Goal: Task Accomplishment & Management: Complete application form

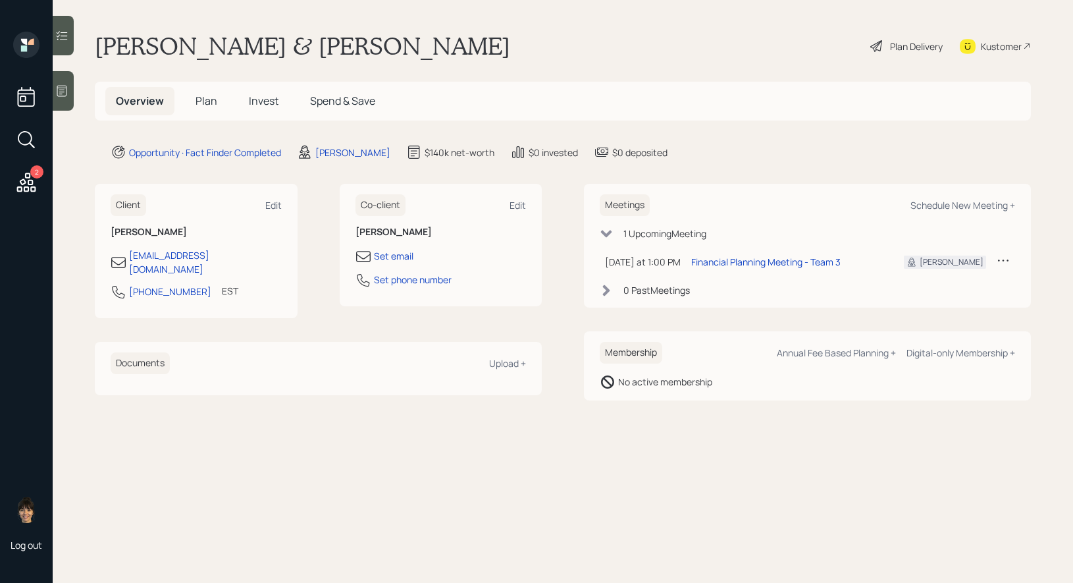
click at [915, 45] on div "Plan Delivery" at bounding box center [916, 47] width 53 height 14
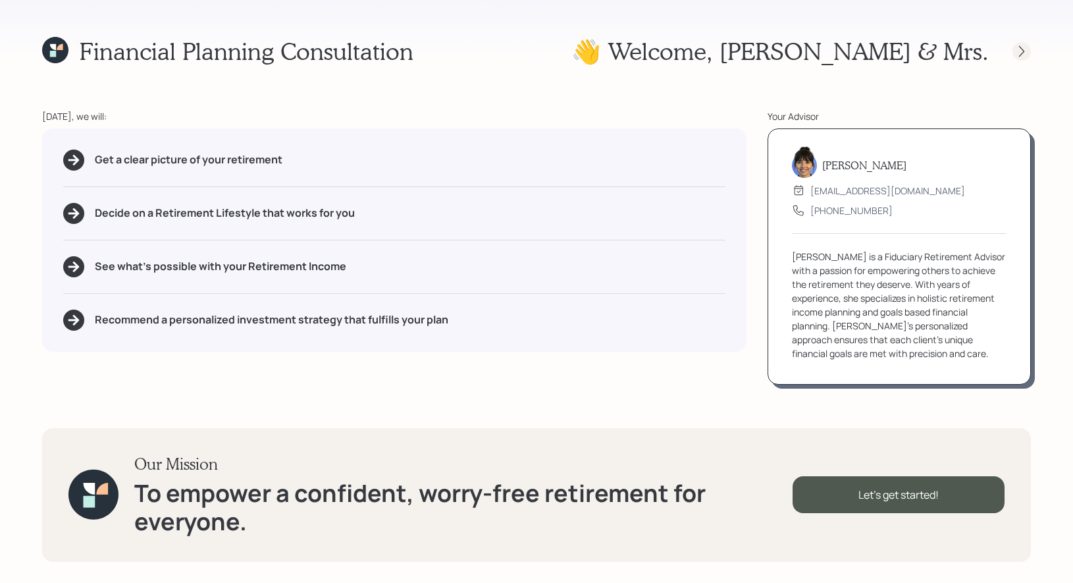
click at [1023, 51] on icon at bounding box center [1021, 51] width 13 height 13
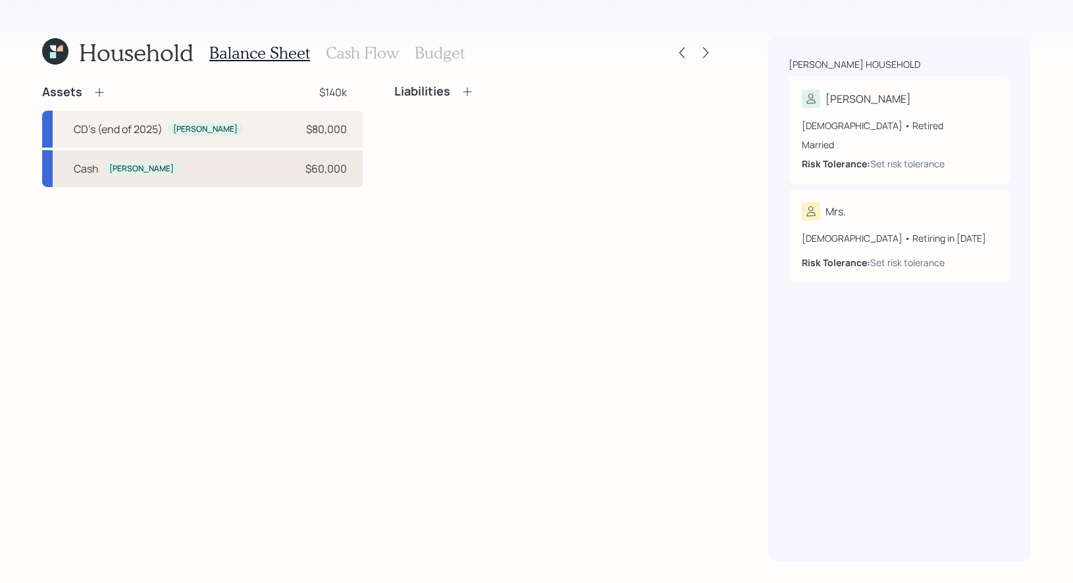
click at [254, 169] on div "[PERSON_NAME] $60,000" at bounding box center [202, 168] width 321 height 37
select select "taxable"
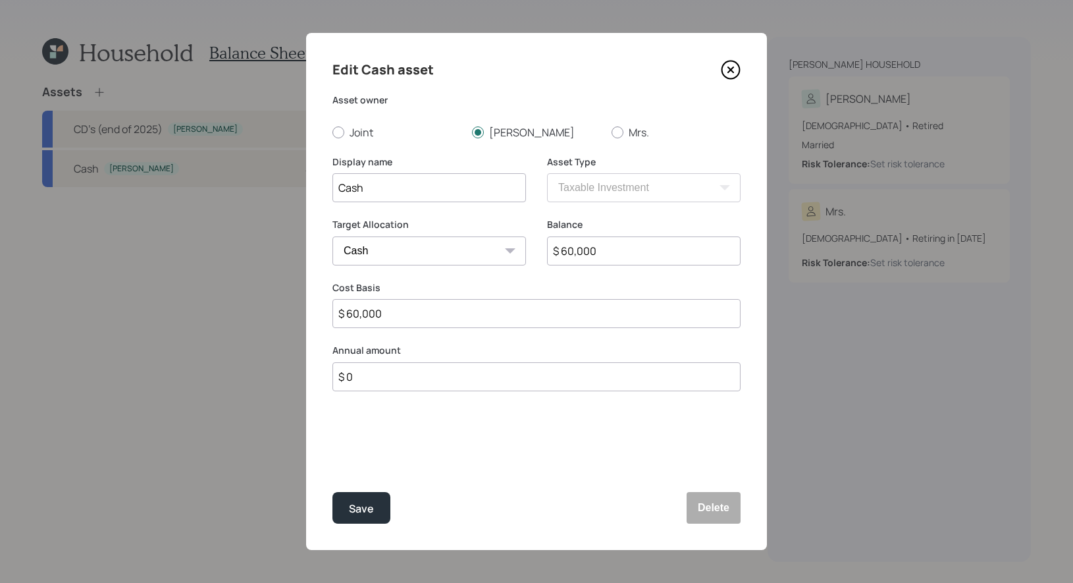
click at [604, 252] on input "$ 60,000" at bounding box center [644, 250] width 194 height 29
type input "$ 1"
type input "$ 10"
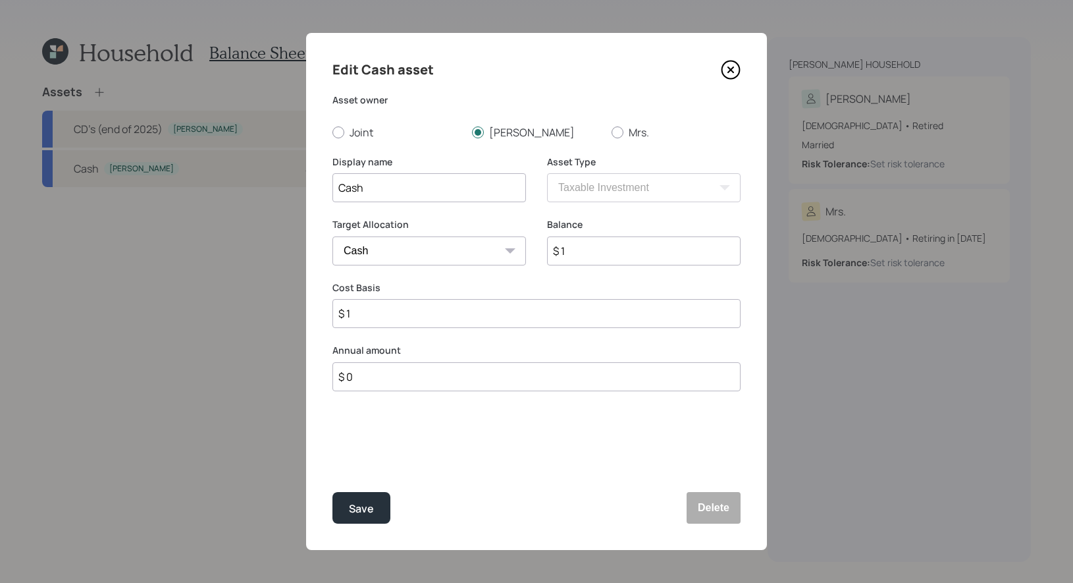
type input "$ 10"
type input "$ 100"
type input "$ 1,000"
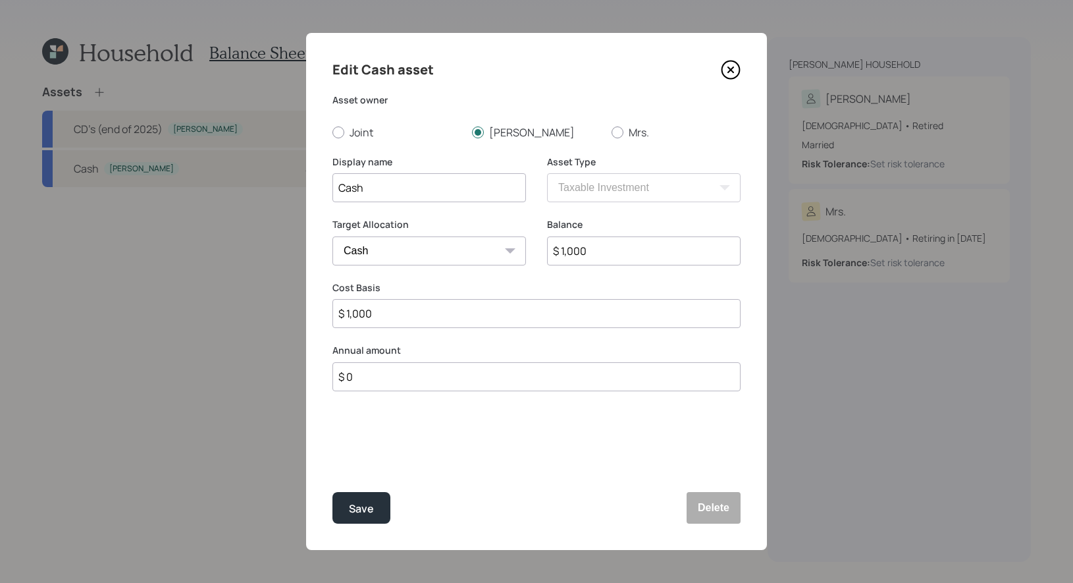
type input "$ 10,000"
type input "$ 100,000"
type input "$ 10,000"
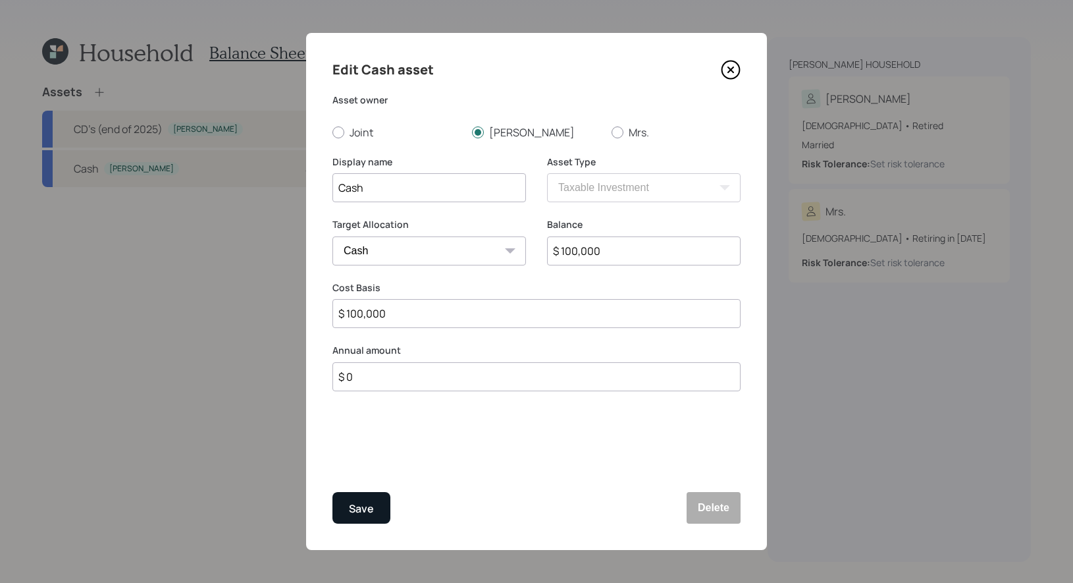
type input "$ 10,000"
type input "$ 1,000"
type input "$ 100"
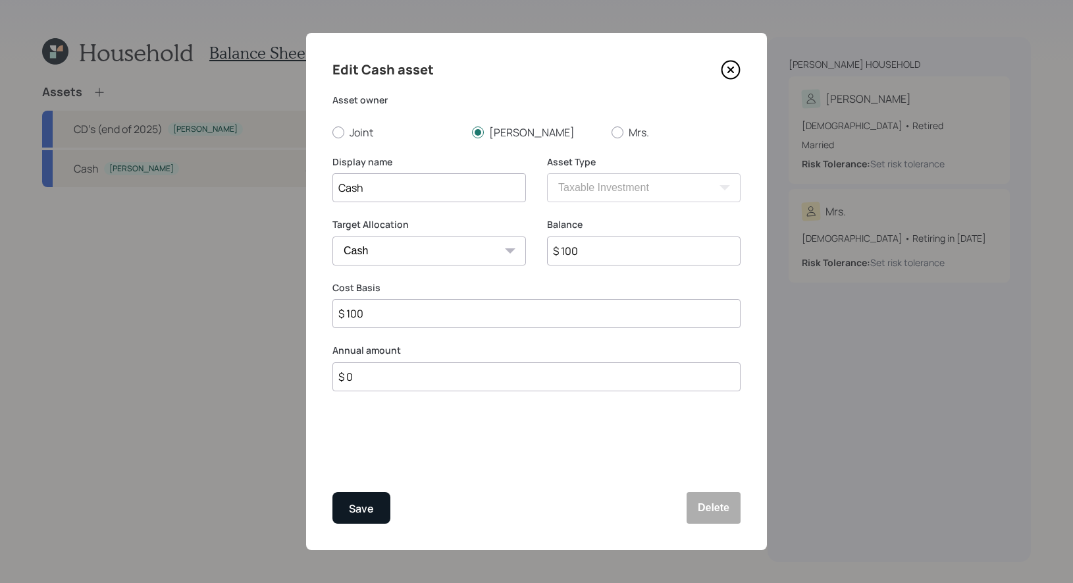
type input "$ 10"
type input "$ 1"
type input "$"
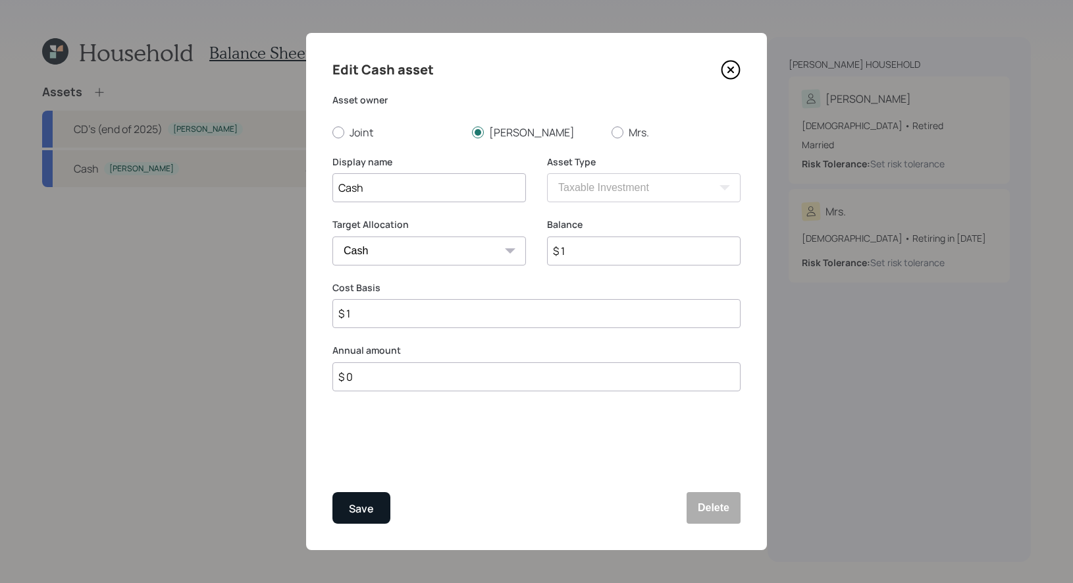
type input "$"
type input "$ 7"
type input "$ 70"
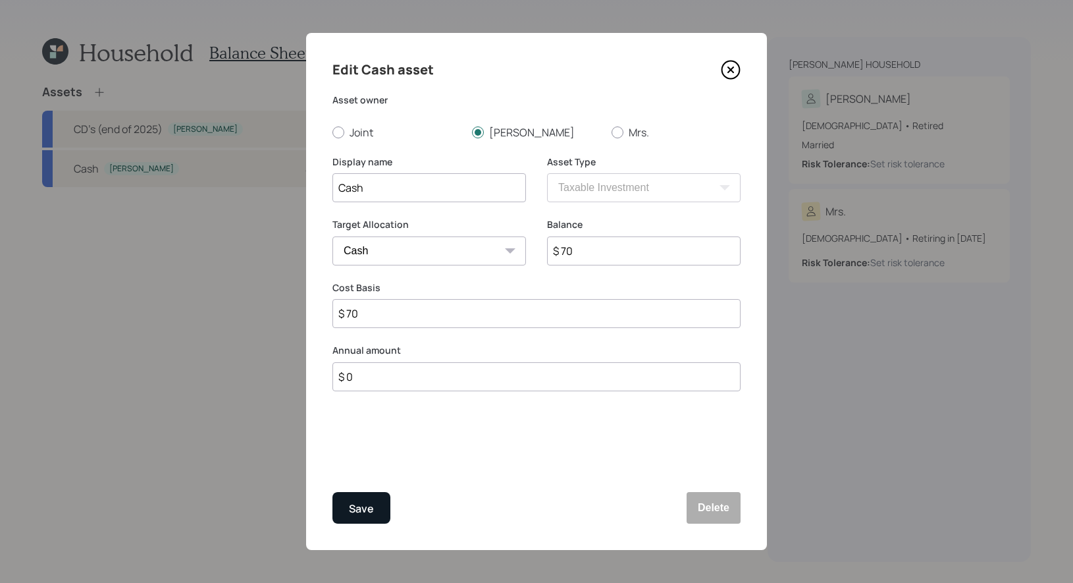
type input "$ 700"
type input "$ 7,000"
type input "$ 70,000"
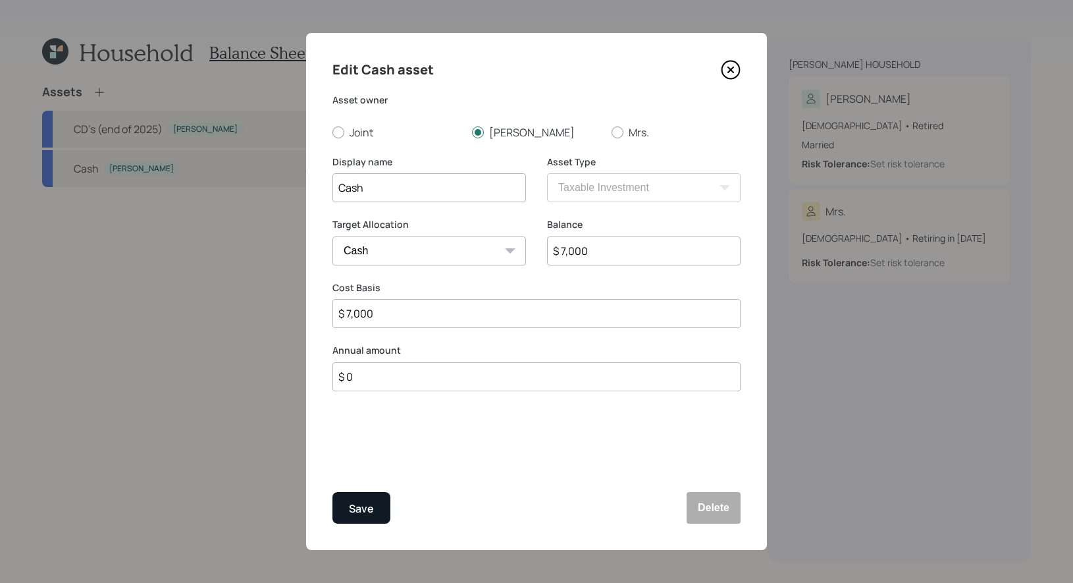
type input "$ 70,000"
click at [369, 509] on div "Save" at bounding box center [361, 509] width 25 height 18
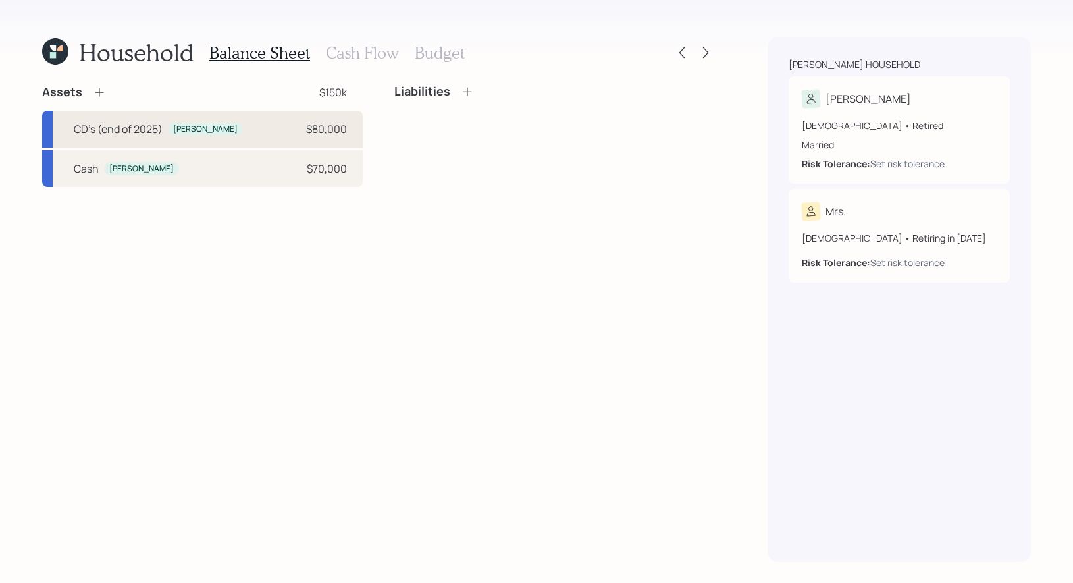
click at [244, 132] on div "CD's (end of 2025) [PERSON_NAME] $80,000" at bounding box center [202, 129] width 321 height 37
select select "taxable"
select select "conservative"
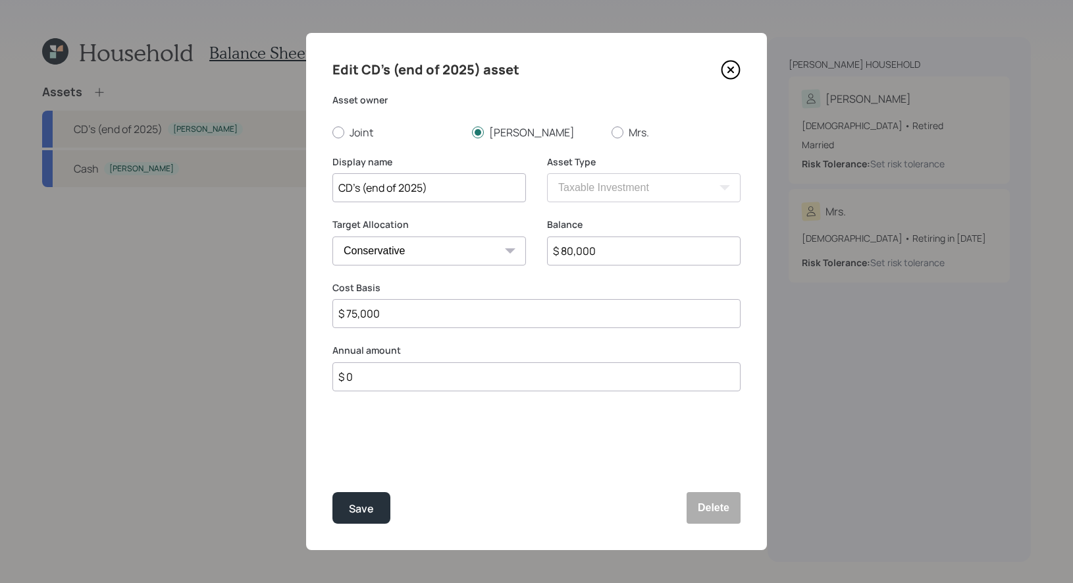
click at [620, 267] on div "Balance $ 80,000" at bounding box center [644, 249] width 194 height 63
click at [615, 257] on input "$ 80,000" at bounding box center [644, 250] width 194 height 29
type input "$ 60,000"
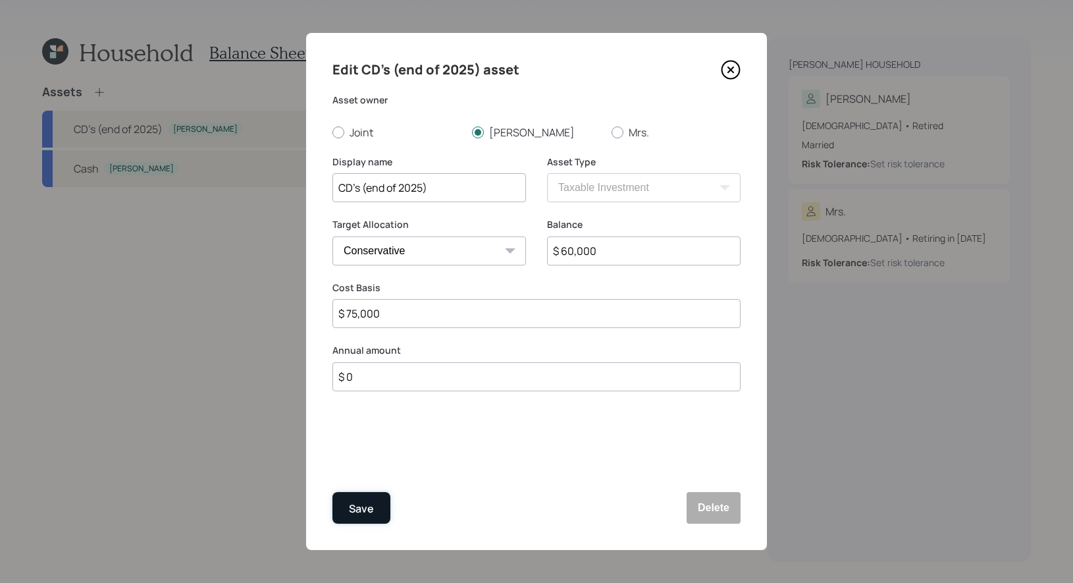
click at [364, 509] on div "Save" at bounding box center [361, 509] width 25 height 18
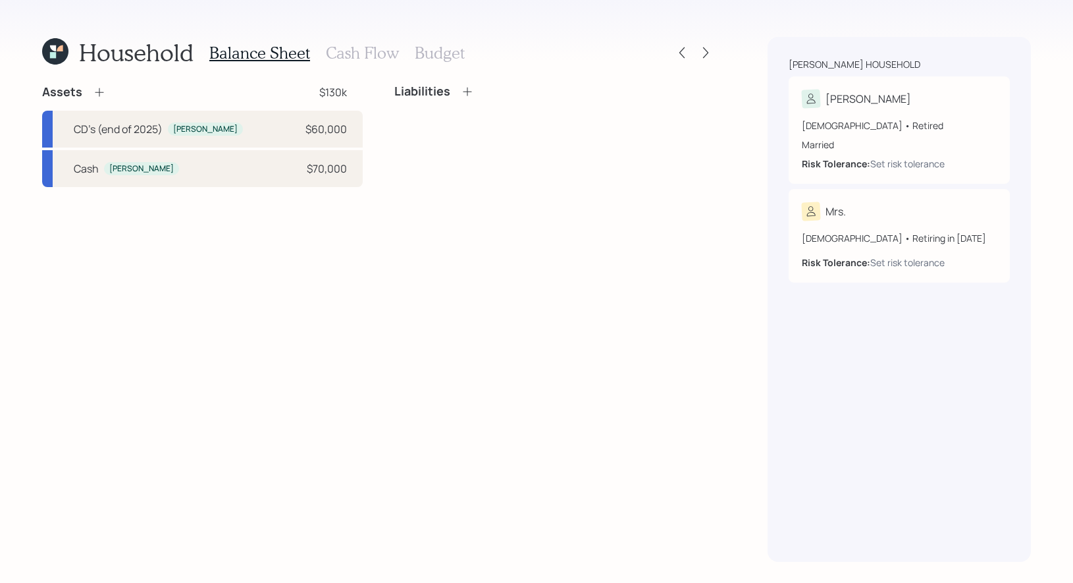
click at [378, 55] on h3 "Cash Flow" at bounding box center [362, 52] width 73 height 19
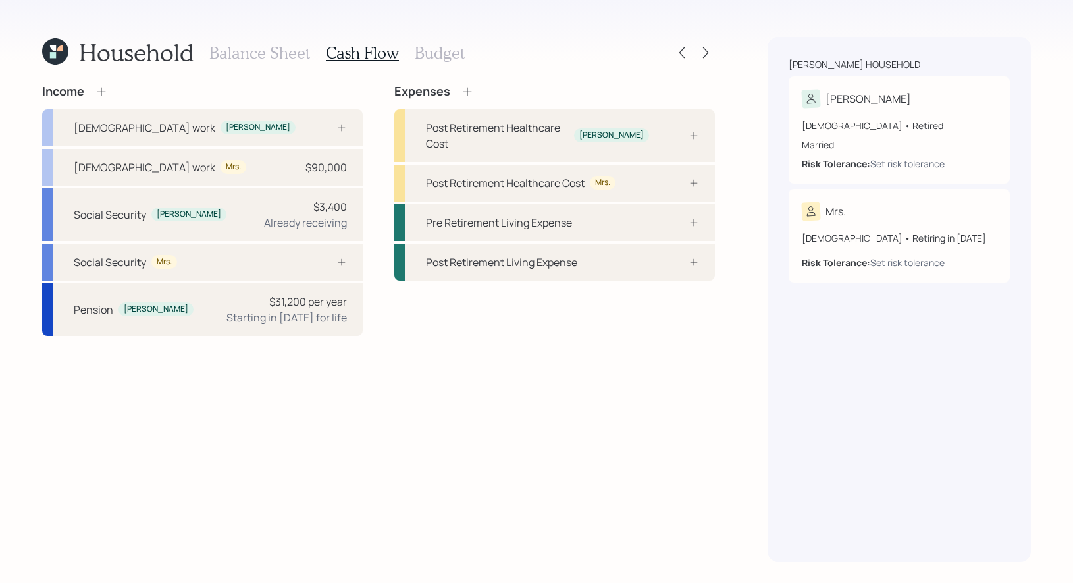
click at [469, 90] on icon at bounding box center [467, 91] width 13 height 13
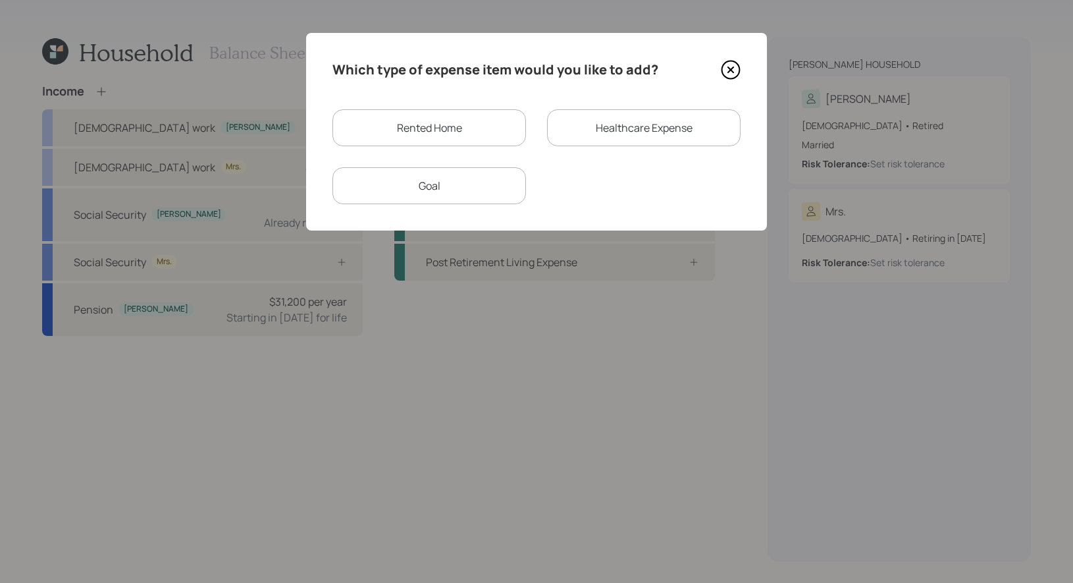
click at [460, 131] on div "Rented Home" at bounding box center [430, 127] width 194 height 37
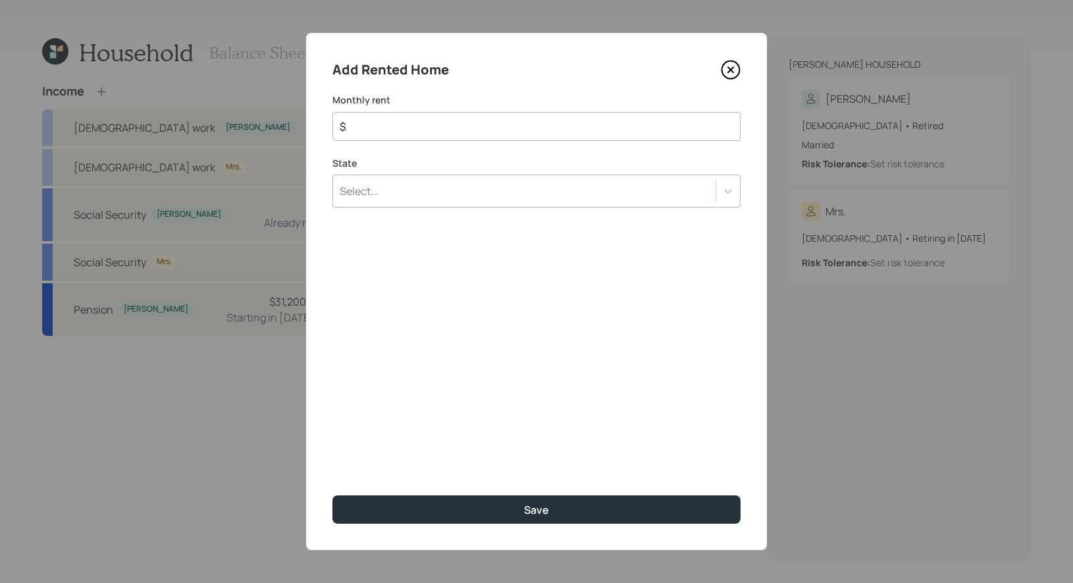
click at [371, 199] on div "Select..." at bounding box center [524, 191] width 383 height 22
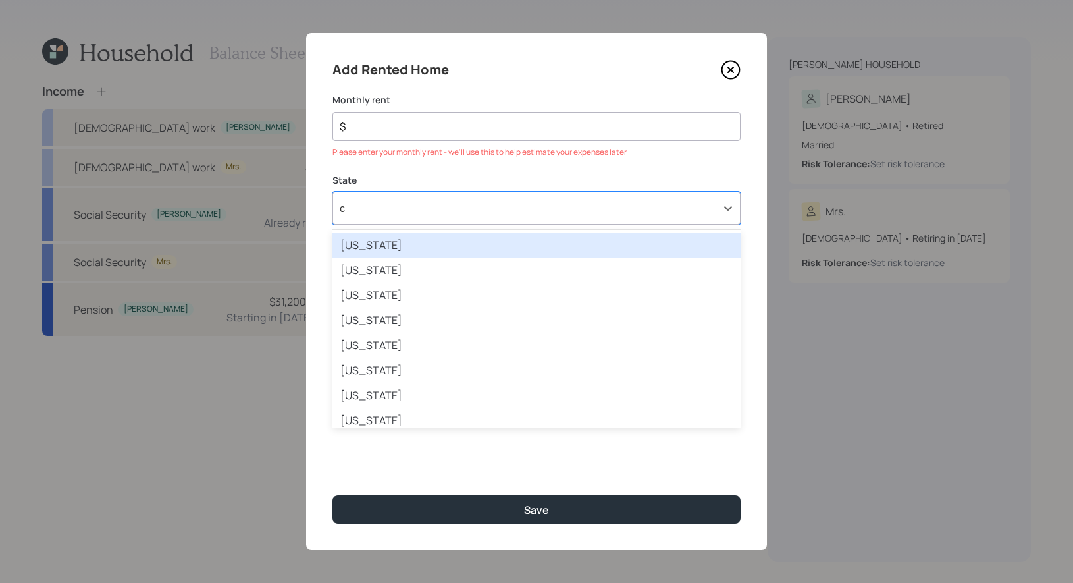
type input "ca"
click at [375, 246] on div "[US_STATE]" at bounding box center [537, 244] width 408 height 25
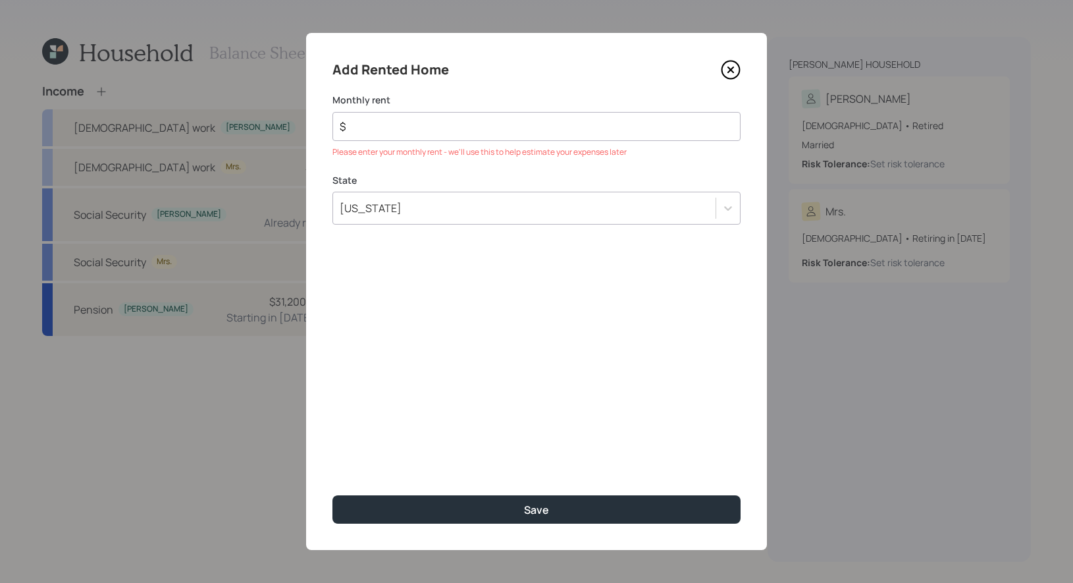
click at [372, 129] on input "$" at bounding box center [531, 127] width 386 height 16
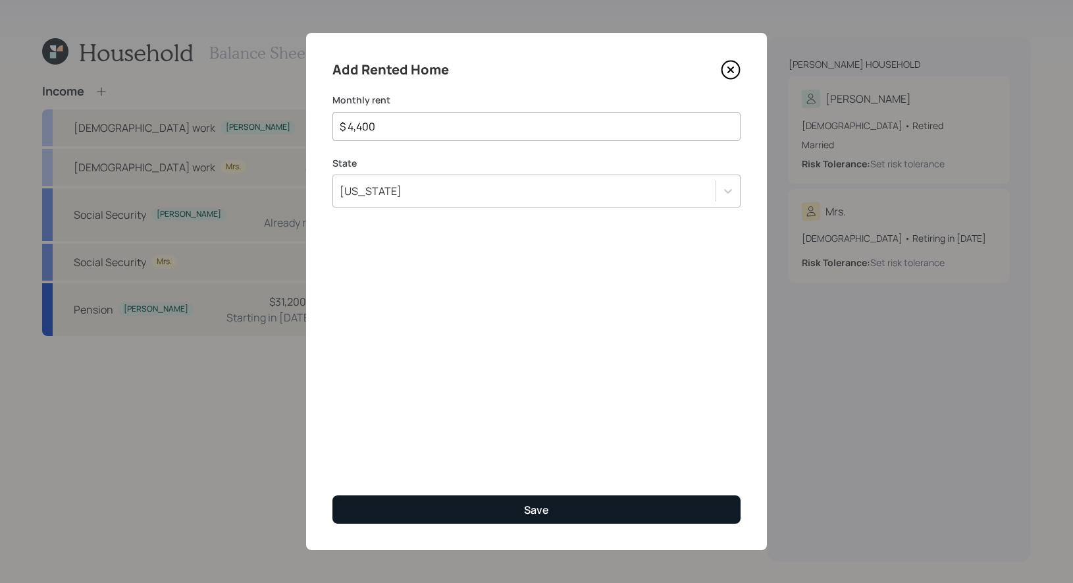
type input "$ 4,400"
click at [417, 510] on button "Save" at bounding box center [537, 509] width 408 height 28
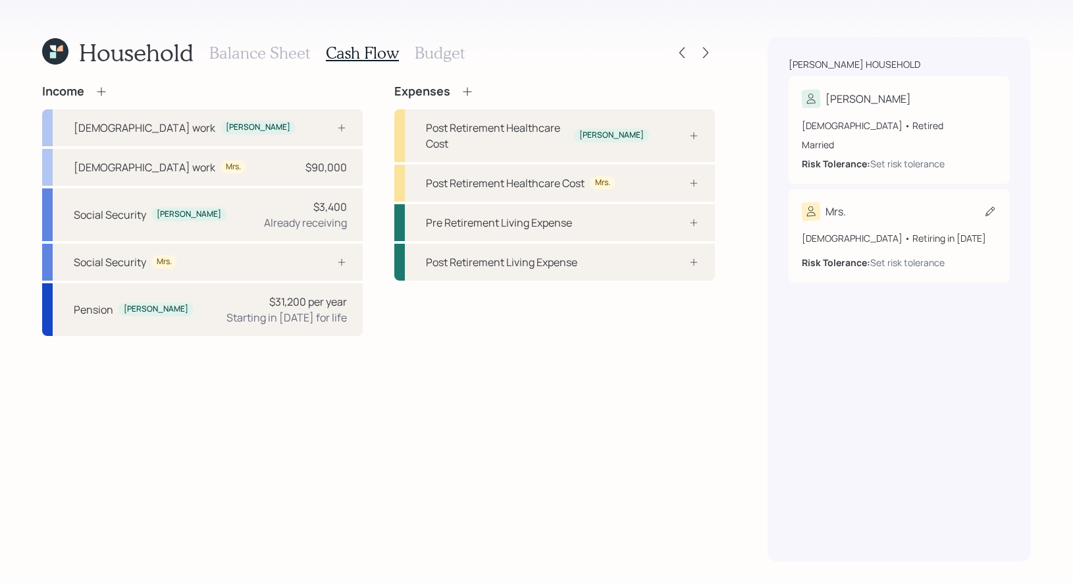
click at [990, 215] on icon at bounding box center [990, 211] width 13 height 13
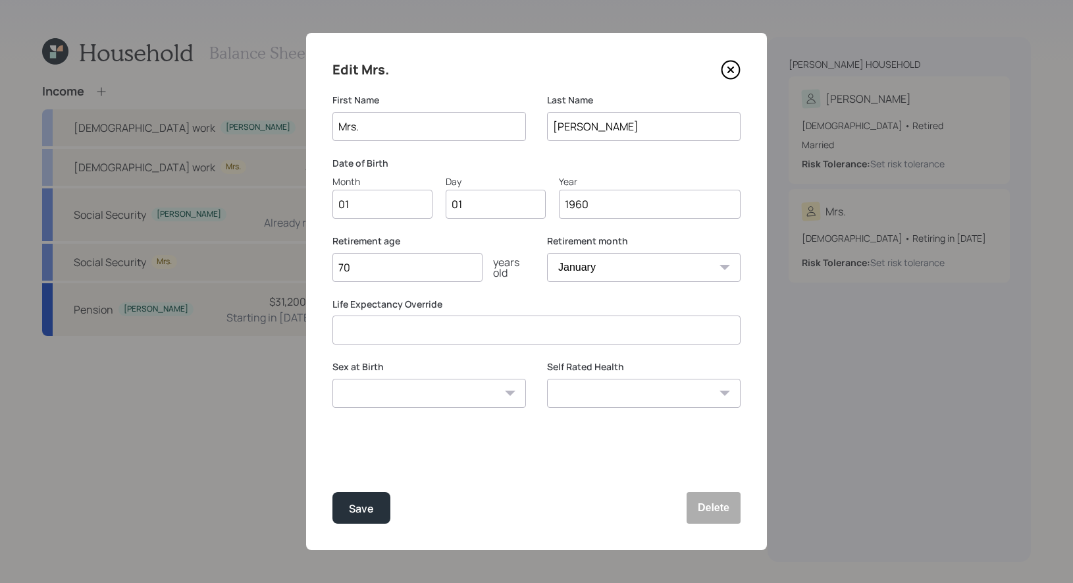
click at [419, 120] on input "Mrs." at bounding box center [430, 126] width 194 height 29
type input "M"
type input "[PERSON_NAME]"
click at [384, 205] on input "01" at bounding box center [383, 204] width 100 height 29
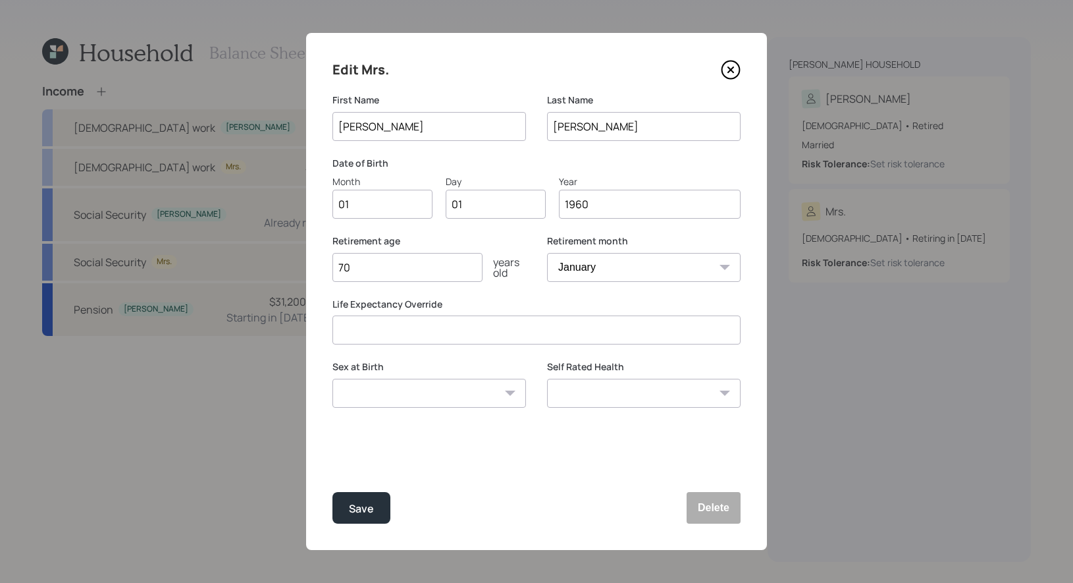
click at [384, 205] on input "01" at bounding box center [383, 204] width 100 height 29
click at [470, 203] on input "01" at bounding box center [496, 204] width 100 height 29
type input "0"
type input "15"
type input "1960"
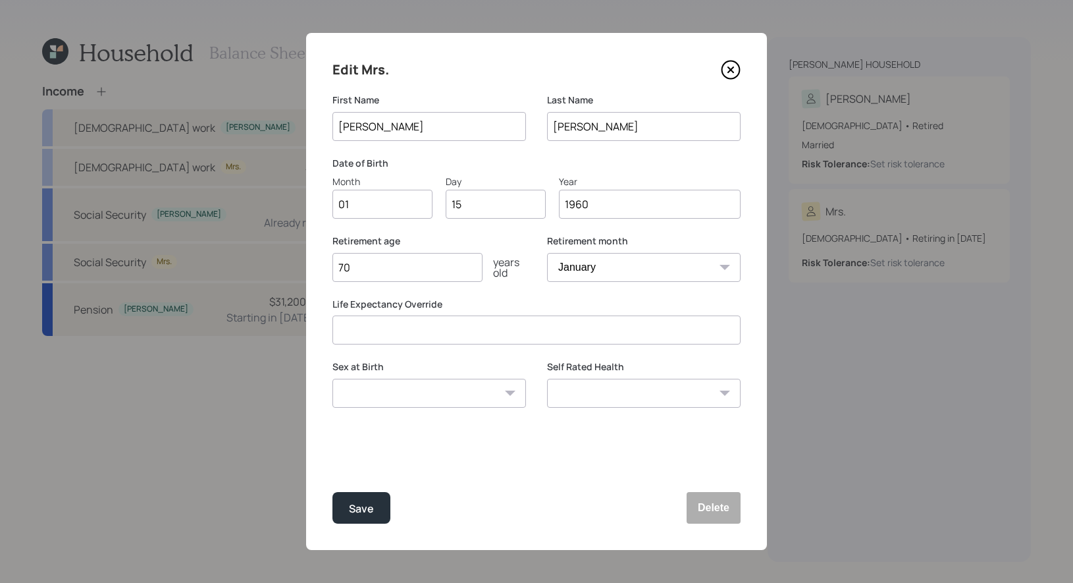
click at [466, 300] on label "Life Expectancy Override" at bounding box center [537, 304] width 408 height 13
click at [406, 266] on input "70" at bounding box center [408, 267] width 150 height 29
click at [350, 510] on div "Save" at bounding box center [361, 509] width 25 height 18
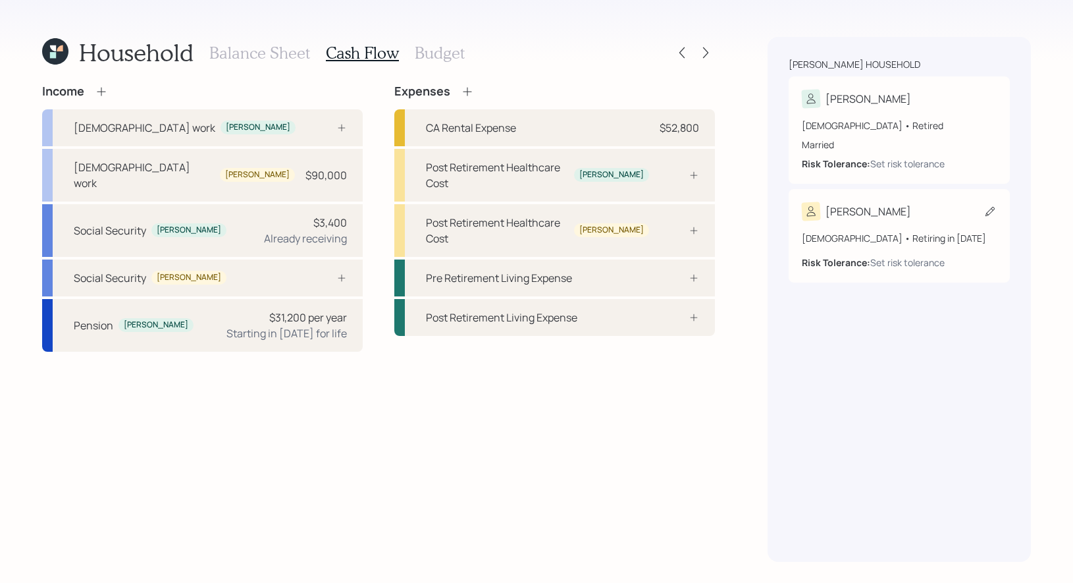
click at [986, 211] on icon at bounding box center [990, 211] width 13 height 13
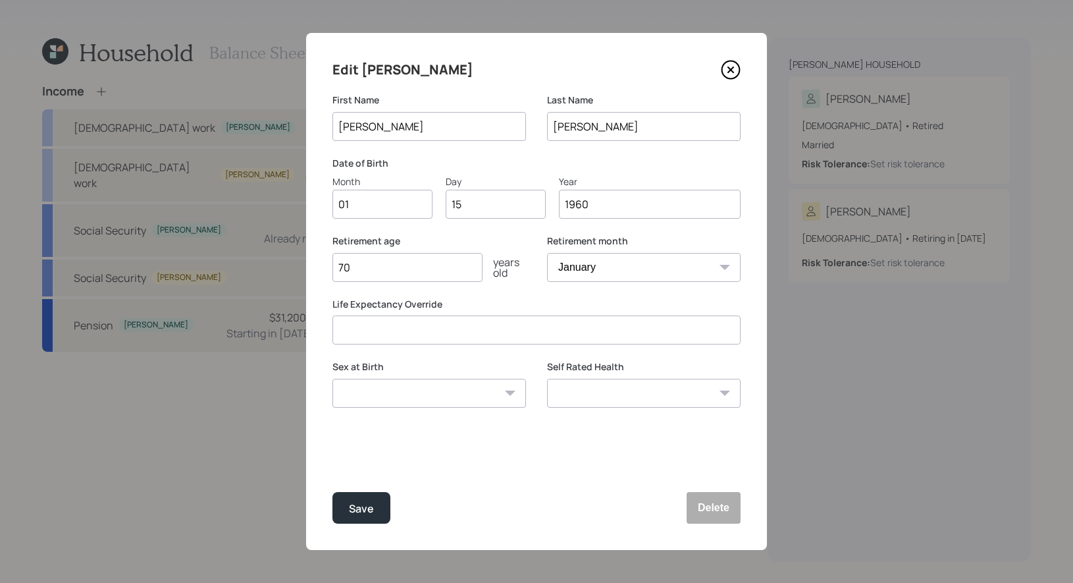
click at [360, 269] on input "70" at bounding box center [408, 267] width 150 height 29
type input "7"
type input "67"
click at [377, 503] on button "Save" at bounding box center [362, 508] width 58 height 32
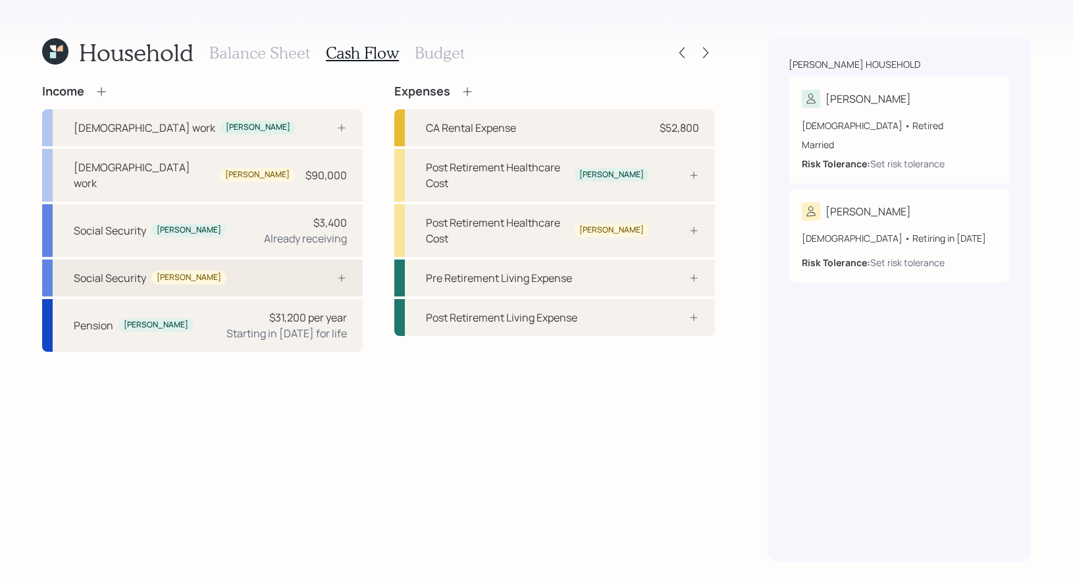
click at [270, 263] on div "Social Security [PERSON_NAME]" at bounding box center [202, 277] width 321 height 37
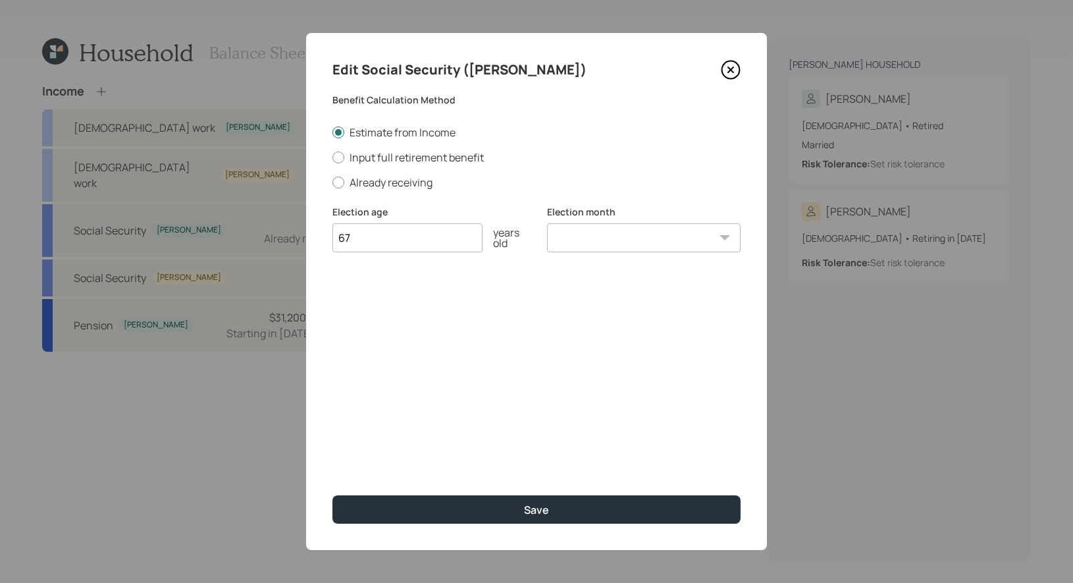
type input "67"
click at [577, 241] on select "January February March April May June July August September October November De…" at bounding box center [644, 237] width 194 height 29
select select "1"
click at [547, 223] on select "January February March April May June July August September October November De…" at bounding box center [644, 237] width 194 height 29
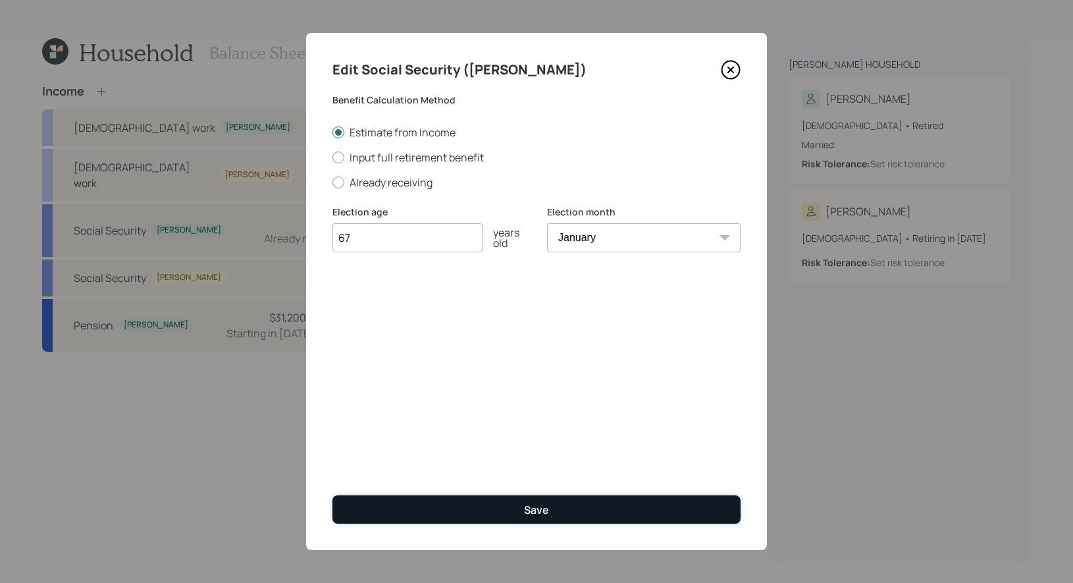
click at [506, 512] on button "Save" at bounding box center [537, 509] width 408 height 28
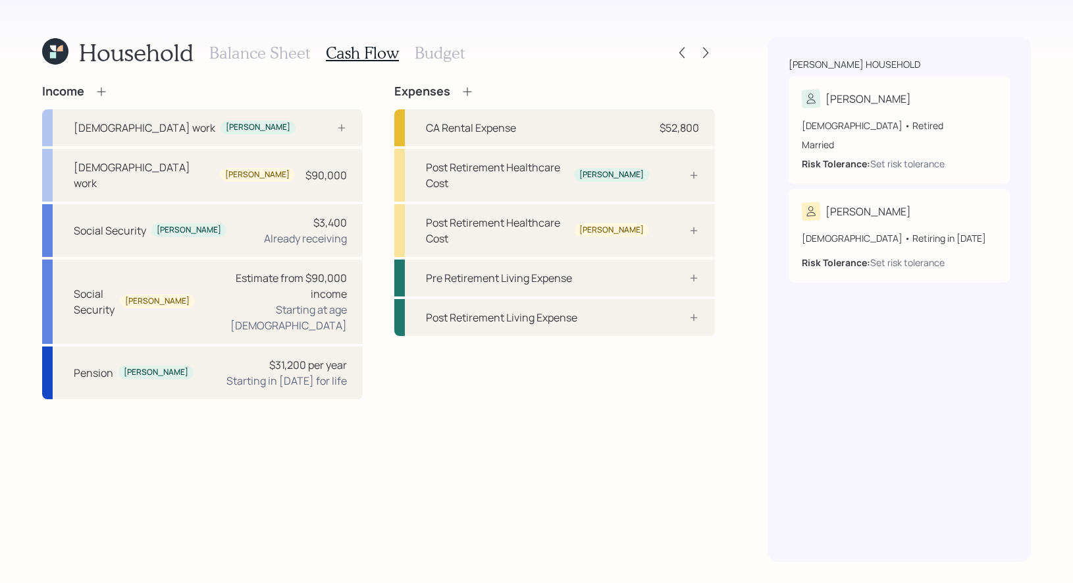
click at [252, 53] on h3 "Balance Sheet" at bounding box center [259, 52] width 101 height 19
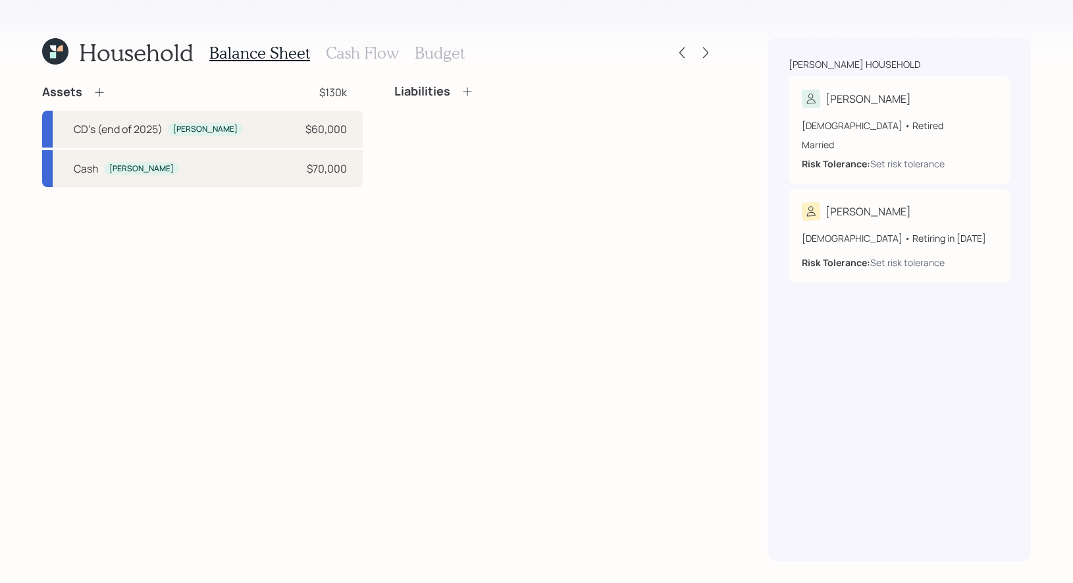
click at [97, 93] on icon at bounding box center [99, 92] width 13 height 13
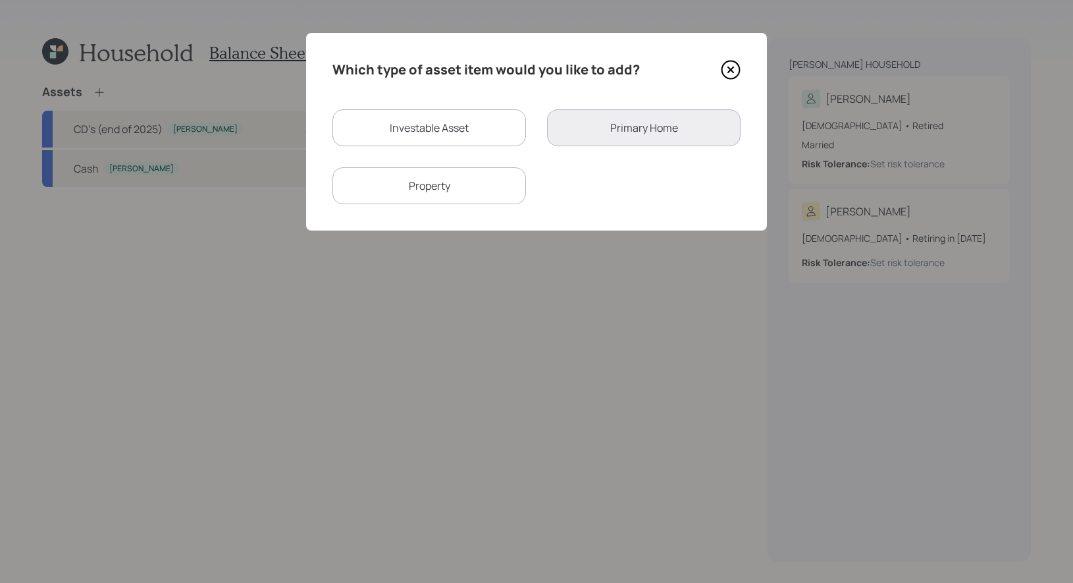
click at [421, 128] on div "Investable Asset" at bounding box center [430, 127] width 194 height 37
select select "taxable"
select select "balanced"
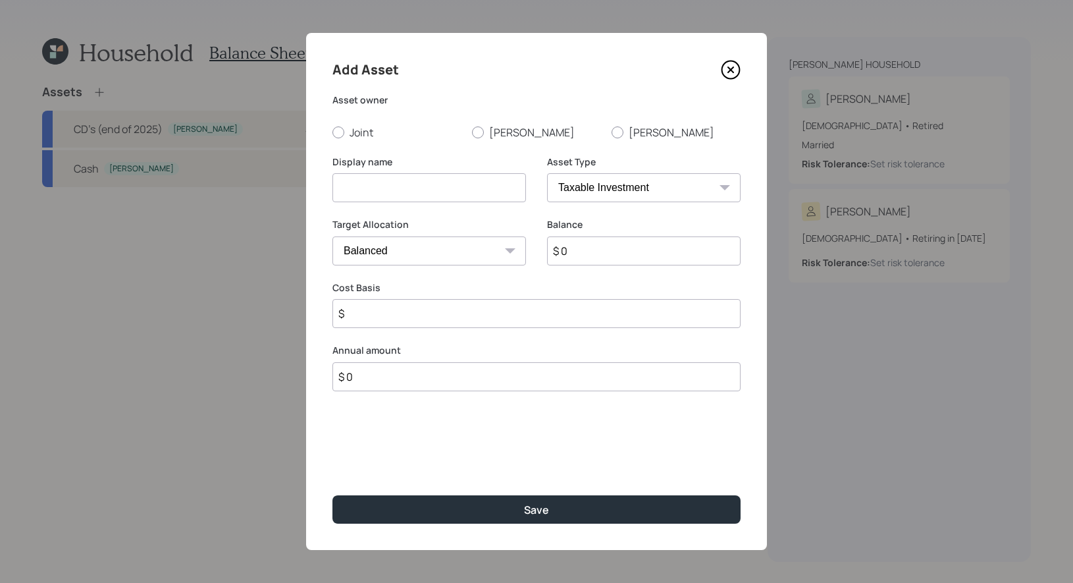
click at [383, 189] on input at bounding box center [430, 187] width 194 height 29
type input "Investments"
click at [597, 259] on input "$ 0" at bounding box center [644, 250] width 194 height 29
type input "$ 50,000"
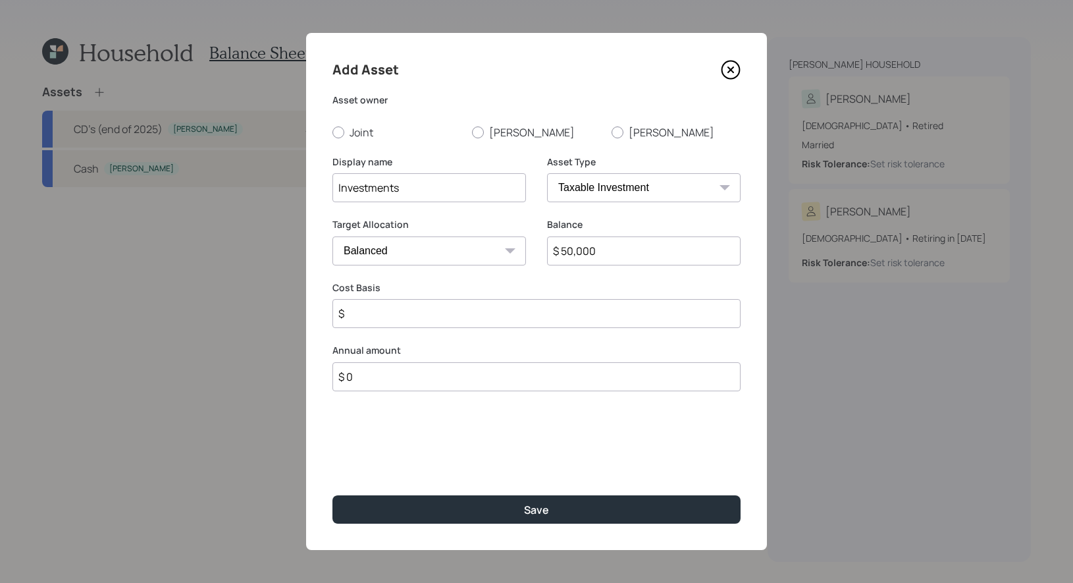
click at [473, 321] on input "$" at bounding box center [537, 313] width 408 height 29
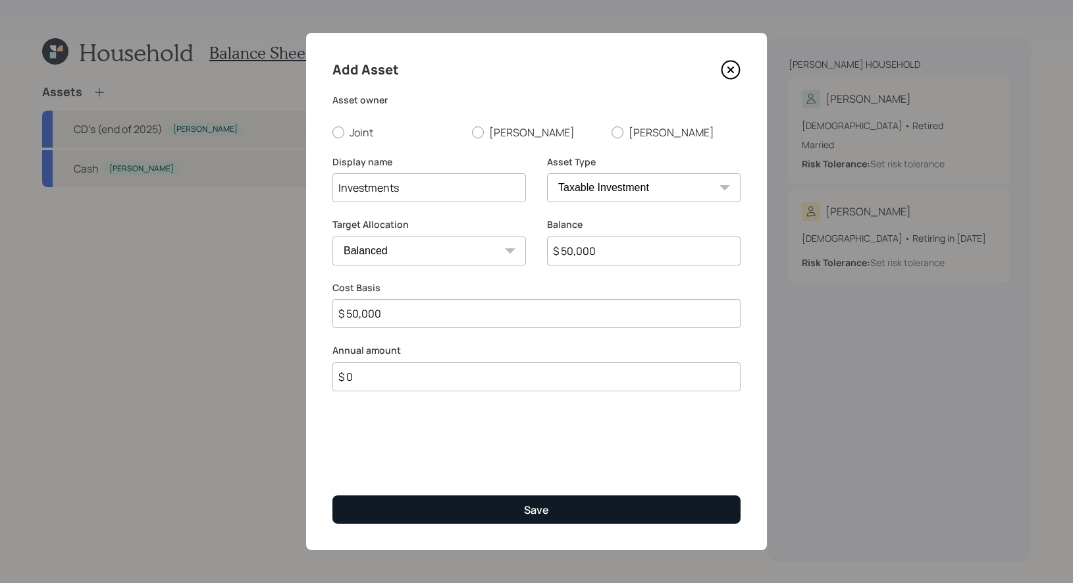
type input "$ 50,000"
click at [516, 507] on button "Save" at bounding box center [537, 509] width 408 height 28
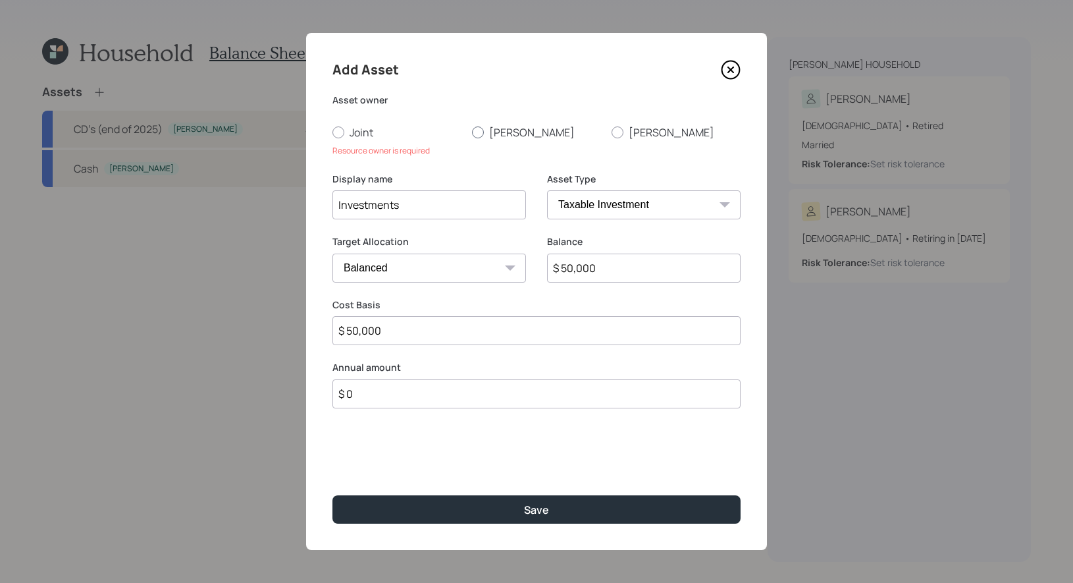
click at [477, 129] on div at bounding box center [478, 132] width 12 height 12
click at [472, 132] on input "[PERSON_NAME]" at bounding box center [471, 132] width 1 height 1
radio input "true"
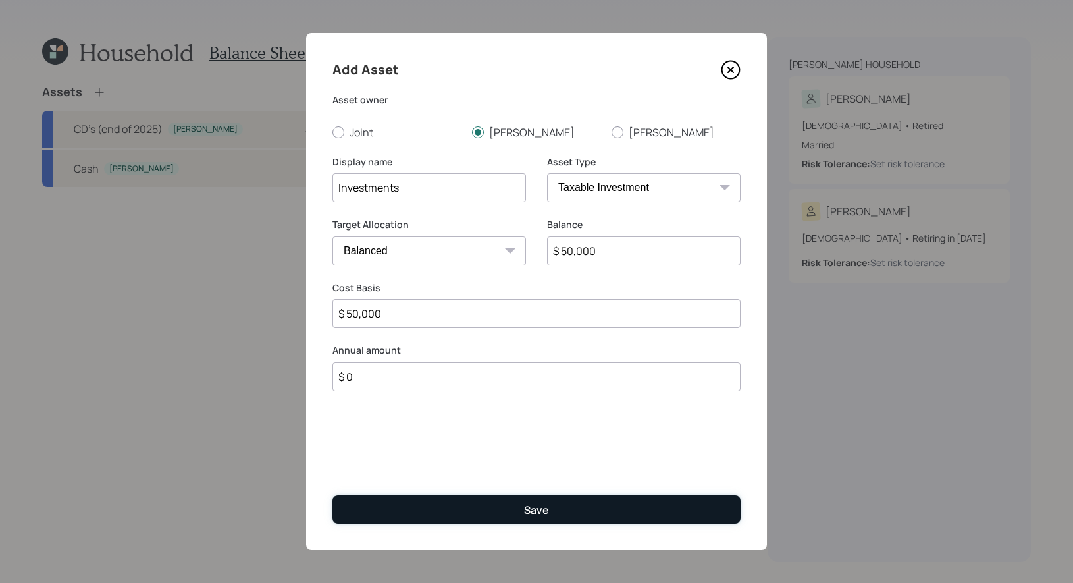
click at [460, 508] on button "Save" at bounding box center [537, 509] width 408 height 28
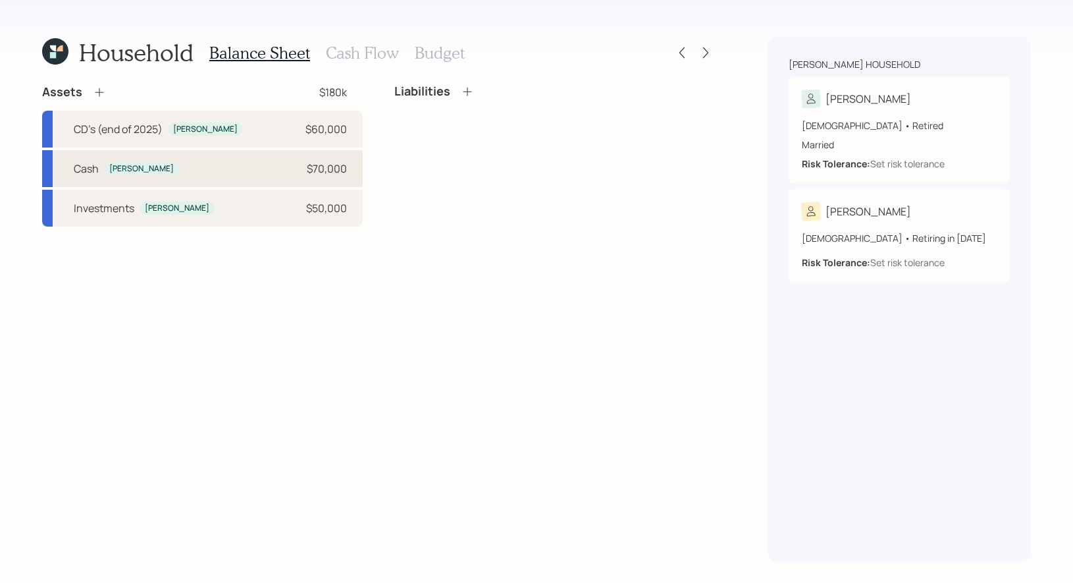
click at [220, 176] on div "[PERSON_NAME] $70,000" at bounding box center [202, 168] width 321 height 37
select select "taxable"
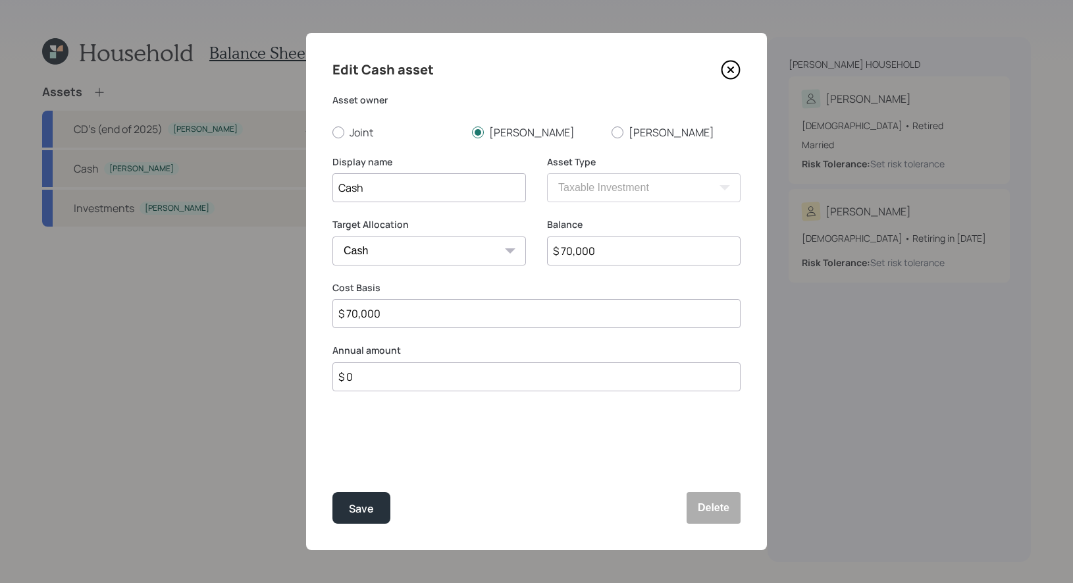
click at [643, 252] on input "$ 70,000" at bounding box center [644, 250] width 194 height 29
type input "$ 2"
type input "$ 20"
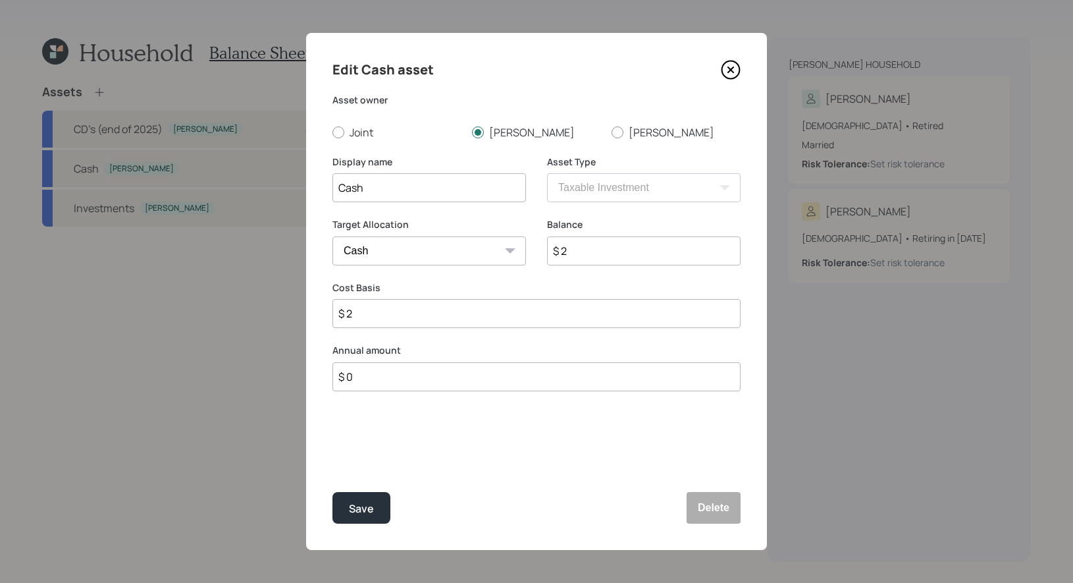
type input "$ 20"
type input "$ 200"
type input "$ 2,000"
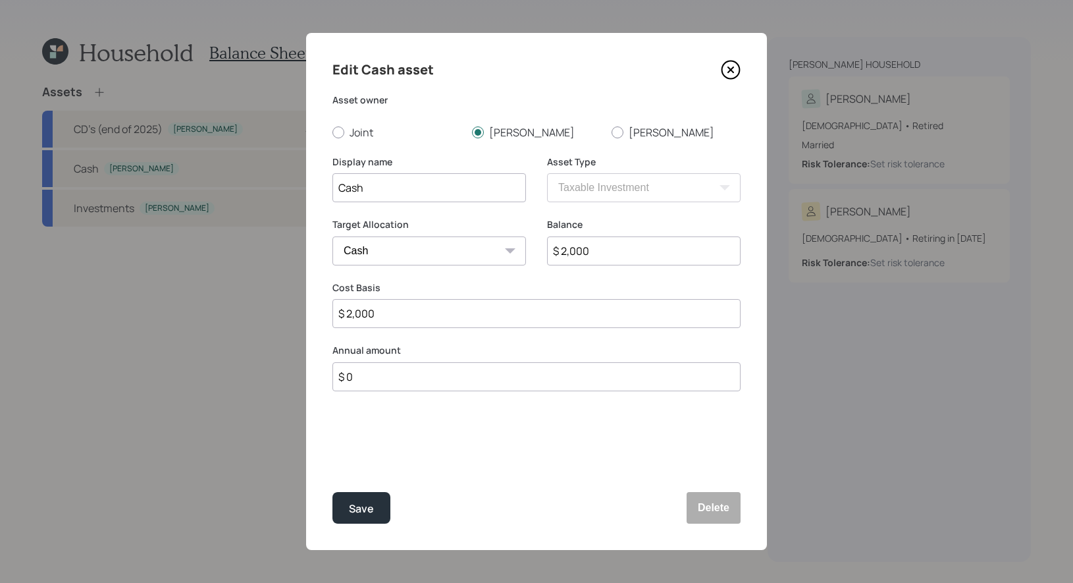
type input "$ 20,000"
click at [363, 508] on div "Save" at bounding box center [361, 509] width 25 height 18
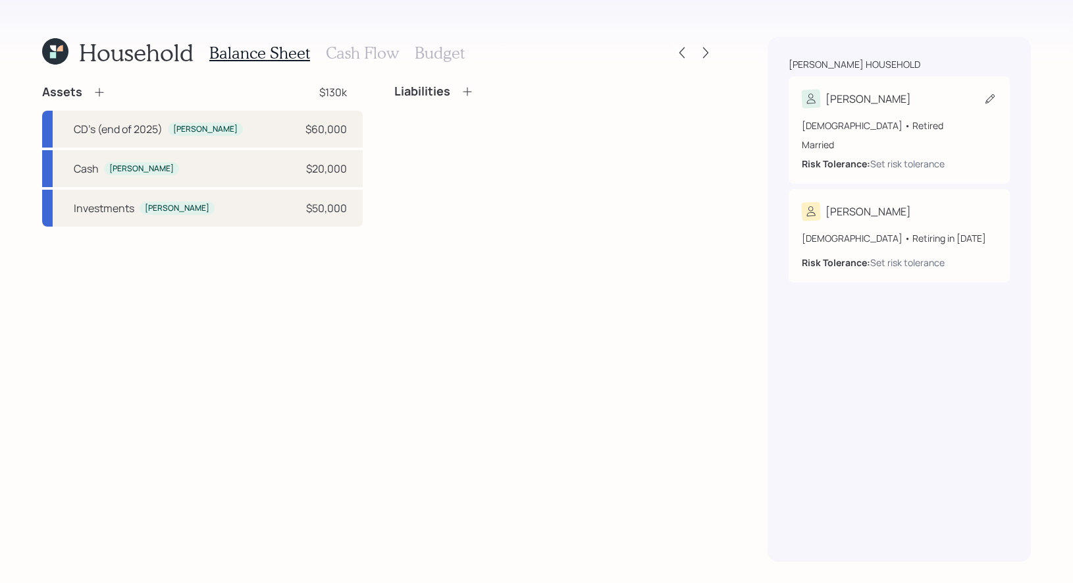
click at [988, 96] on icon at bounding box center [990, 98] width 13 height 13
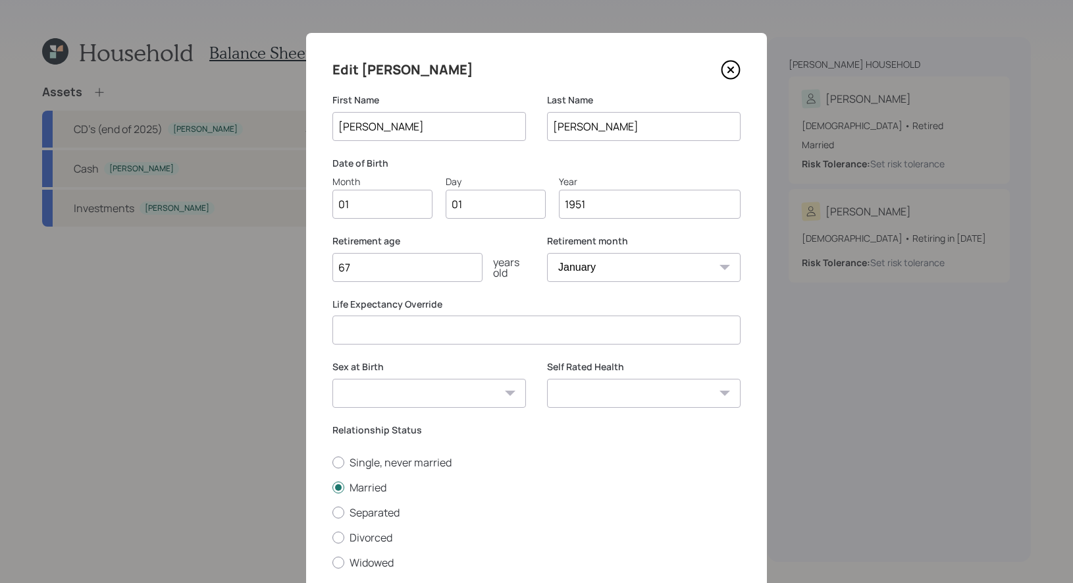
click at [730, 67] on icon at bounding box center [731, 70] width 20 height 20
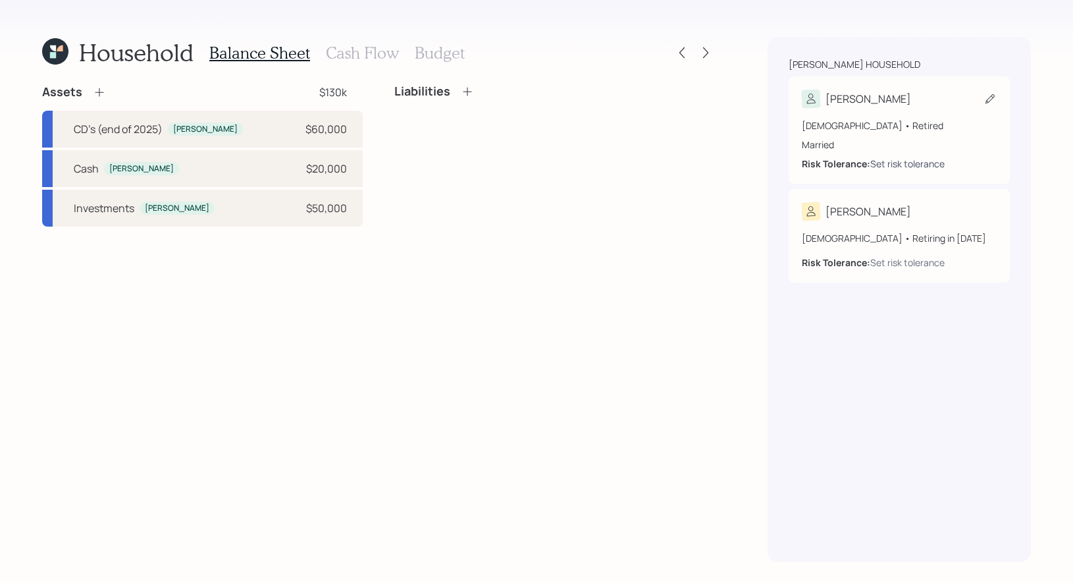
click at [924, 160] on div "Set risk tolerance" at bounding box center [907, 164] width 74 height 14
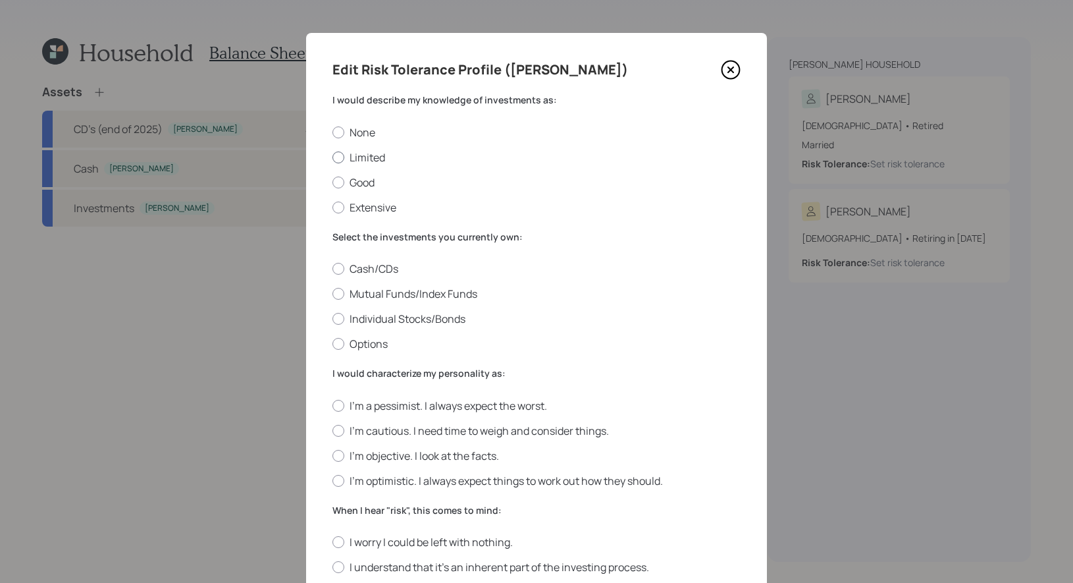
click at [371, 151] on label "Limited" at bounding box center [537, 157] width 408 height 14
click at [333, 157] on input "Limited" at bounding box center [332, 157] width 1 height 1
radio input "true"
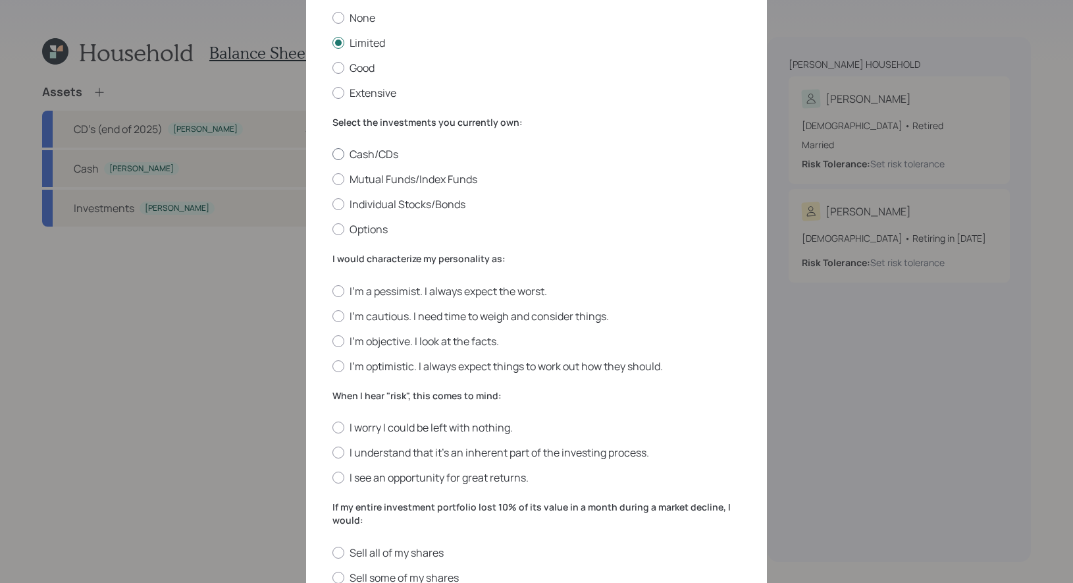
scroll to position [121, 0]
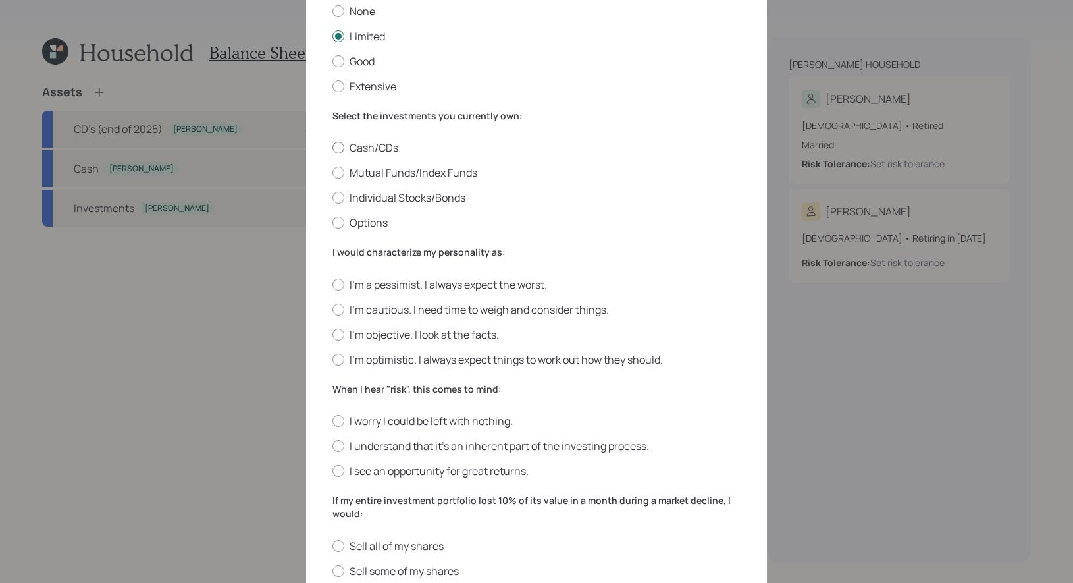
click at [385, 147] on label "Cash/CDs" at bounding box center [537, 147] width 408 height 14
click at [333, 147] on input "Cash/CDs" at bounding box center [332, 147] width 1 height 1
radio input "true"
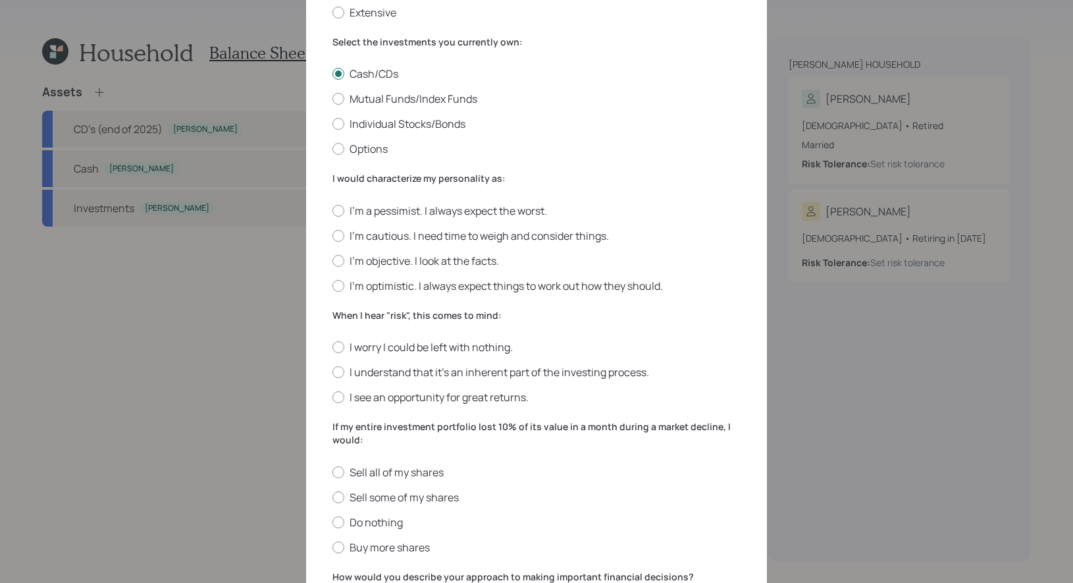
scroll to position [205, 0]
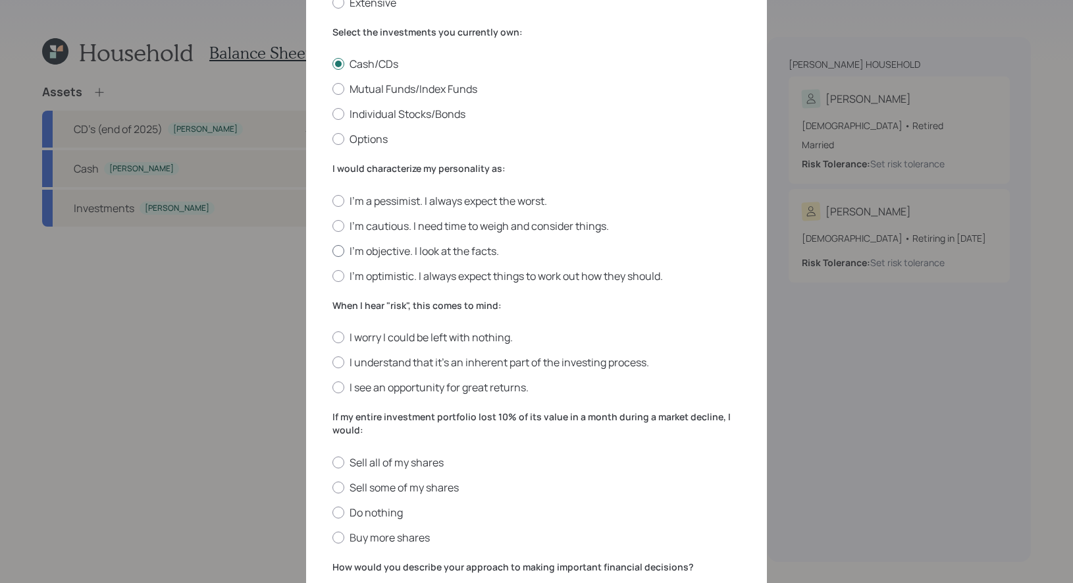
click at [464, 250] on label "I'm objective. I look at the facts." at bounding box center [537, 251] width 408 height 14
click at [333, 250] on input "I'm objective. I look at the facts." at bounding box center [332, 250] width 1 height 1
radio input "true"
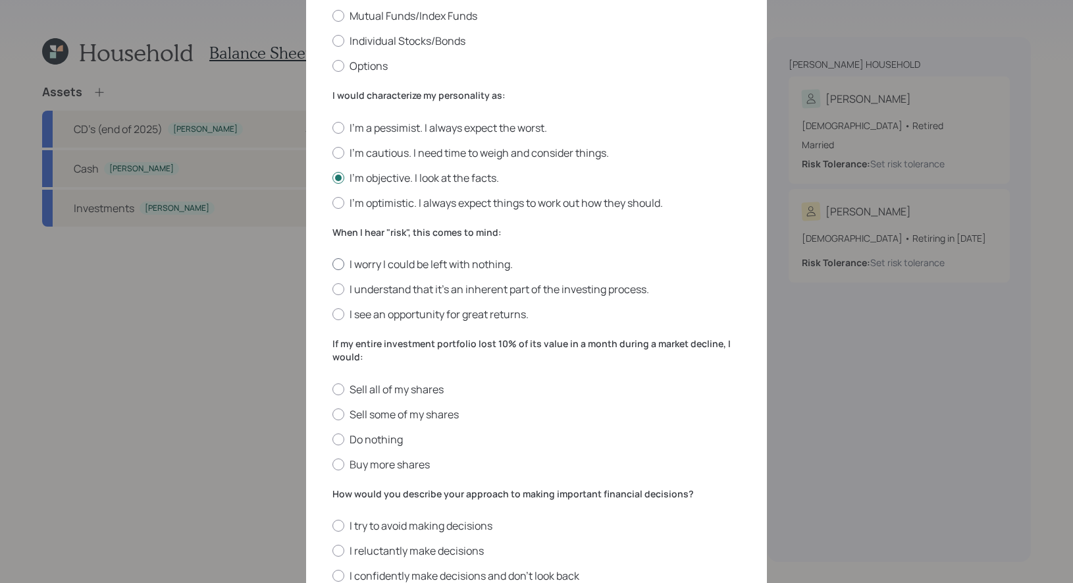
scroll to position [283, 0]
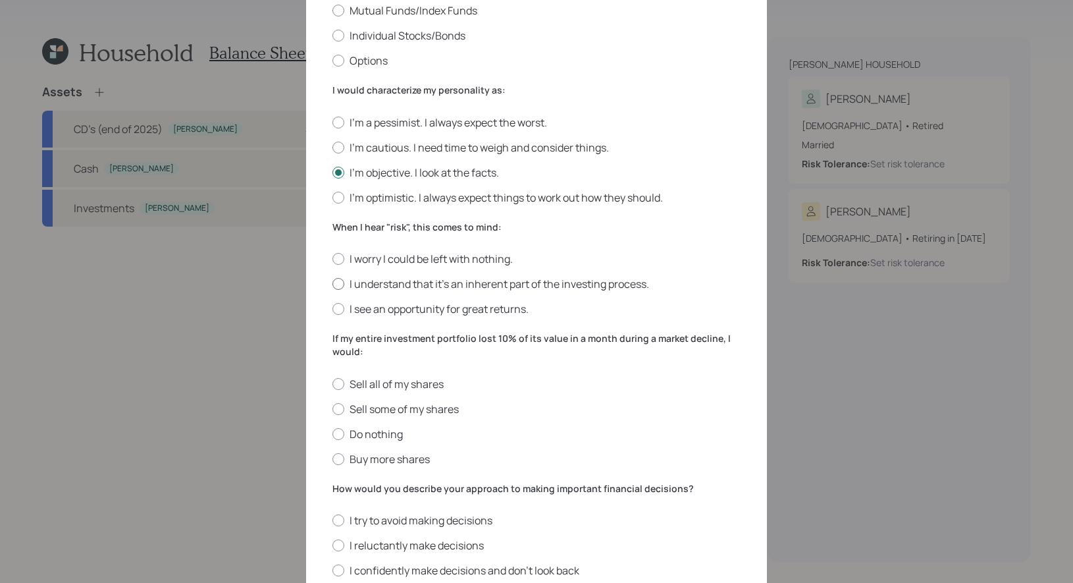
click at [523, 290] on label "I understand that it’s an inherent part of the investing process." at bounding box center [537, 284] width 408 height 14
click at [333, 284] on input "I understand that it’s an inherent part of the investing process." at bounding box center [332, 284] width 1 height 1
radio input "true"
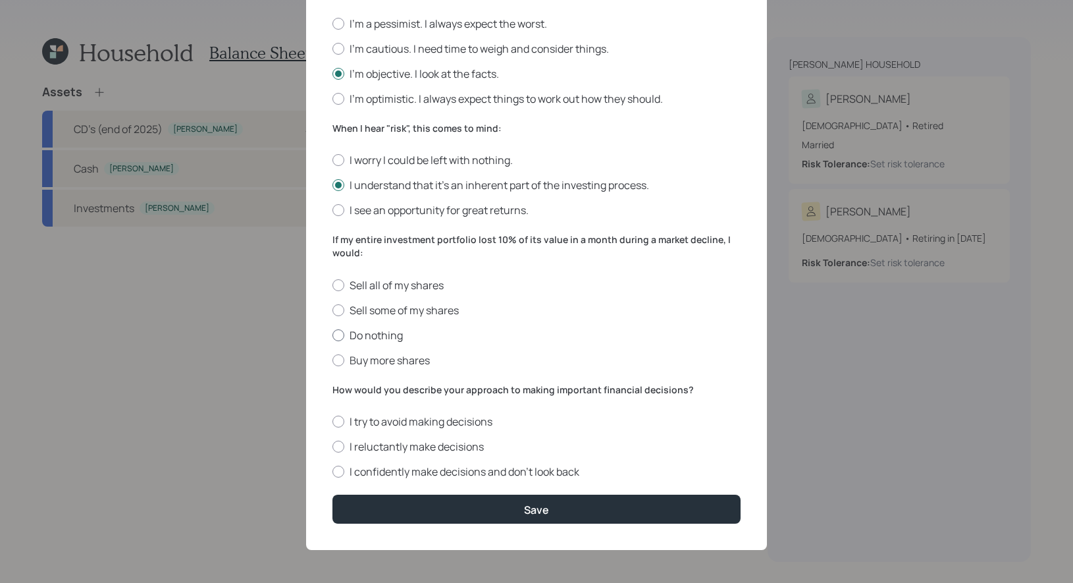
click at [359, 337] on label "Do nothing" at bounding box center [537, 335] width 408 height 14
click at [333, 335] on input "Do nothing" at bounding box center [332, 334] width 1 height 1
radio input "true"
click at [460, 446] on label "I reluctantly make decisions" at bounding box center [537, 446] width 408 height 14
click at [333, 446] on input "I reluctantly make decisions" at bounding box center [332, 446] width 1 height 1
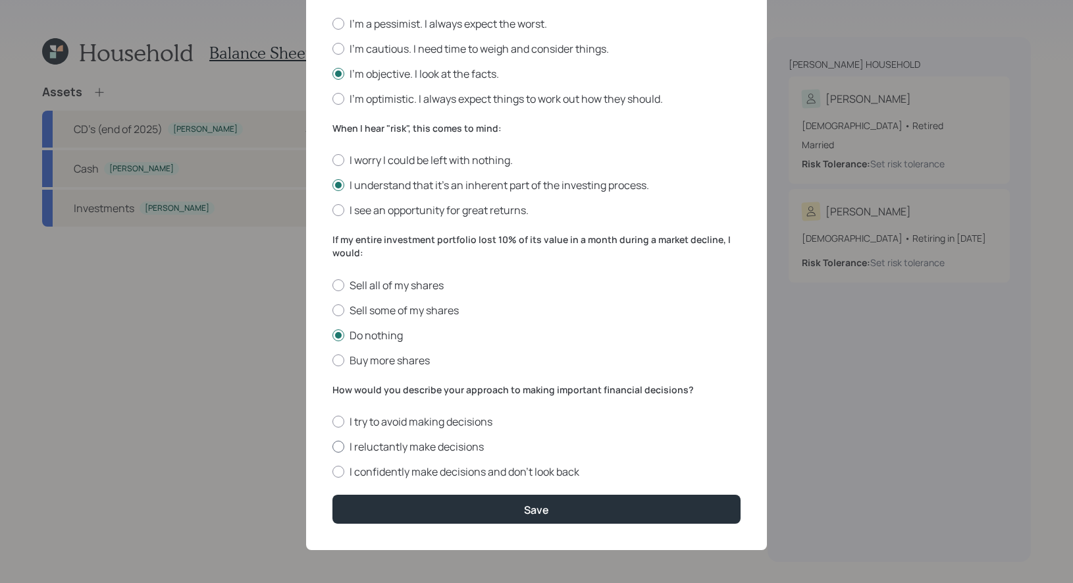
radio input "true"
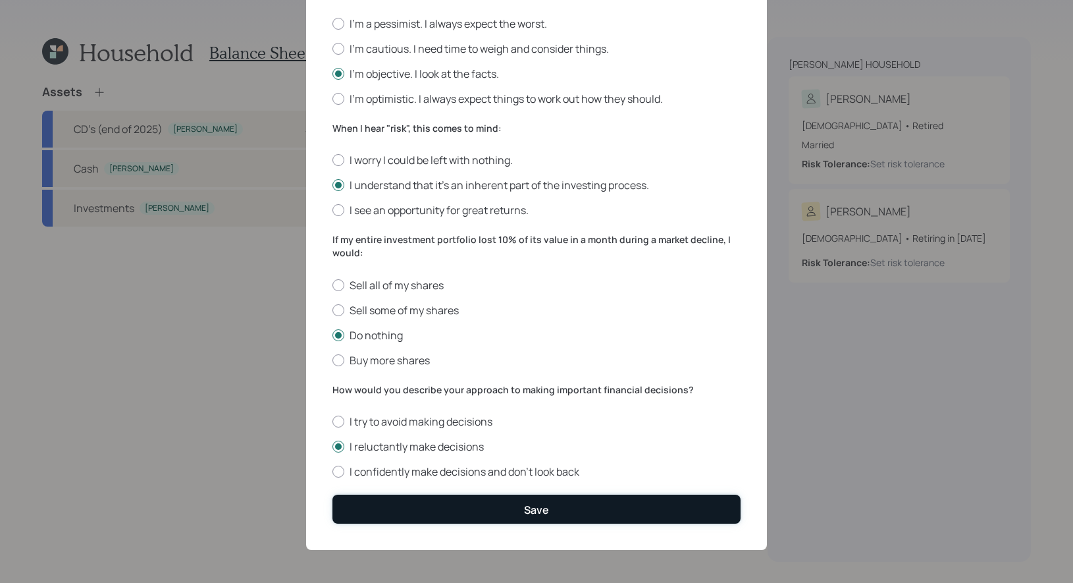
click at [459, 511] on button "Save" at bounding box center [537, 508] width 408 height 28
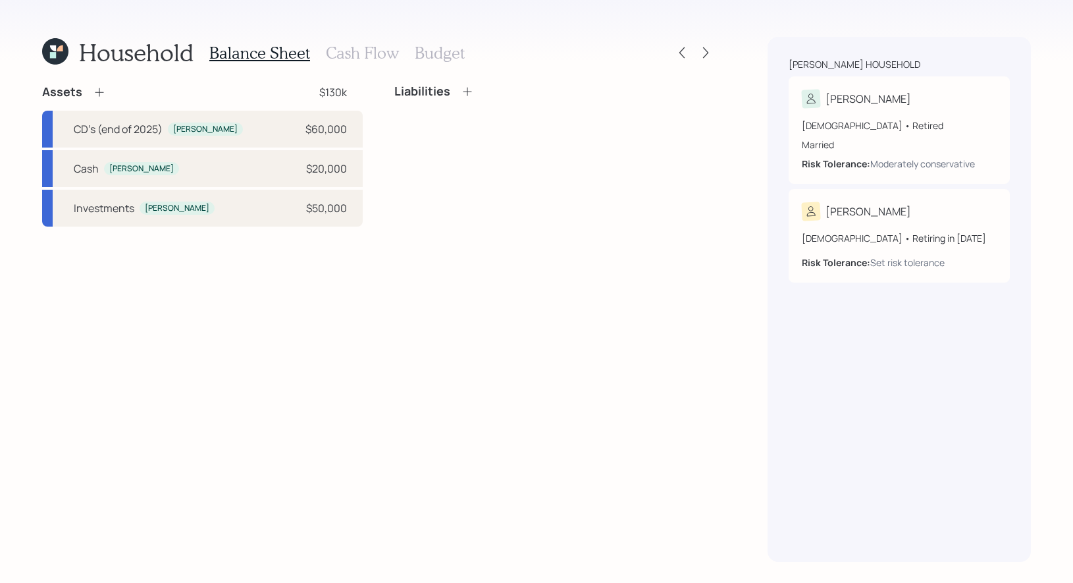
click at [373, 50] on h3 "Cash Flow" at bounding box center [362, 52] width 73 height 19
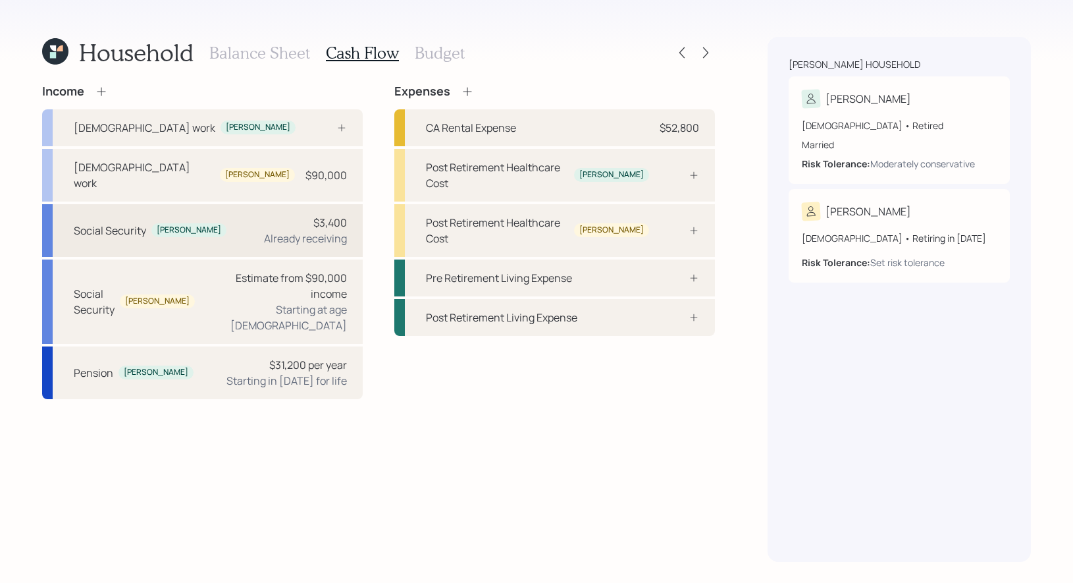
click at [318, 230] on div "Already receiving" at bounding box center [305, 238] width 83 height 16
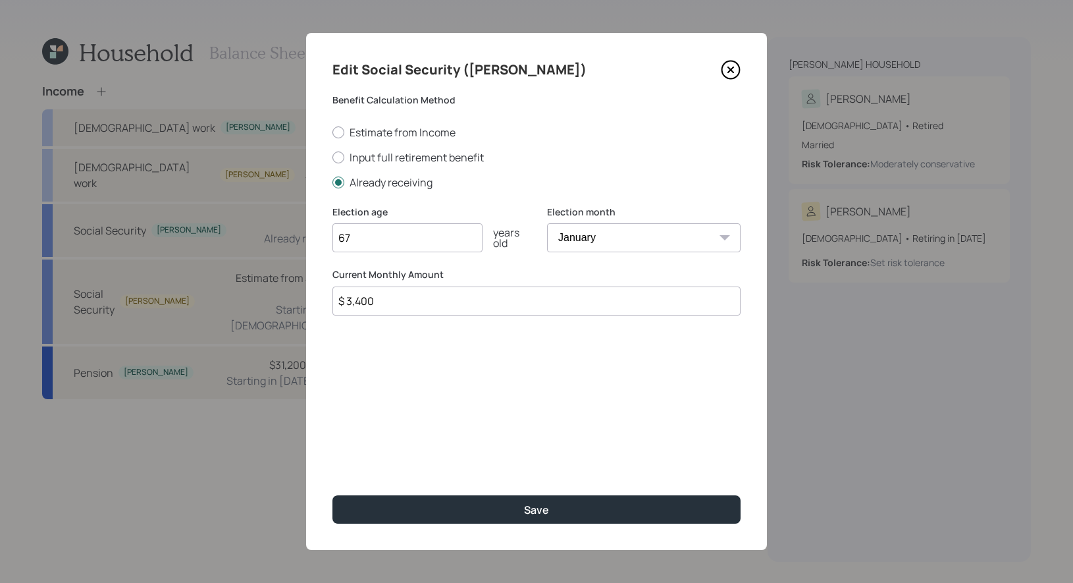
click at [409, 309] on input "$ 3,400" at bounding box center [537, 300] width 408 height 29
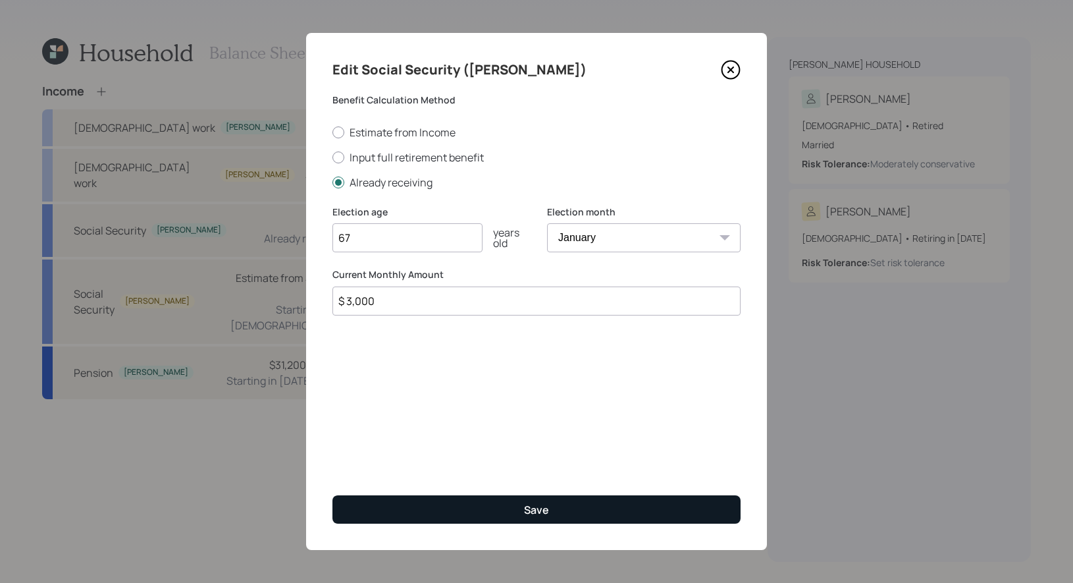
type input "$ 3,000"
click at [434, 503] on button "Save" at bounding box center [537, 509] width 408 height 28
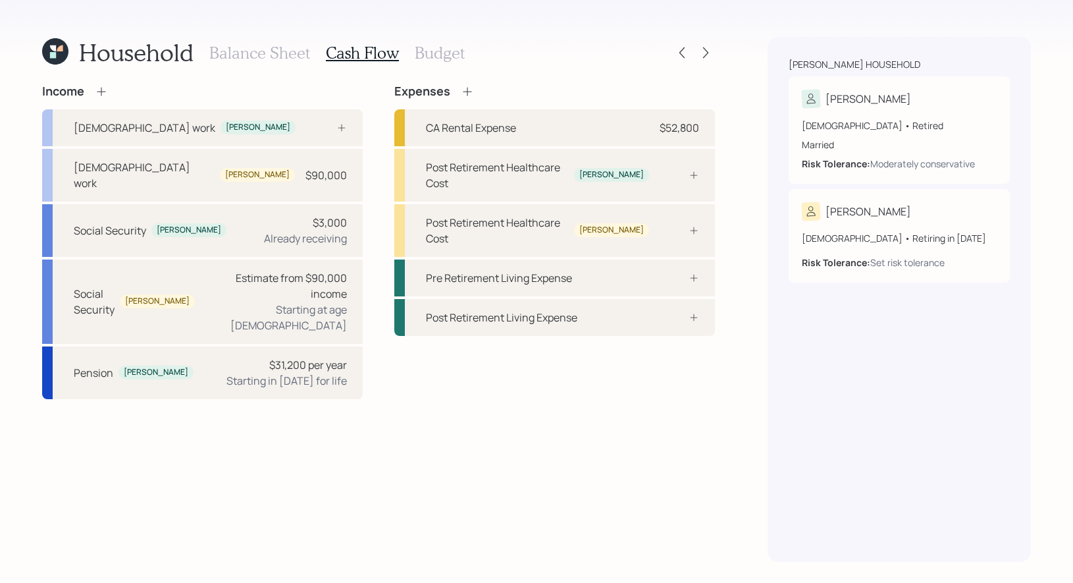
click at [101, 92] on icon at bounding box center [101, 91] width 9 height 9
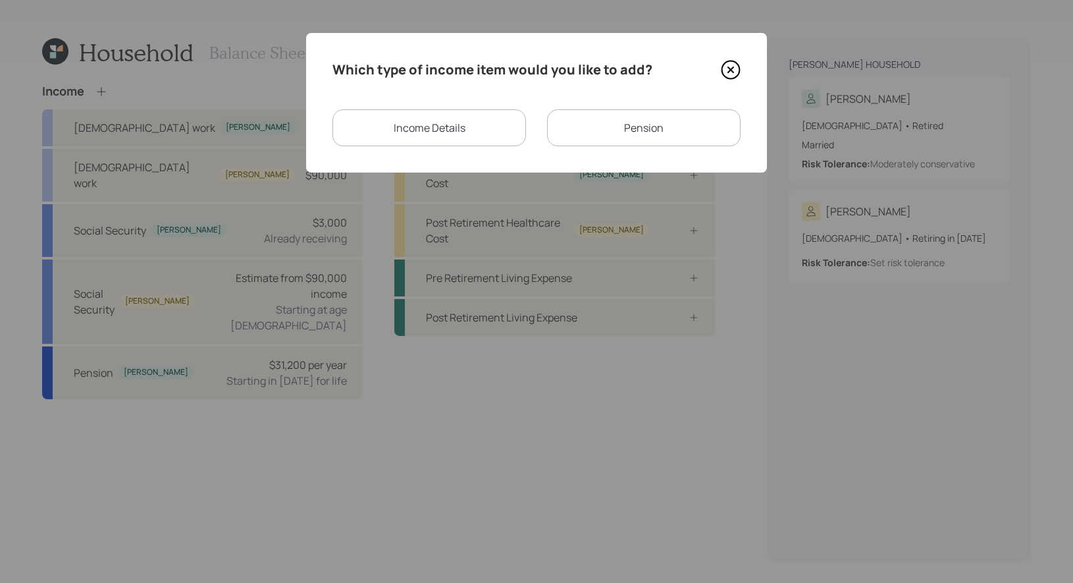
click at [467, 126] on div "Income Details" at bounding box center [430, 127] width 194 height 37
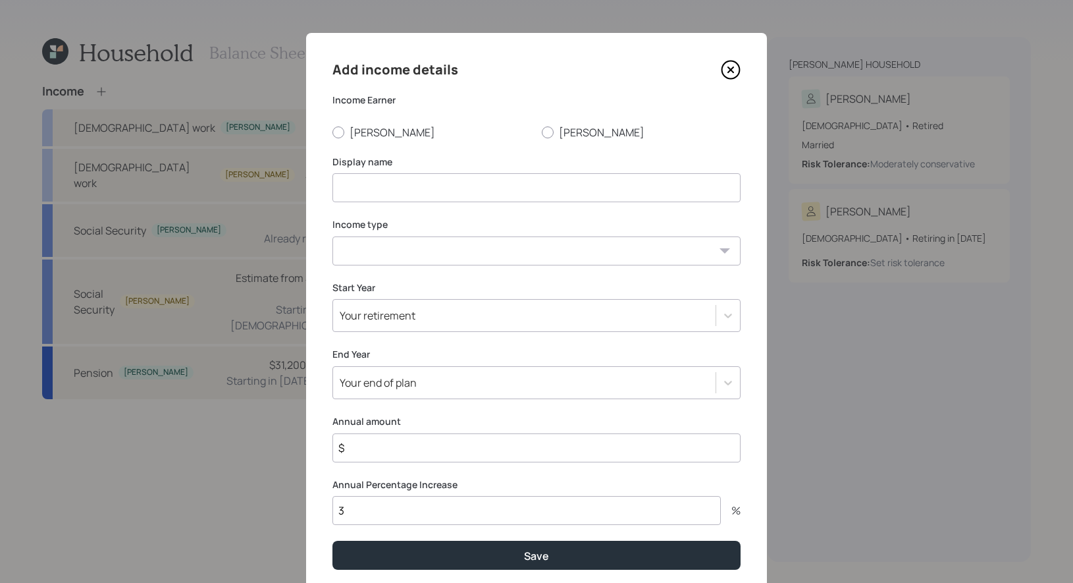
click at [418, 190] on input at bounding box center [537, 187] width 408 height 29
type input "VA Disability"
click at [341, 132] on div at bounding box center [339, 132] width 12 height 12
click at [333, 132] on input "[PERSON_NAME]" at bounding box center [332, 132] width 1 height 1
radio input "true"
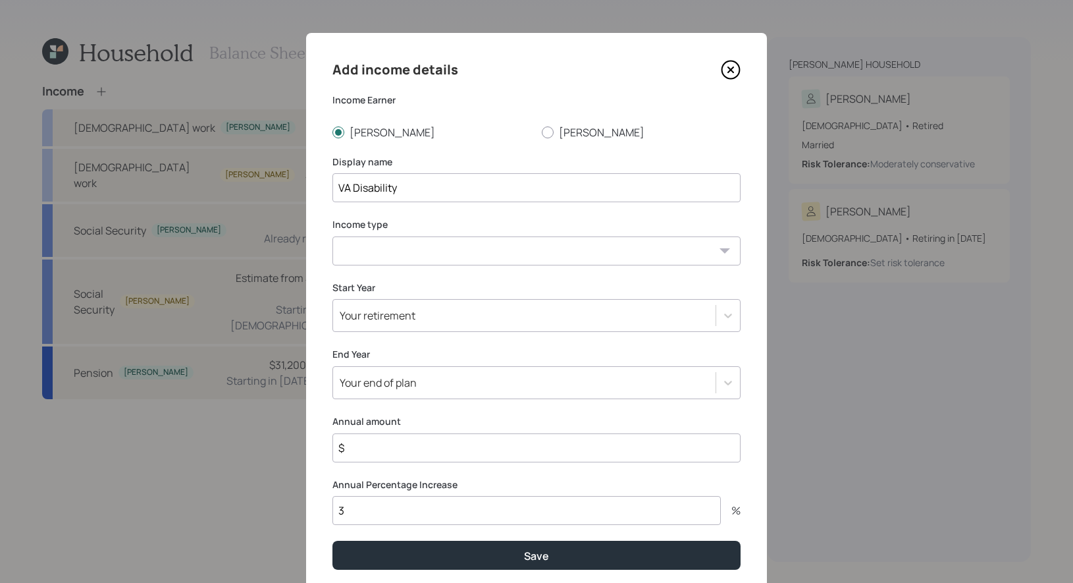
click at [395, 248] on select "[DEMOGRAPHIC_DATA] work [DEMOGRAPHIC_DATA] work Self employment Other" at bounding box center [537, 250] width 408 height 29
select select "other"
click at [333, 236] on select "[DEMOGRAPHIC_DATA] work [DEMOGRAPHIC_DATA] work Self employment Other" at bounding box center [537, 250] width 408 height 29
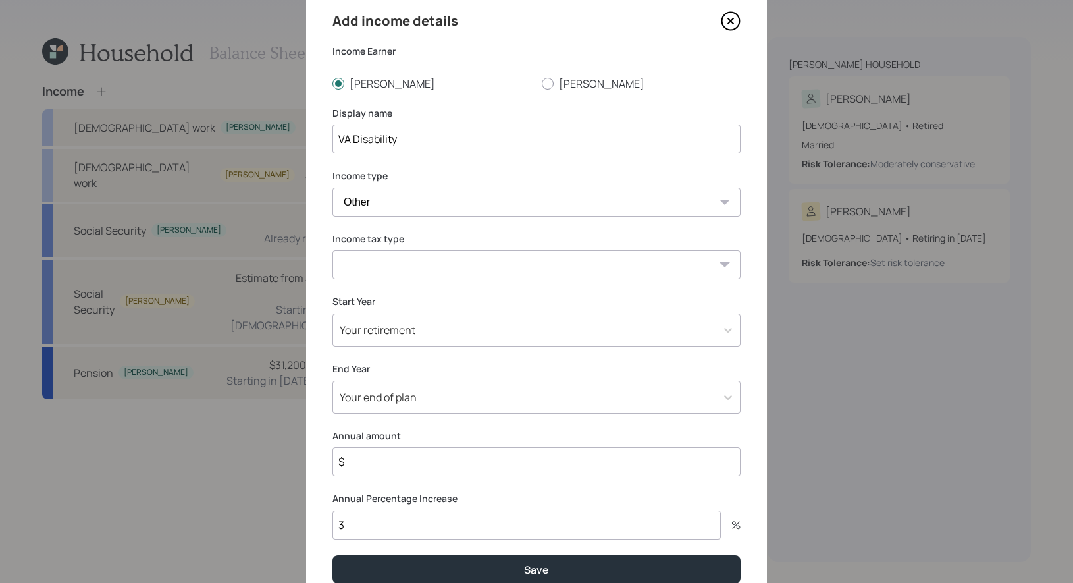
scroll to position [109, 0]
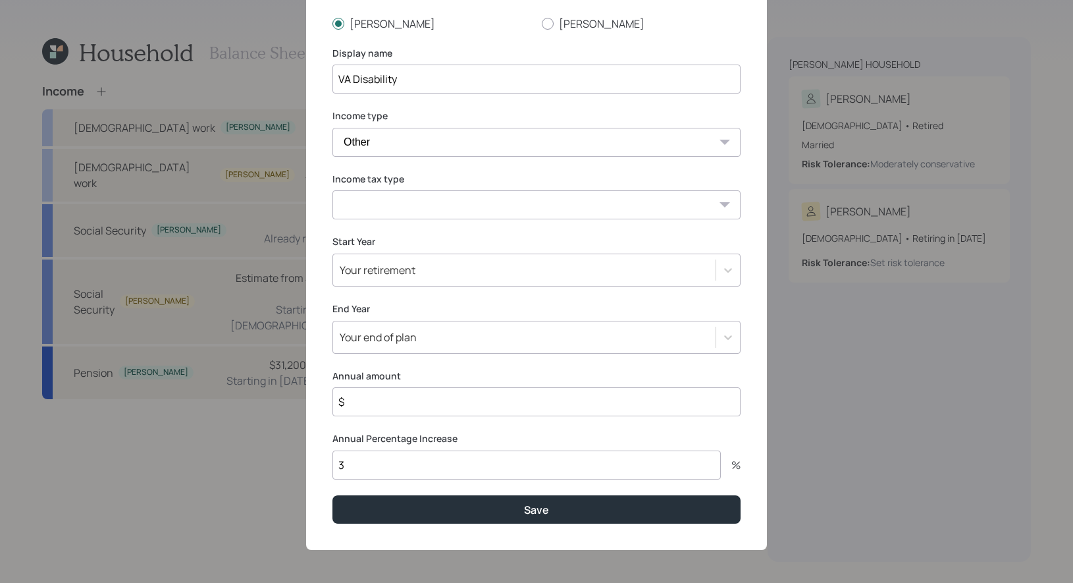
click at [402, 209] on select "Tax-free Earned Self Employment Alimony Royalties Pension / Annuity Interest Di…" at bounding box center [537, 204] width 408 height 29
select select "tax_free"
click at [333, 190] on select "Tax-free Earned Self Employment Alimony Royalties Pension / Annuity Interest Di…" at bounding box center [537, 204] width 408 height 29
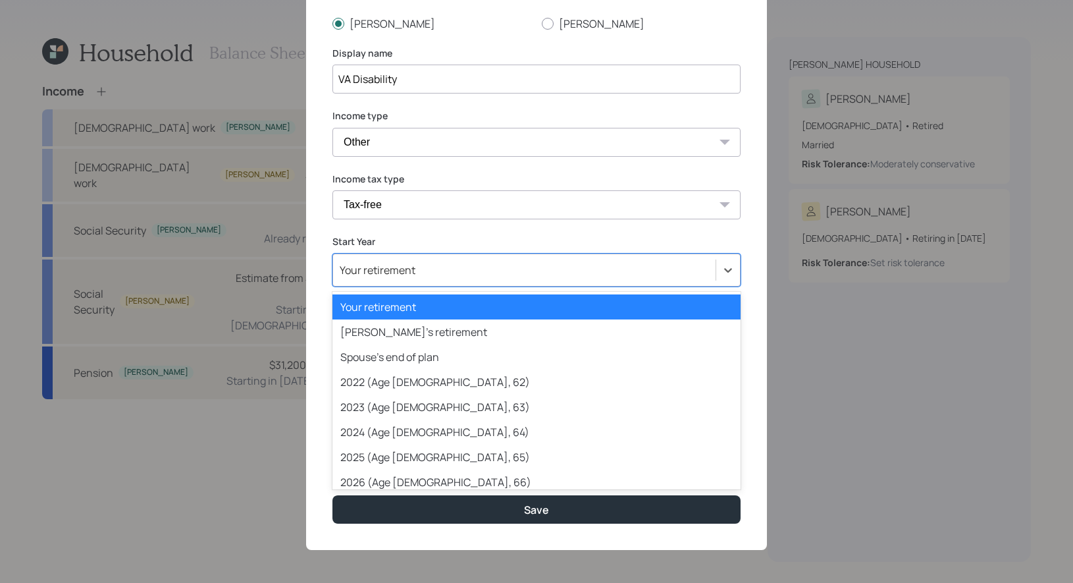
click at [424, 273] on div "Your retirement" at bounding box center [524, 270] width 383 height 22
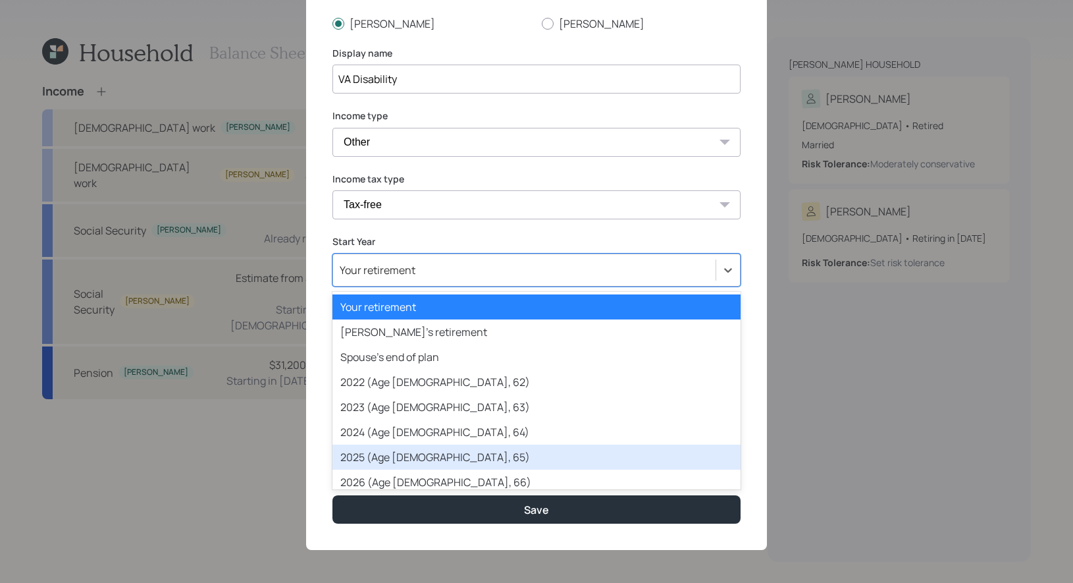
click at [405, 458] on div "2025 (Age [DEMOGRAPHIC_DATA], 65)" at bounding box center [537, 456] width 408 height 25
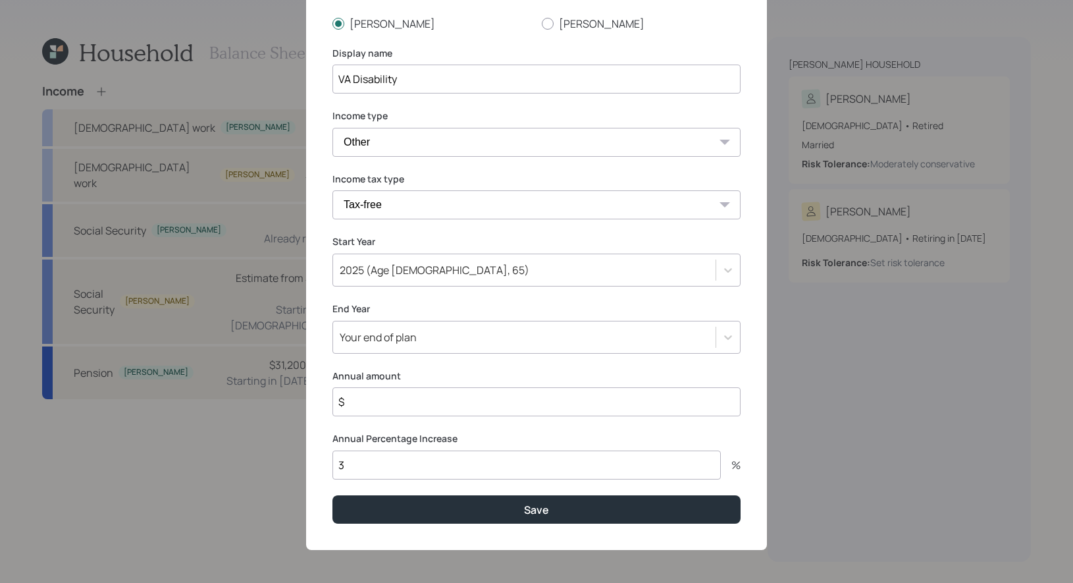
click at [354, 406] on input "$" at bounding box center [537, 401] width 408 height 29
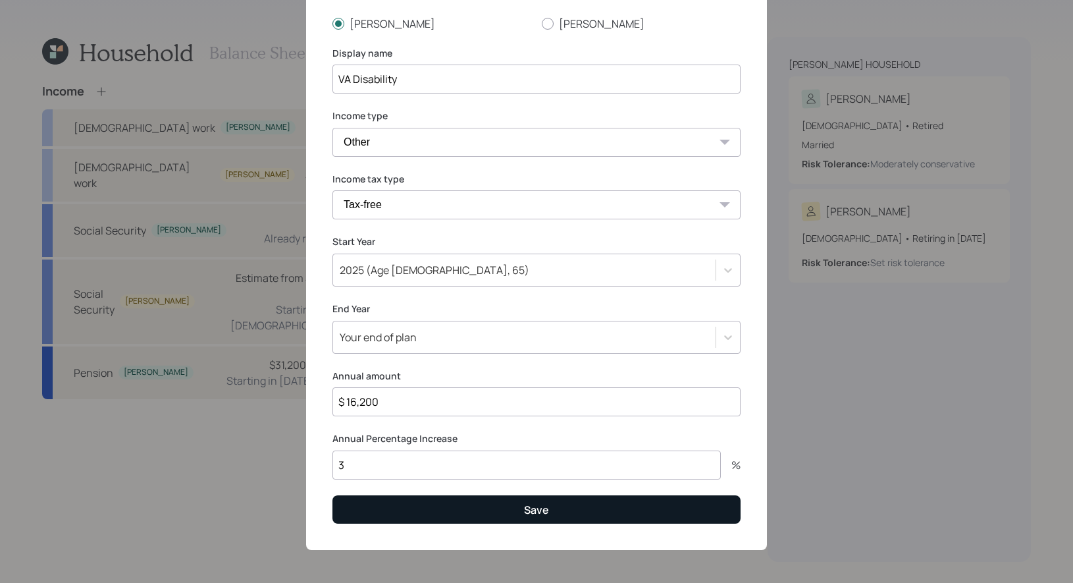
type input "$ 16,200"
click at [415, 511] on button "Save" at bounding box center [537, 509] width 408 height 28
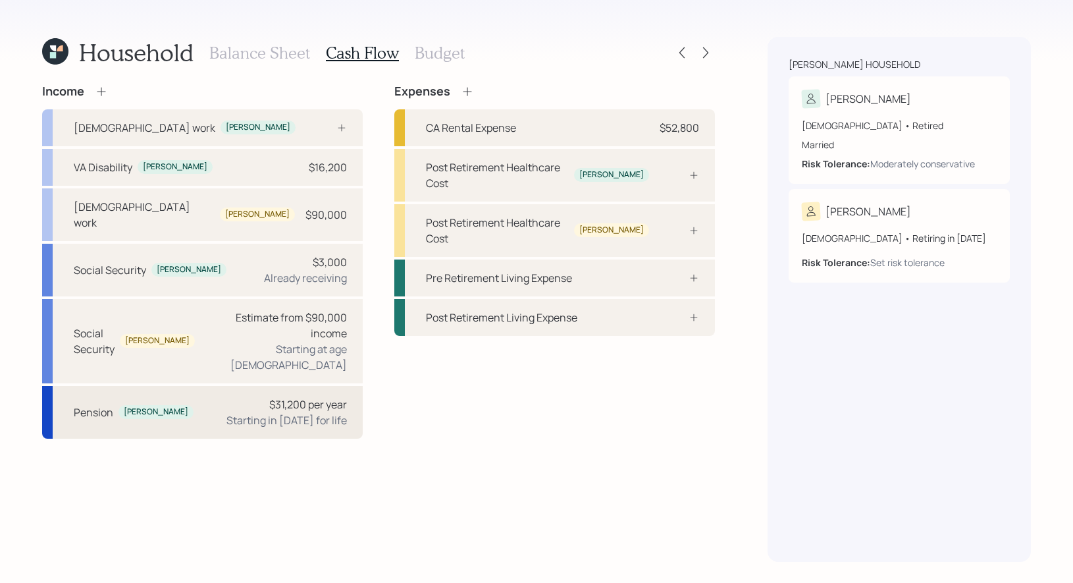
click at [173, 386] on div "Pension [PERSON_NAME] $31,200 per year Starting in [DATE] for life" at bounding box center [202, 412] width 321 height 53
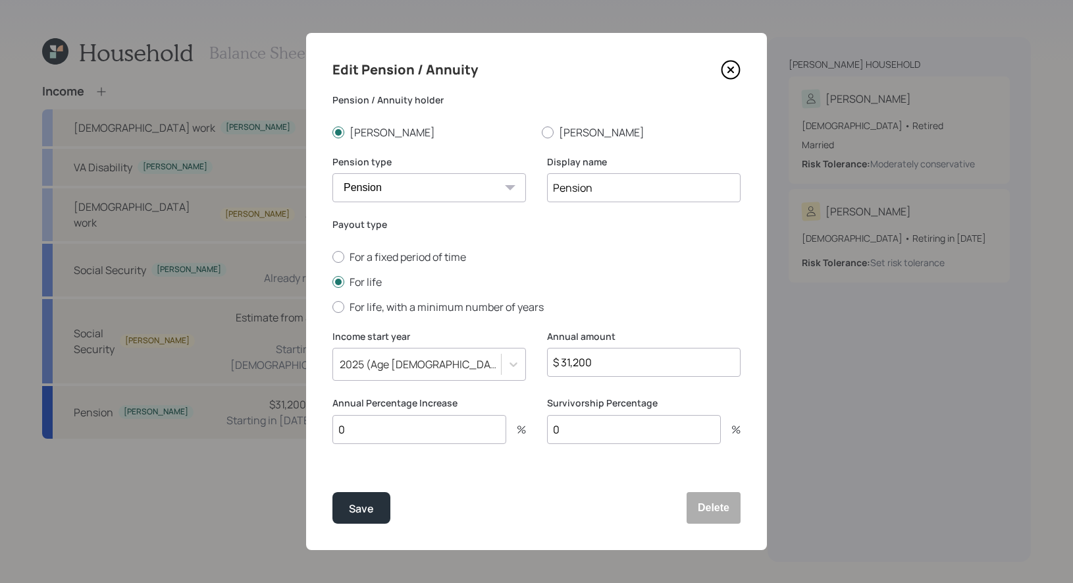
click at [602, 368] on input "$ 31,200" at bounding box center [644, 362] width 194 height 29
type input "$ 24,000"
click at [366, 508] on div "Save" at bounding box center [361, 509] width 25 height 18
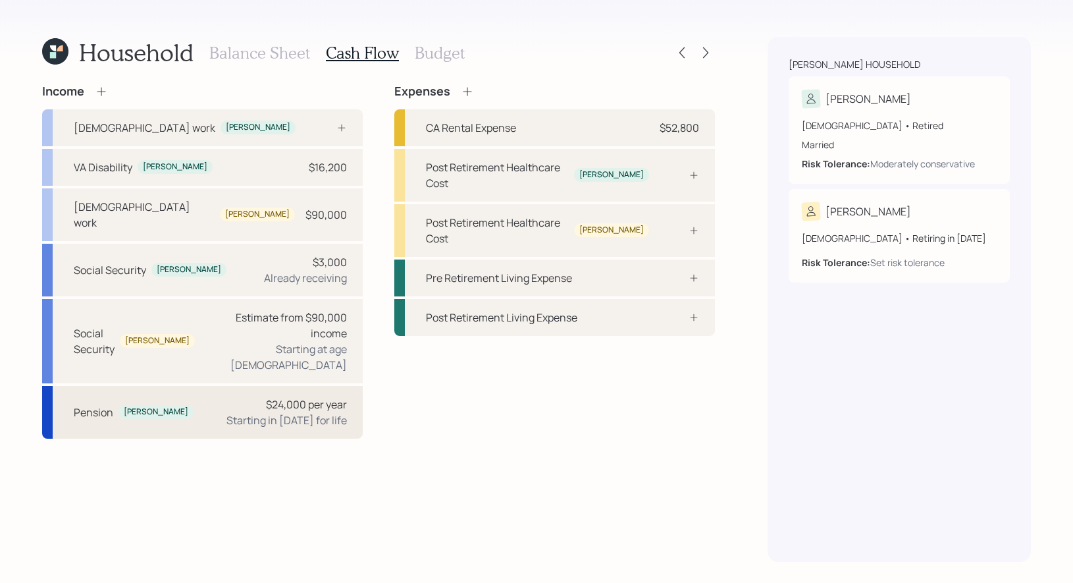
click at [136, 406] on div "[PERSON_NAME]" at bounding box center [156, 411] width 65 height 11
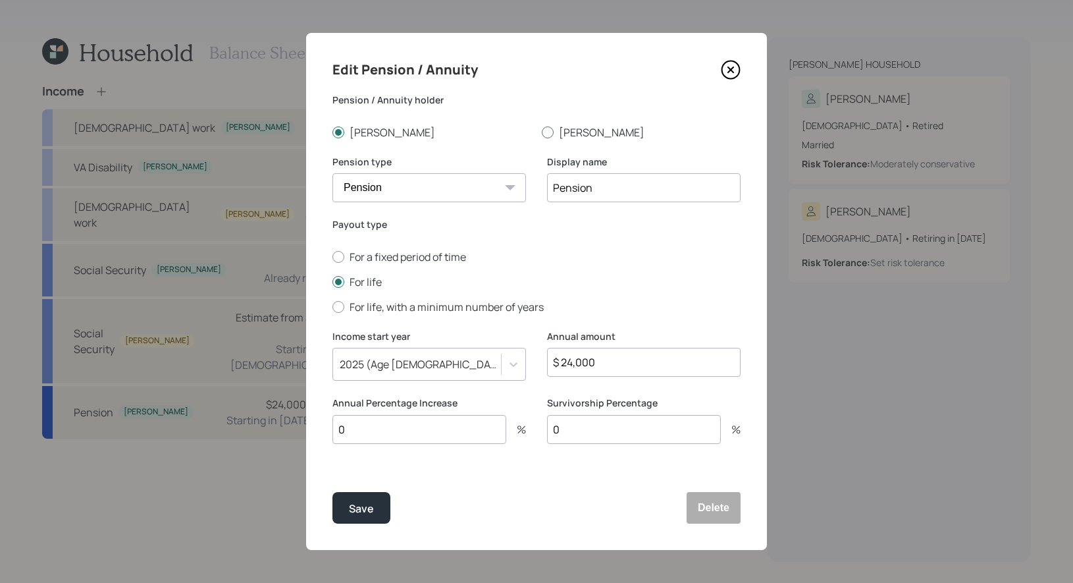
click at [545, 135] on div at bounding box center [548, 132] width 12 height 12
click at [542, 132] on input "[PERSON_NAME]" at bounding box center [541, 132] width 1 height 1
radio input "true"
click at [360, 512] on div "Save" at bounding box center [361, 509] width 25 height 18
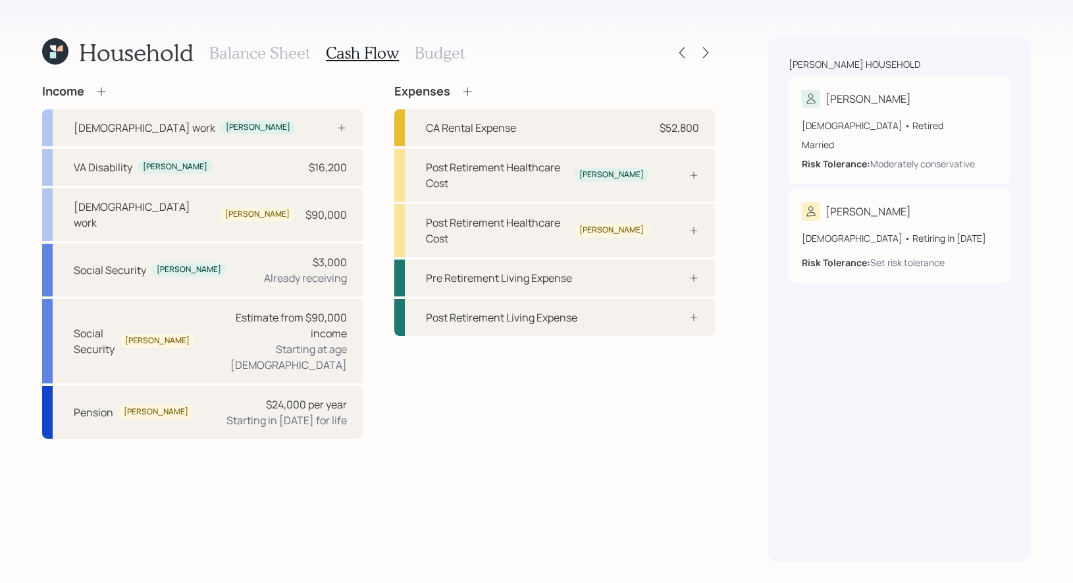
click at [428, 52] on h3 "Budget" at bounding box center [440, 52] width 50 height 19
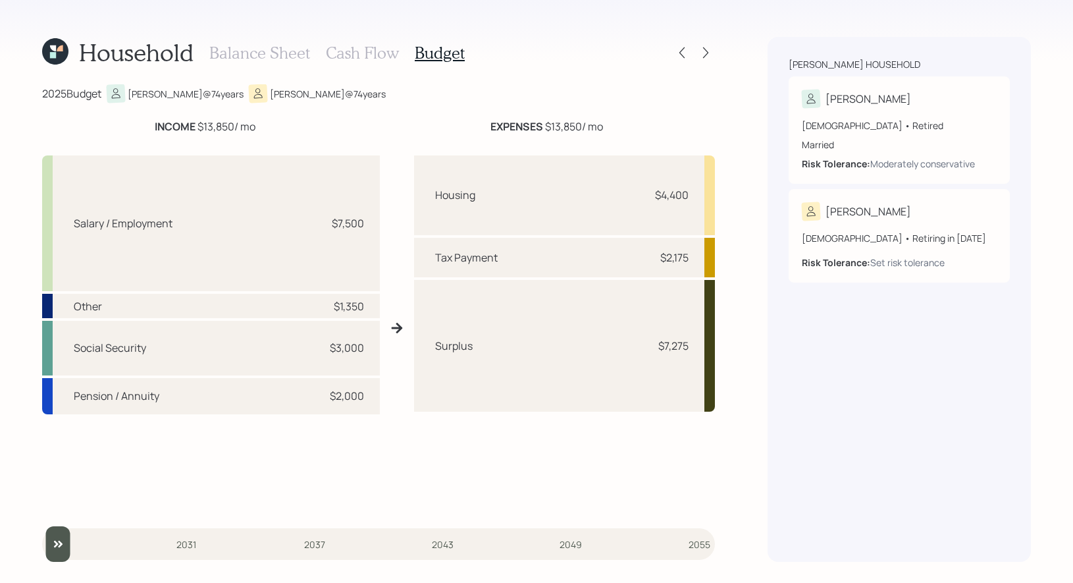
click at [258, 51] on h3 "Balance Sheet" at bounding box center [259, 52] width 101 height 19
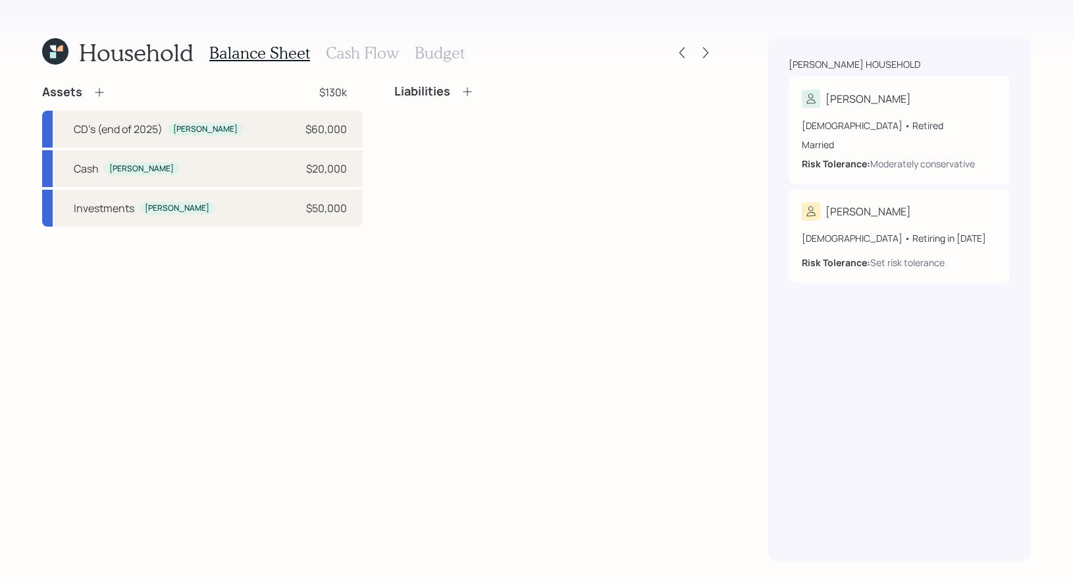
click at [98, 93] on icon at bounding box center [99, 92] width 9 height 9
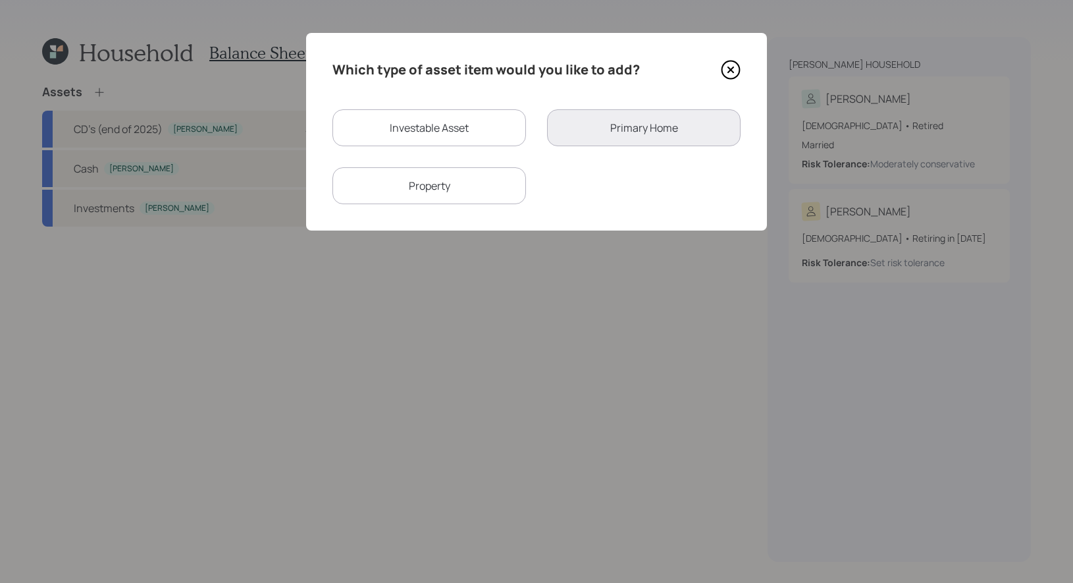
click at [733, 65] on icon at bounding box center [731, 70] width 20 height 20
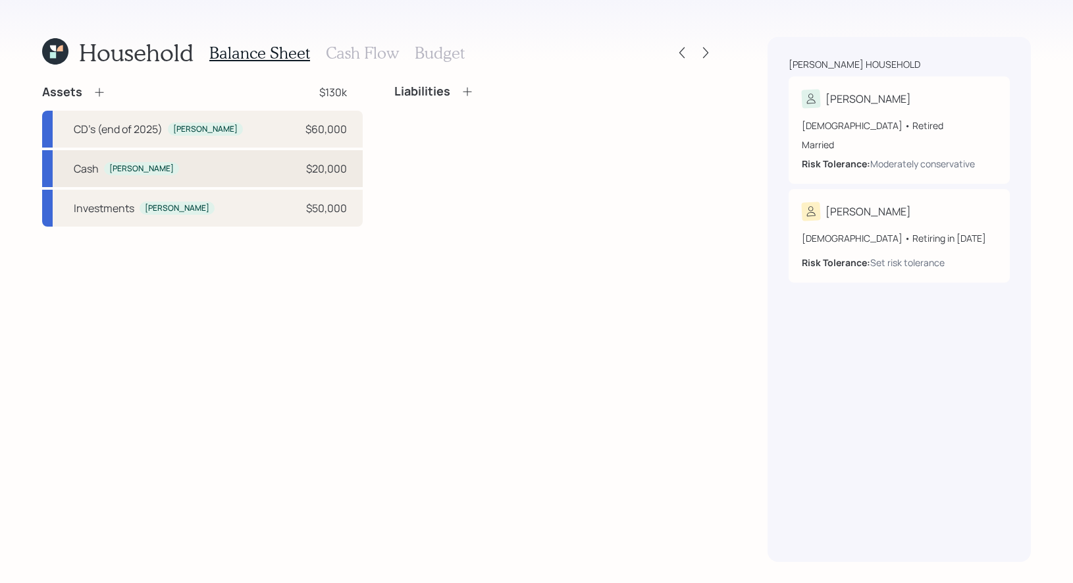
click at [171, 175] on div "[PERSON_NAME] $20,000" at bounding box center [202, 168] width 321 height 37
select select "taxable"
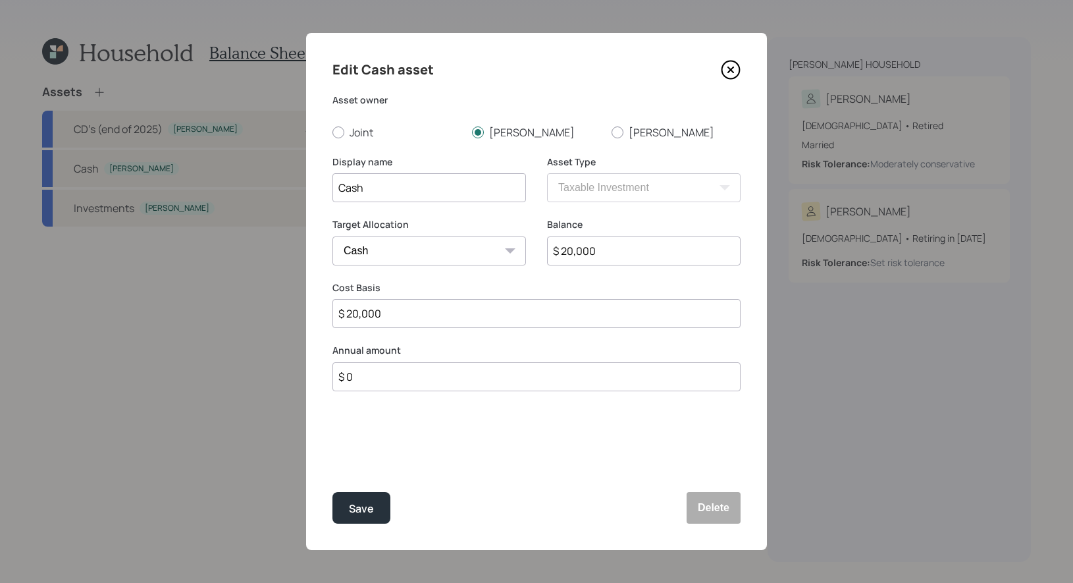
click at [363, 380] on input "$ 0" at bounding box center [537, 376] width 408 height 29
type input "$ 6,000"
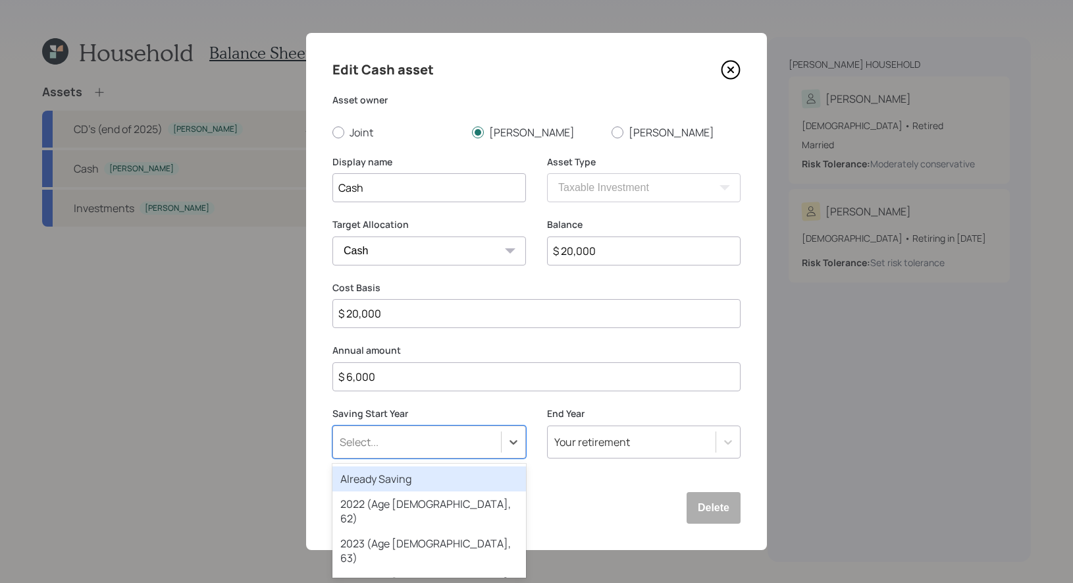
click at [391, 442] on div "Select..." at bounding box center [417, 442] width 168 height 22
click at [385, 477] on div "Already Saving" at bounding box center [430, 478] width 194 height 25
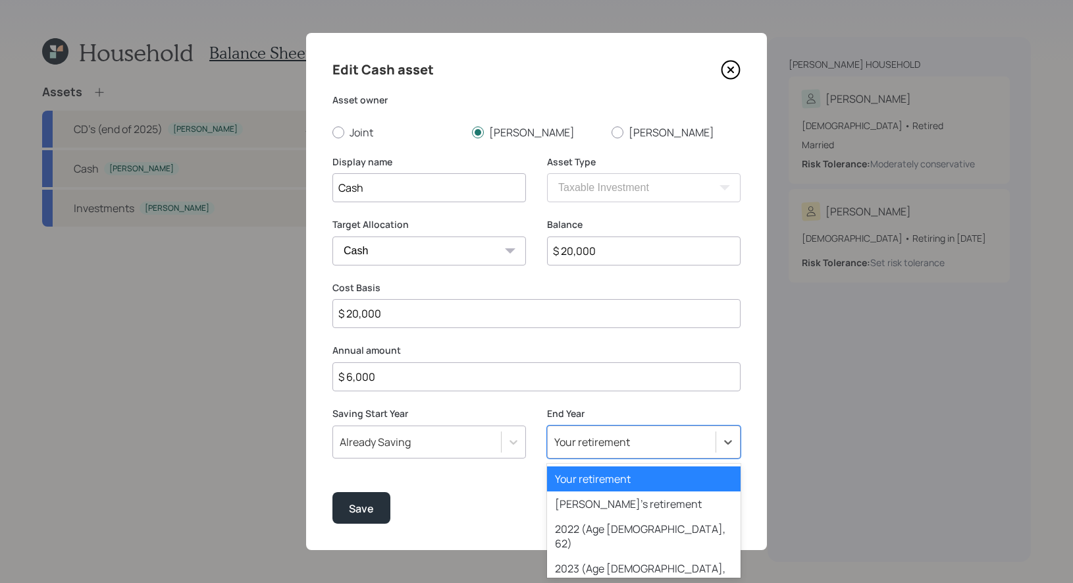
click at [582, 453] on div "Your retirement" at bounding box center [644, 441] width 194 height 33
click at [578, 504] on div "[PERSON_NAME]'s retirement" at bounding box center [644, 503] width 194 height 25
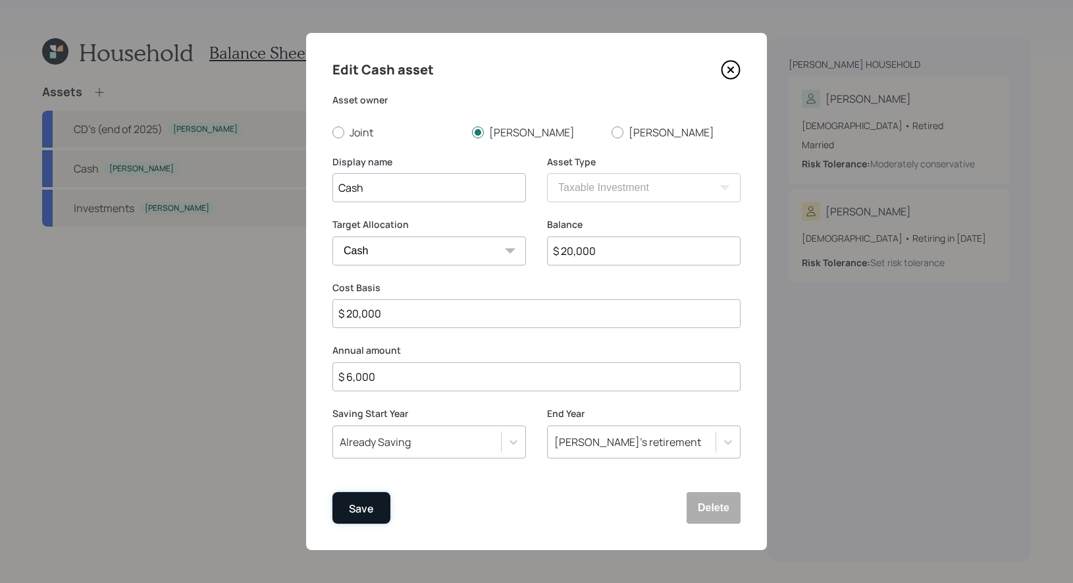
click at [360, 509] on div "Save" at bounding box center [361, 509] width 25 height 18
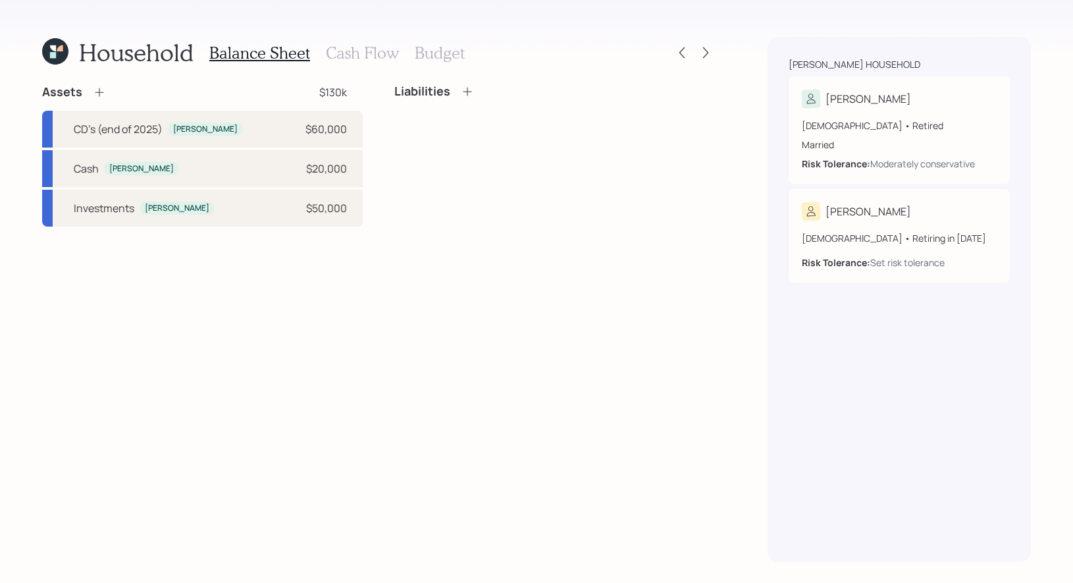
click at [434, 52] on h3 "Budget" at bounding box center [440, 52] width 50 height 19
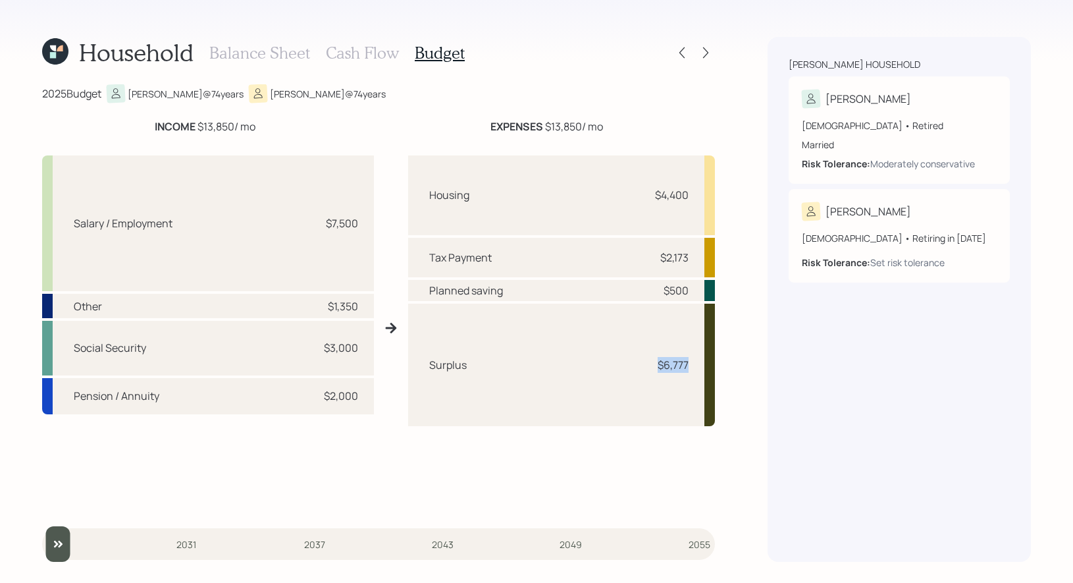
drag, startPoint x: 692, startPoint y: 365, endPoint x: 656, endPoint y: 364, distance: 35.6
click at [656, 364] on div "Surplus $6,777" at bounding box center [561, 365] width 307 height 122
click at [358, 49] on h3 "Cash Flow" at bounding box center [362, 52] width 73 height 19
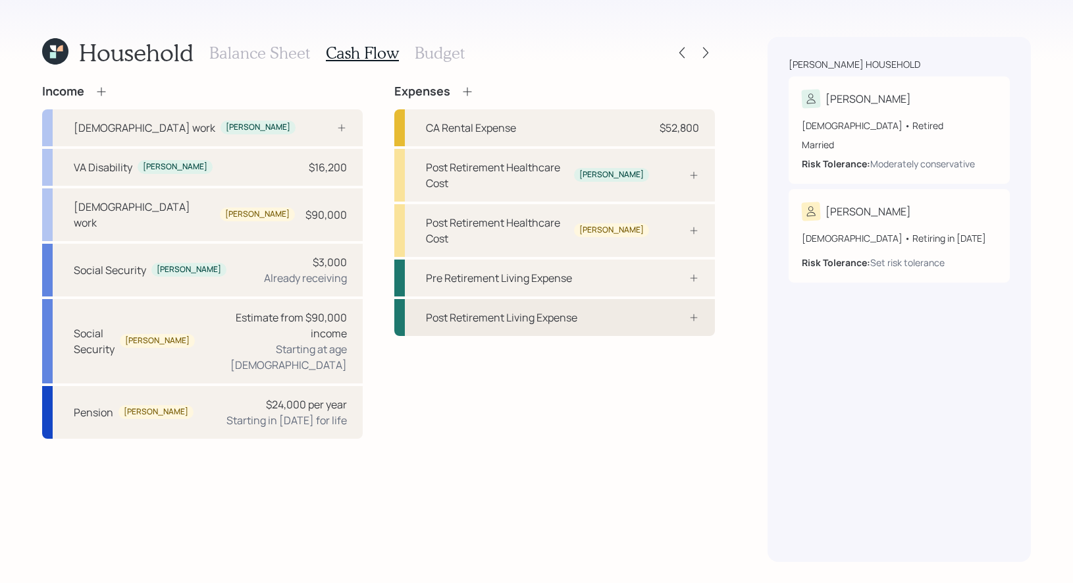
click at [471, 309] on div "Post Retirement Living Expense" at bounding box center [501, 317] width 151 height 16
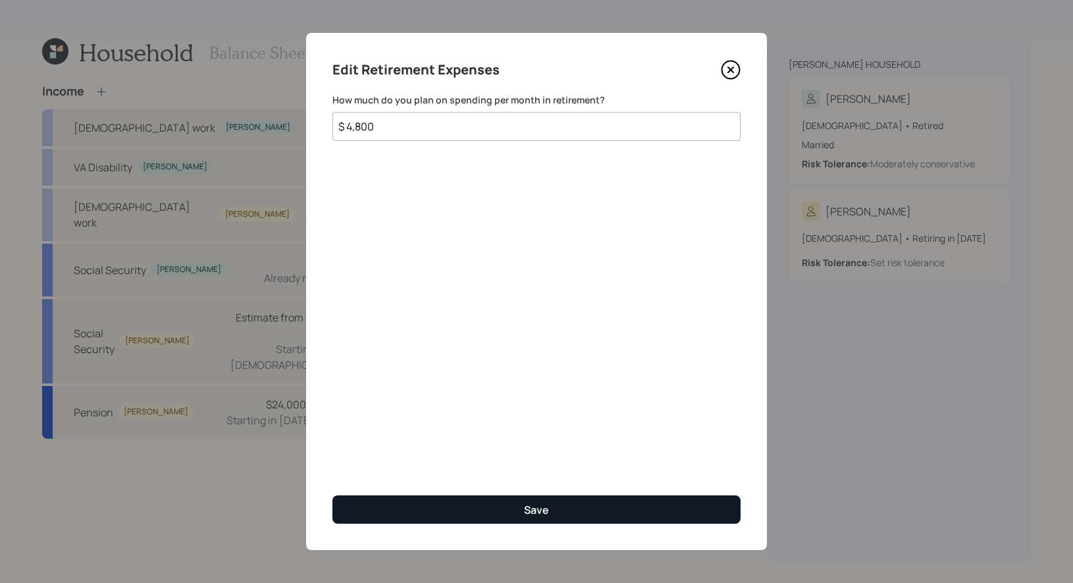
type input "$ 4,800"
click at [539, 504] on div "Save" at bounding box center [536, 509] width 25 height 14
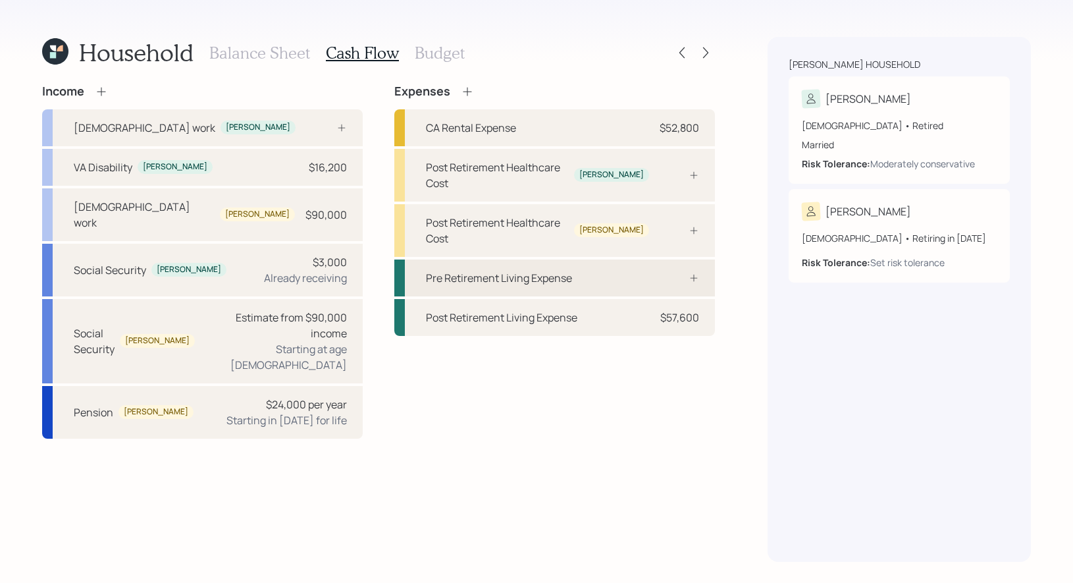
click at [511, 259] on div "Pre Retirement Living Expense" at bounding box center [554, 277] width 321 height 37
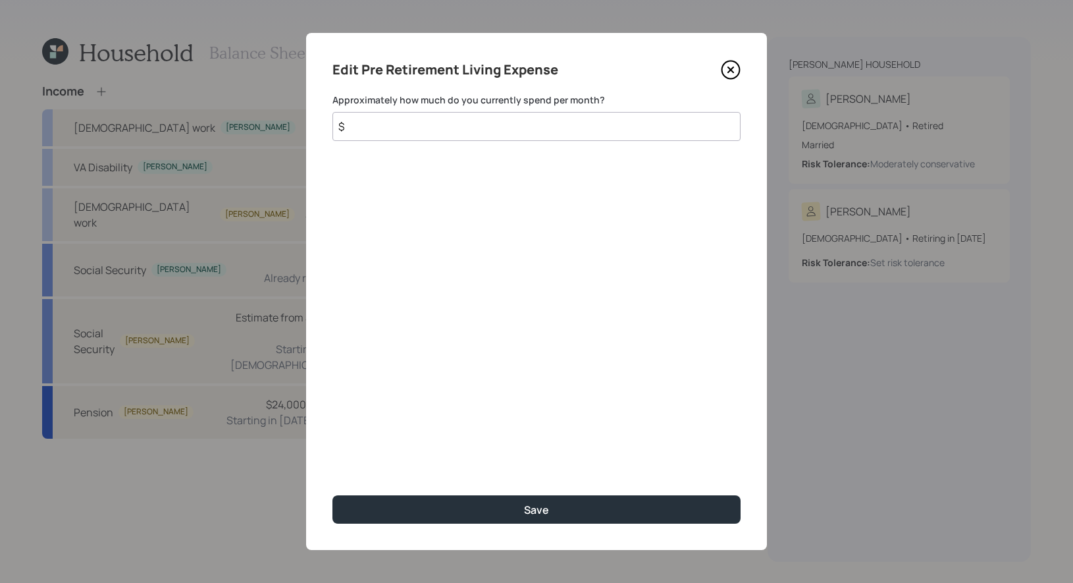
click at [408, 129] on input "$" at bounding box center [537, 126] width 408 height 29
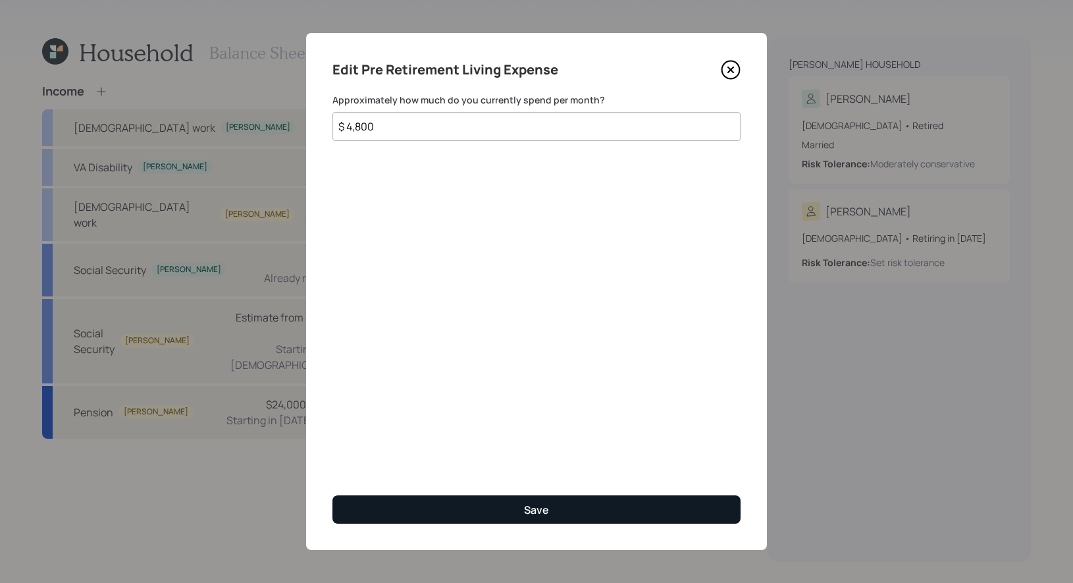
type input "$ 4,800"
click at [421, 512] on button "Save" at bounding box center [537, 509] width 408 height 28
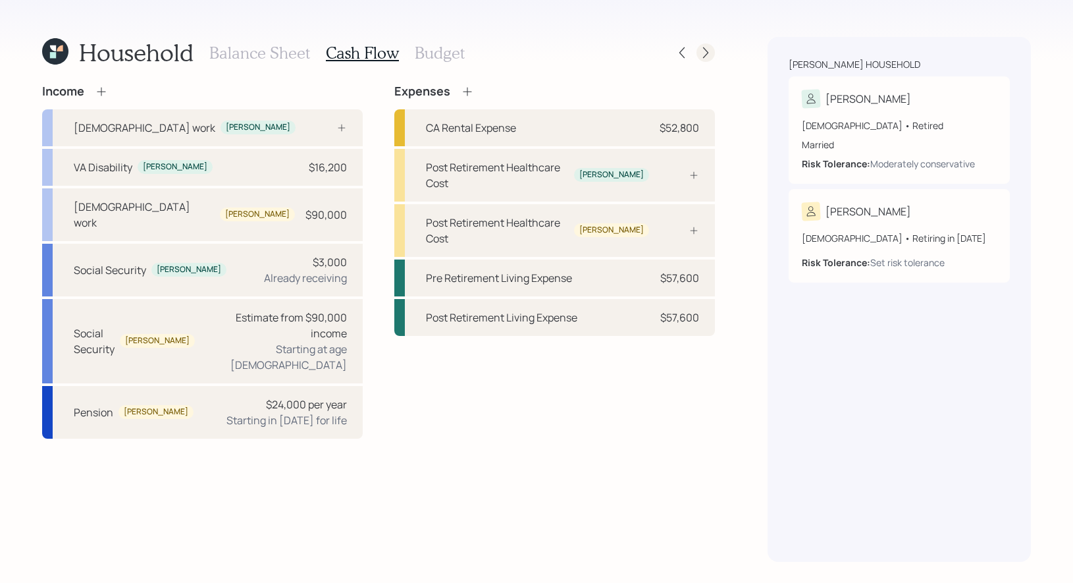
click at [708, 48] on icon at bounding box center [705, 52] width 13 height 13
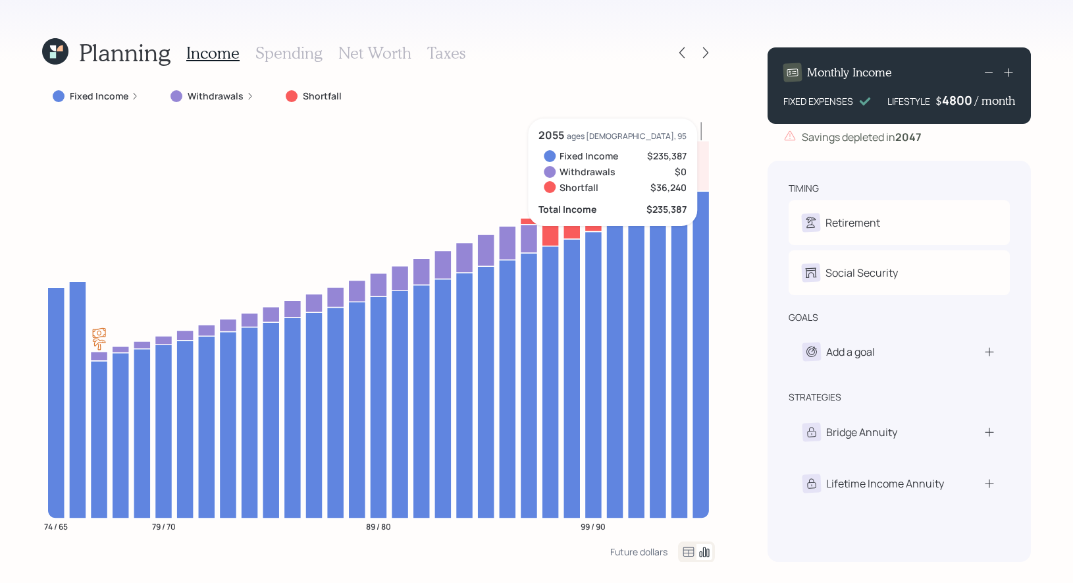
click at [948, 97] on div "4800" at bounding box center [958, 100] width 33 height 16
click at [1042, 141] on div "Planning Income Spending Net Worth Taxes Fixed Income Withdrawals Shortfall 74 …" at bounding box center [536, 291] width 1073 height 583
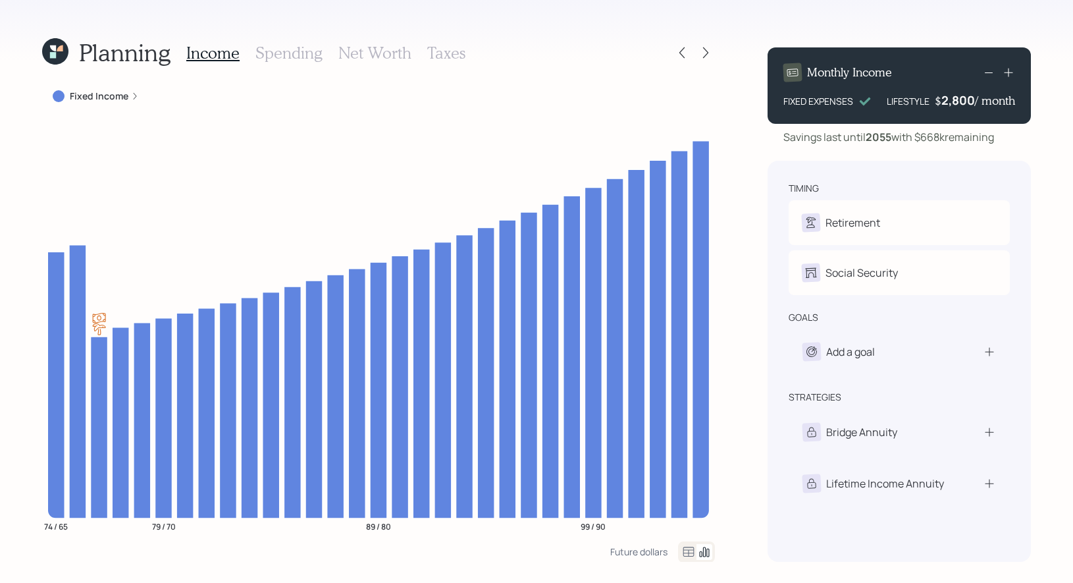
click at [280, 51] on h3 "Spending" at bounding box center [288, 52] width 67 height 19
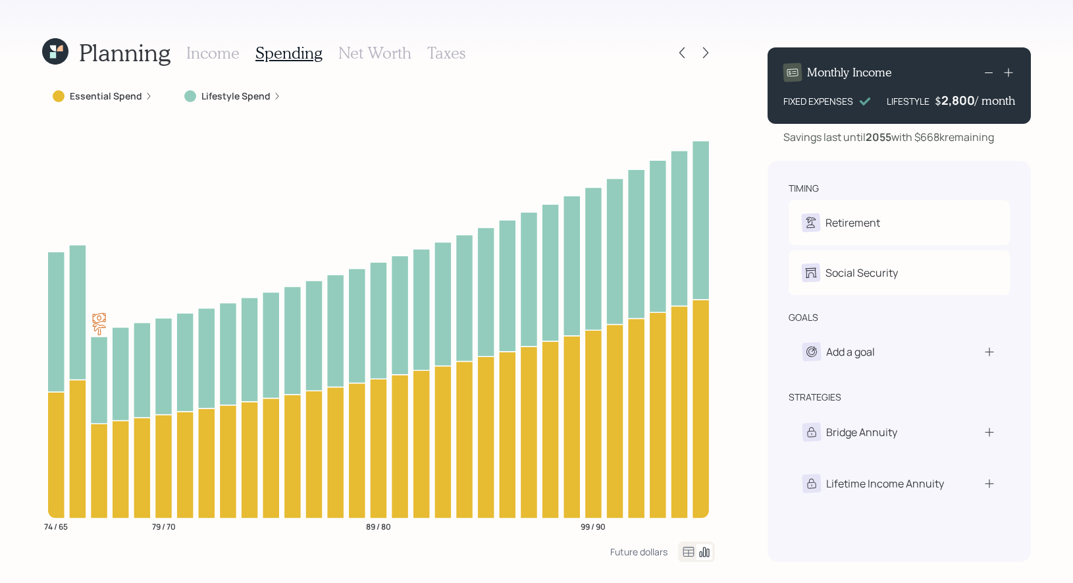
click at [689, 552] on icon at bounding box center [689, 552] width 16 height 16
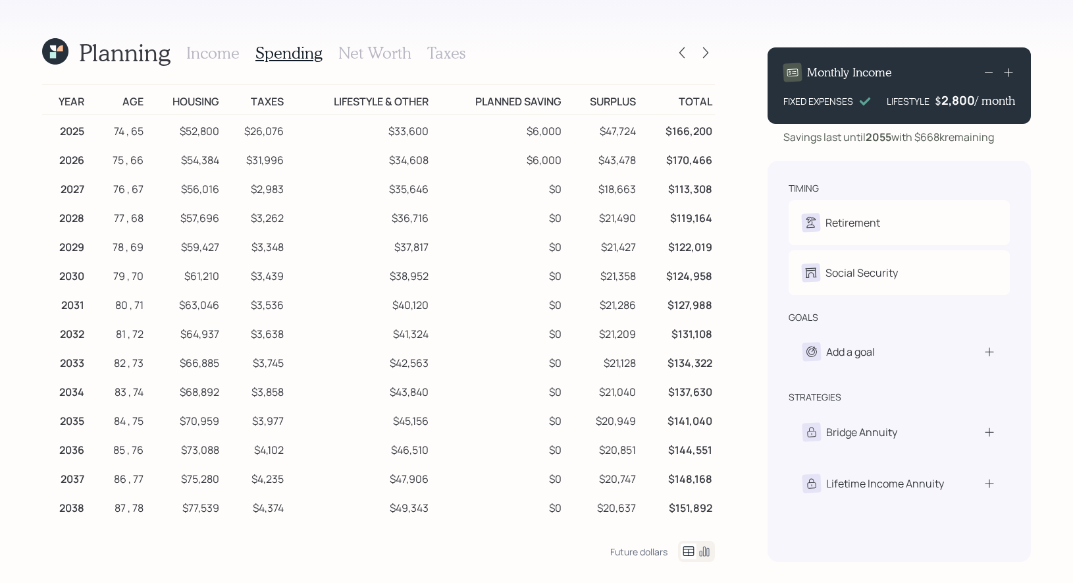
click at [358, 47] on h3 "Net Worth" at bounding box center [374, 52] width 73 height 19
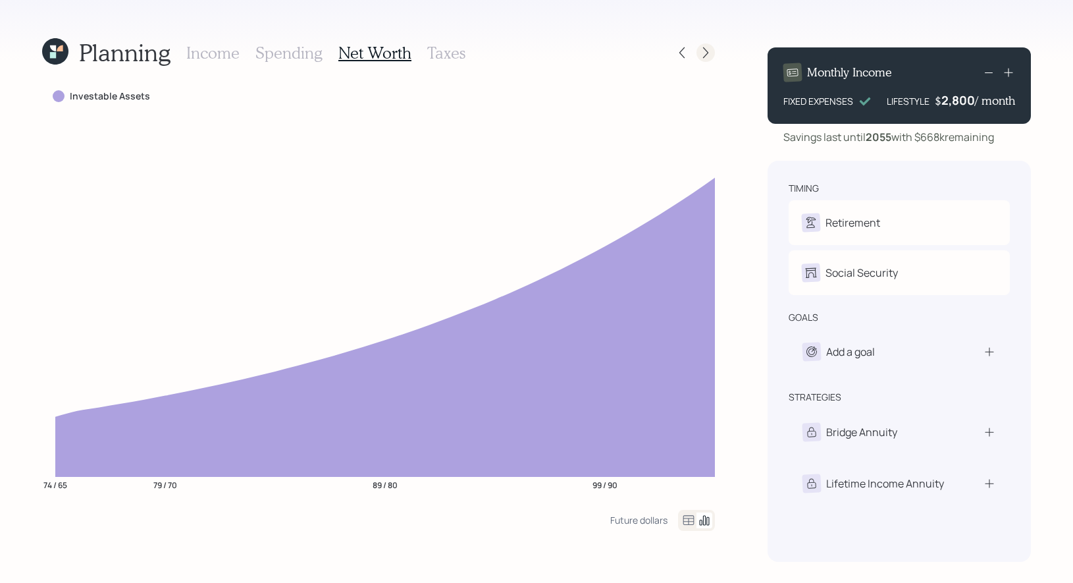
click at [707, 51] on icon at bounding box center [705, 52] width 5 height 11
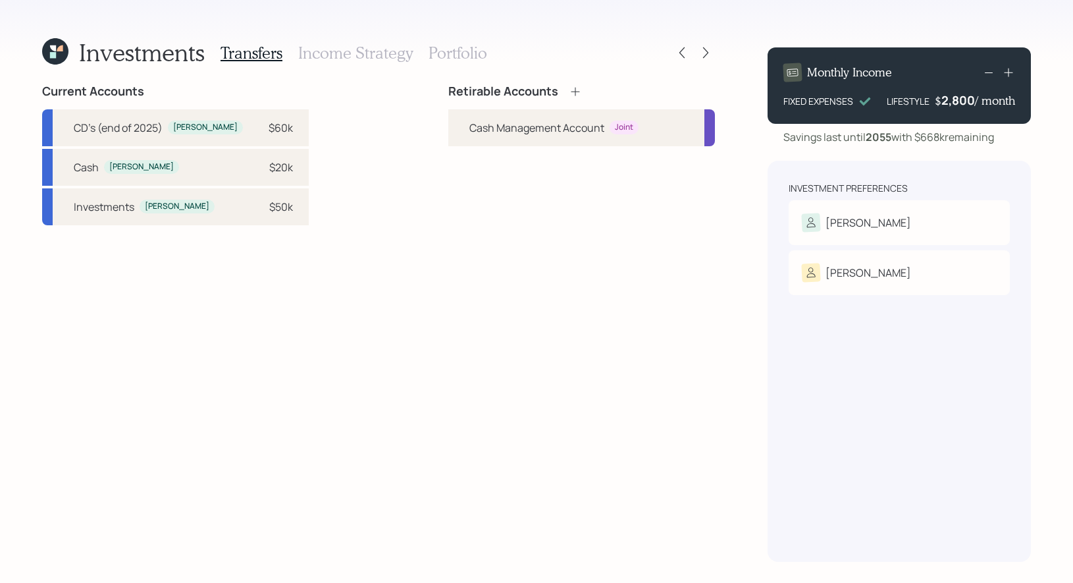
click at [575, 89] on icon at bounding box center [575, 91] width 13 height 13
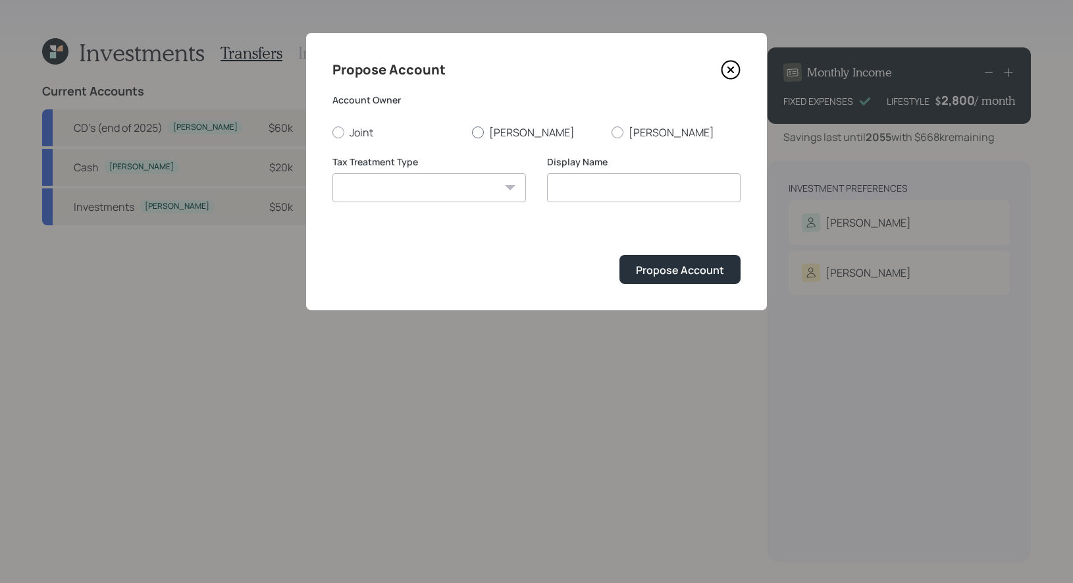
click at [476, 132] on div at bounding box center [478, 132] width 12 height 12
click at [472, 132] on input "[PERSON_NAME]" at bounding box center [471, 132] width 1 height 1
radio input "true"
click at [470, 191] on select "[PERSON_NAME] Taxable Traditional" at bounding box center [430, 187] width 194 height 29
select select "taxable"
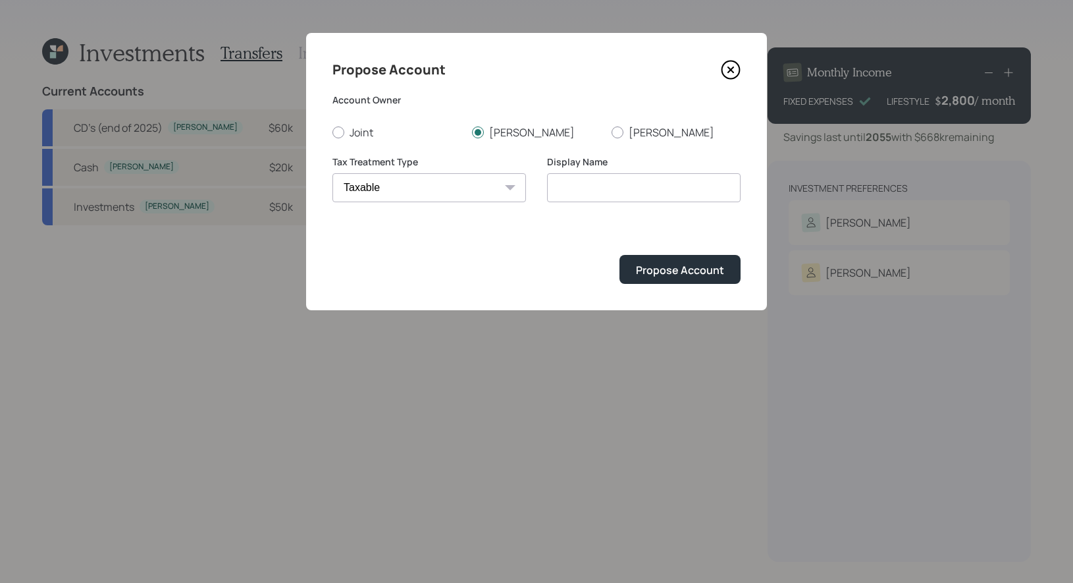
click at [333, 173] on select "[PERSON_NAME] Taxable Traditional" at bounding box center [430, 187] width 194 height 29
click at [635, 193] on input "Taxable" at bounding box center [644, 187] width 194 height 29
type input "Taxable Brokerage"
click at [691, 269] on div "Propose Account" at bounding box center [680, 270] width 88 height 14
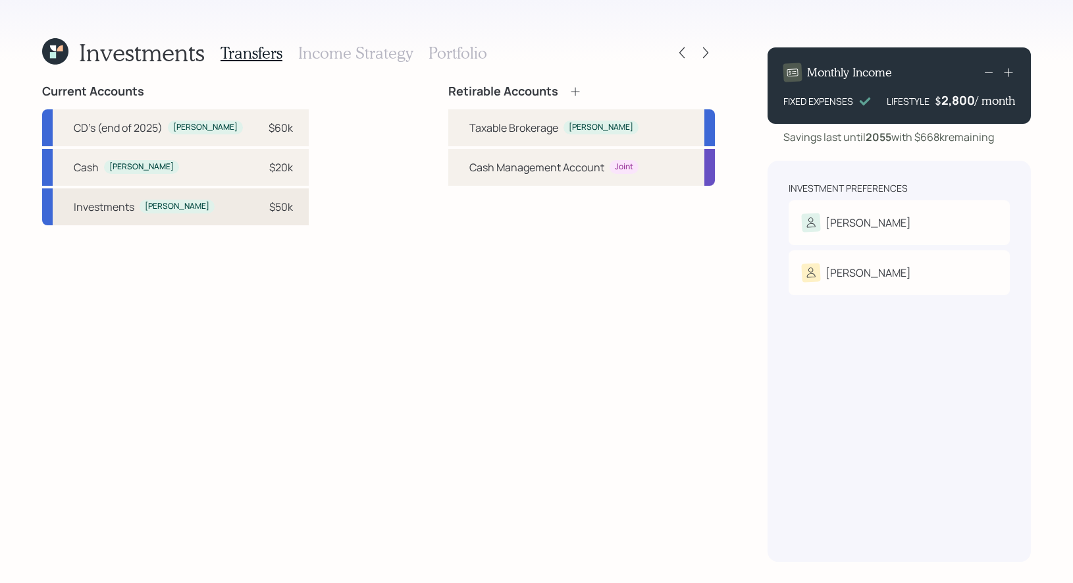
click at [269, 209] on div "$50k" at bounding box center [281, 207] width 24 height 16
click at [467, 130] on div "Taxable Brokerage [PERSON_NAME]" at bounding box center [581, 127] width 267 height 37
select select "499f60c9-2ad4-4219-8f45-f956943fe1c8"
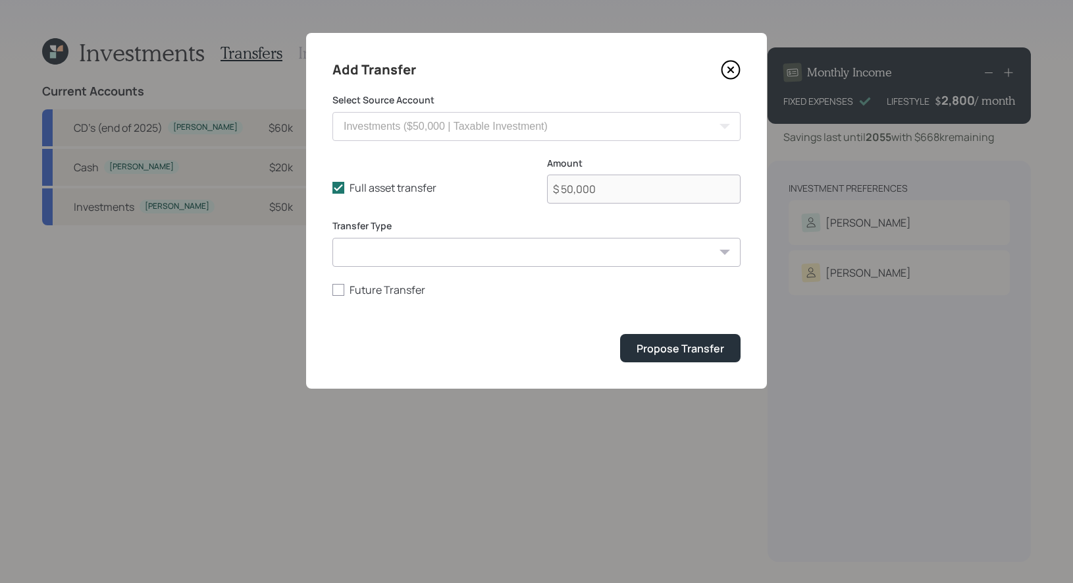
click at [401, 246] on select "ACAT Transfer Non ACAT Transfer Capitalize Rollover Rollover Deposit" at bounding box center [537, 252] width 408 height 29
select select "deposit"
click at [333, 238] on select "ACAT Transfer Non ACAT Transfer Capitalize Rollover Rollover Deposit" at bounding box center [537, 252] width 408 height 29
click at [690, 347] on div "Propose Transfer" at bounding box center [681, 348] width 88 height 14
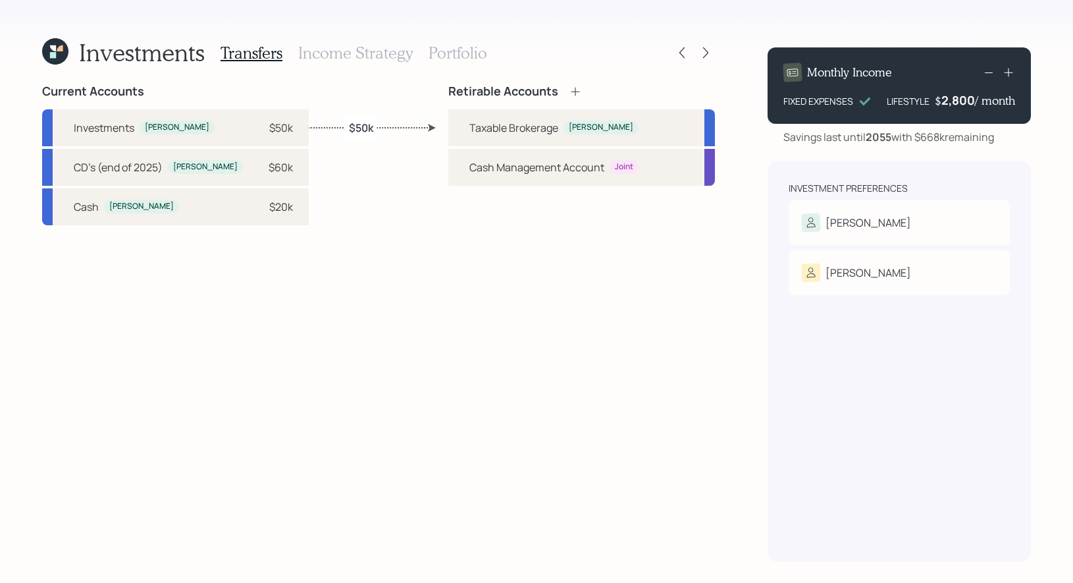
click at [443, 53] on h3 "Portfolio" at bounding box center [458, 52] width 59 height 19
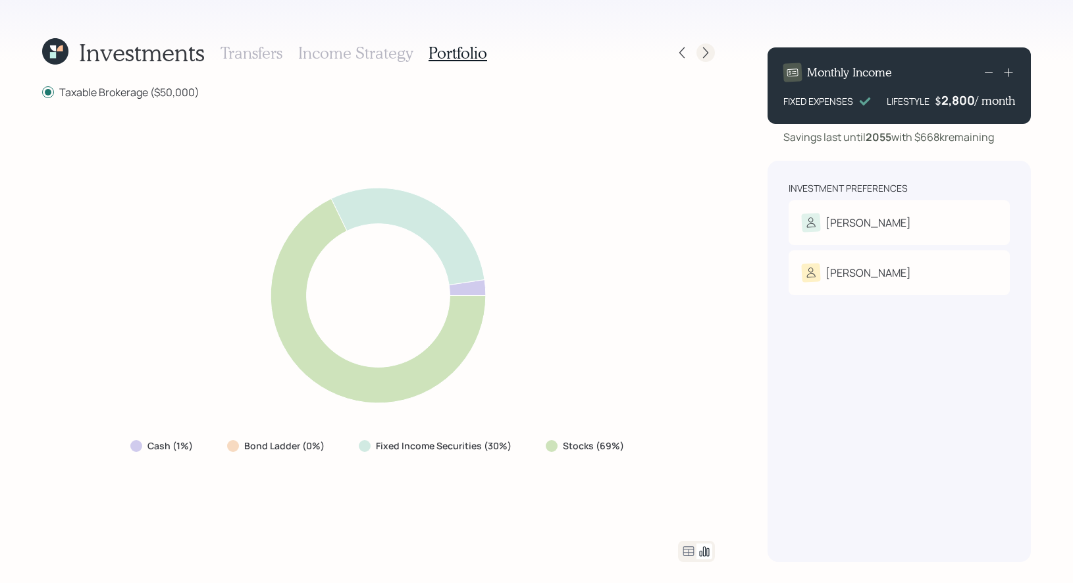
click at [704, 53] on icon at bounding box center [705, 52] width 13 height 13
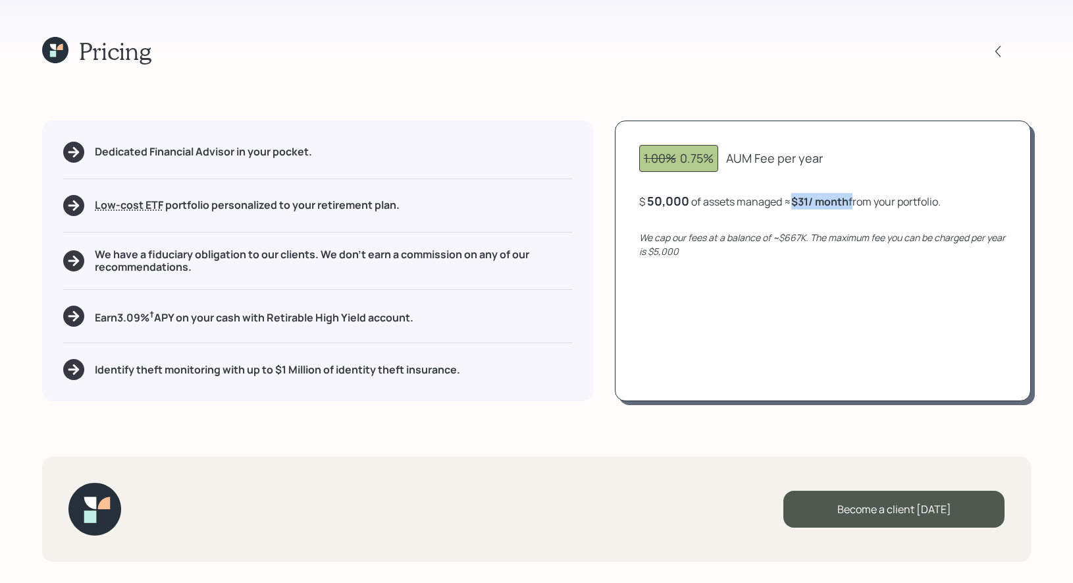
drag, startPoint x: 857, startPoint y: 203, endPoint x: 795, endPoint y: 203, distance: 62.6
click at [795, 203] on div "$ 50,000 of assets managed ≈ $31 / month from your portfolio ." at bounding box center [790, 201] width 302 height 16
click at [425, 329] on div "Dedicated Financial Advisor in your pocket. Low-cost ETF Retirable uses diversi…" at bounding box center [318, 260] width 552 height 280
drag, startPoint x: 427, startPoint y: 320, endPoint x: 90, endPoint y: 321, distance: 336.5
click at [90, 321] on div "Earn 3.09 % † APY on your cash with Retirable High Yield account." at bounding box center [318, 316] width 510 height 21
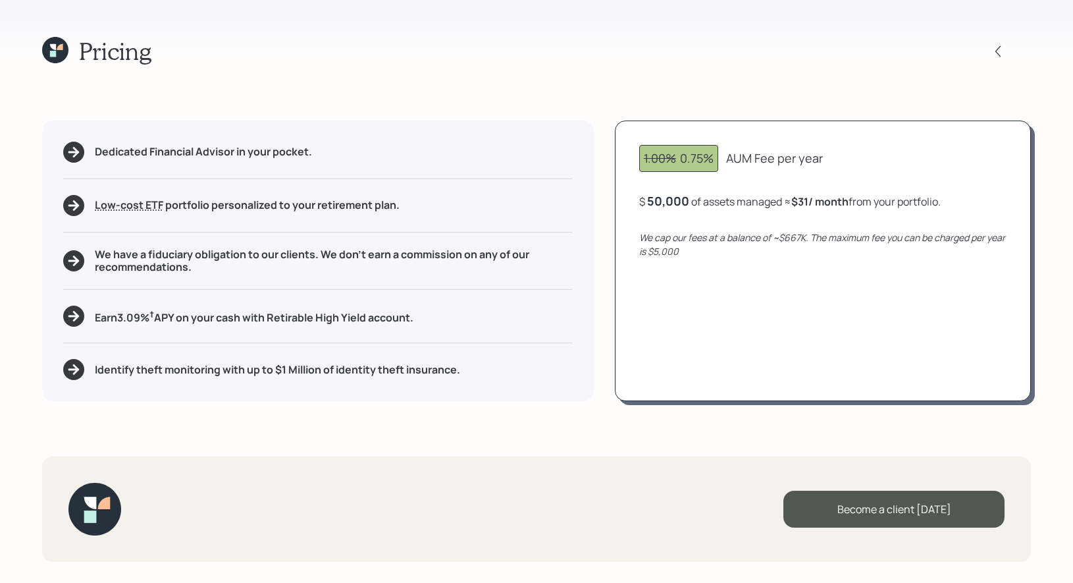
click at [120, 373] on h5 "Identify theft monitoring with up to $1 Million of identity theft insurance." at bounding box center [277, 369] width 365 height 13
click at [51, 47] on icon at bounding box center [53, 47] width 6 height 6
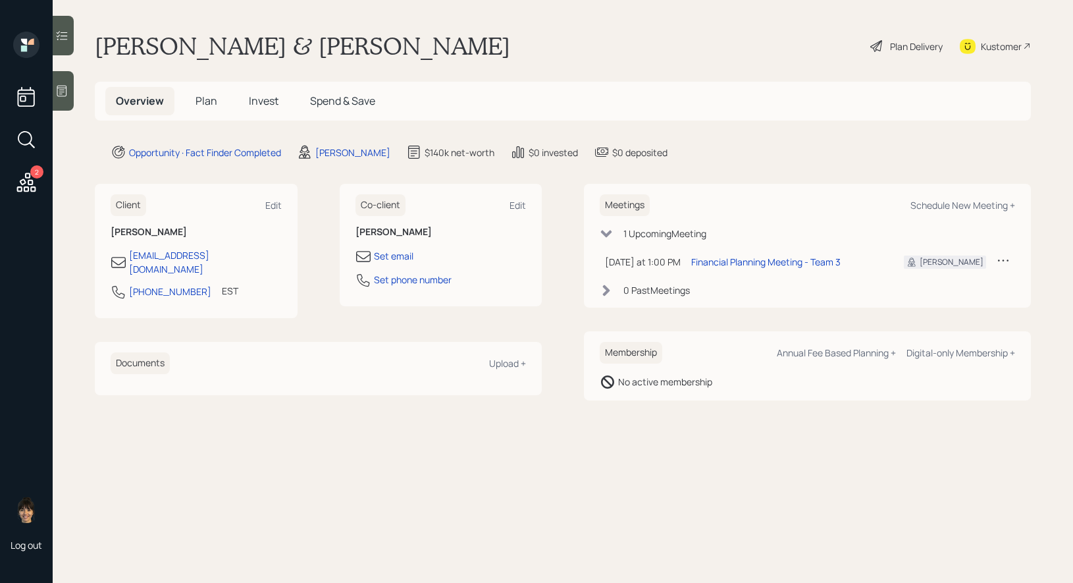
click at [209, 104] on span "Plan" at bounding box center [207, 100] width 22 height 14
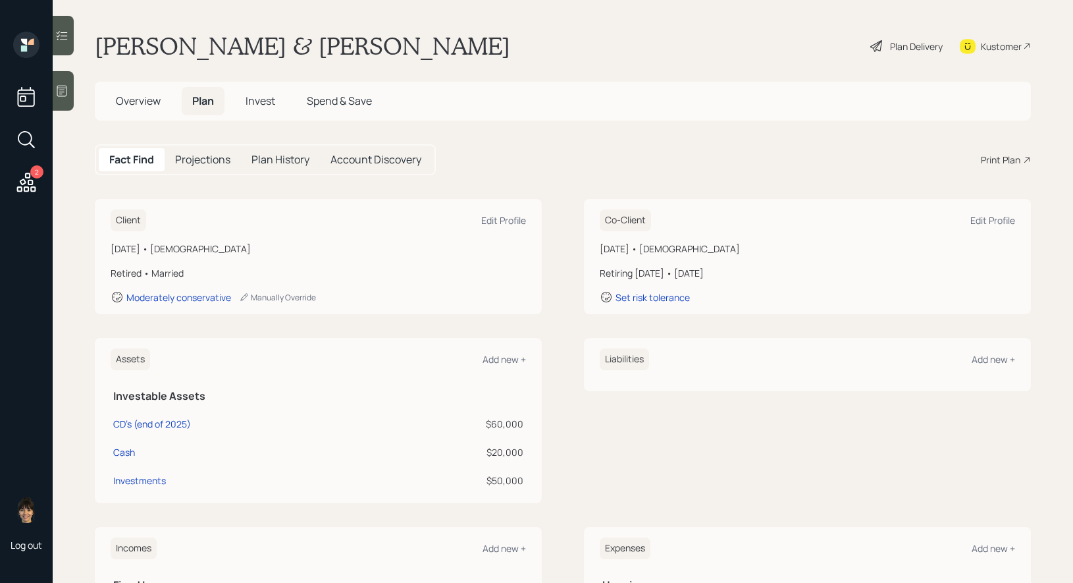
click at [1010, 156] on div "Print Plan" at bounding box center [1001, 160] width 40 height 14
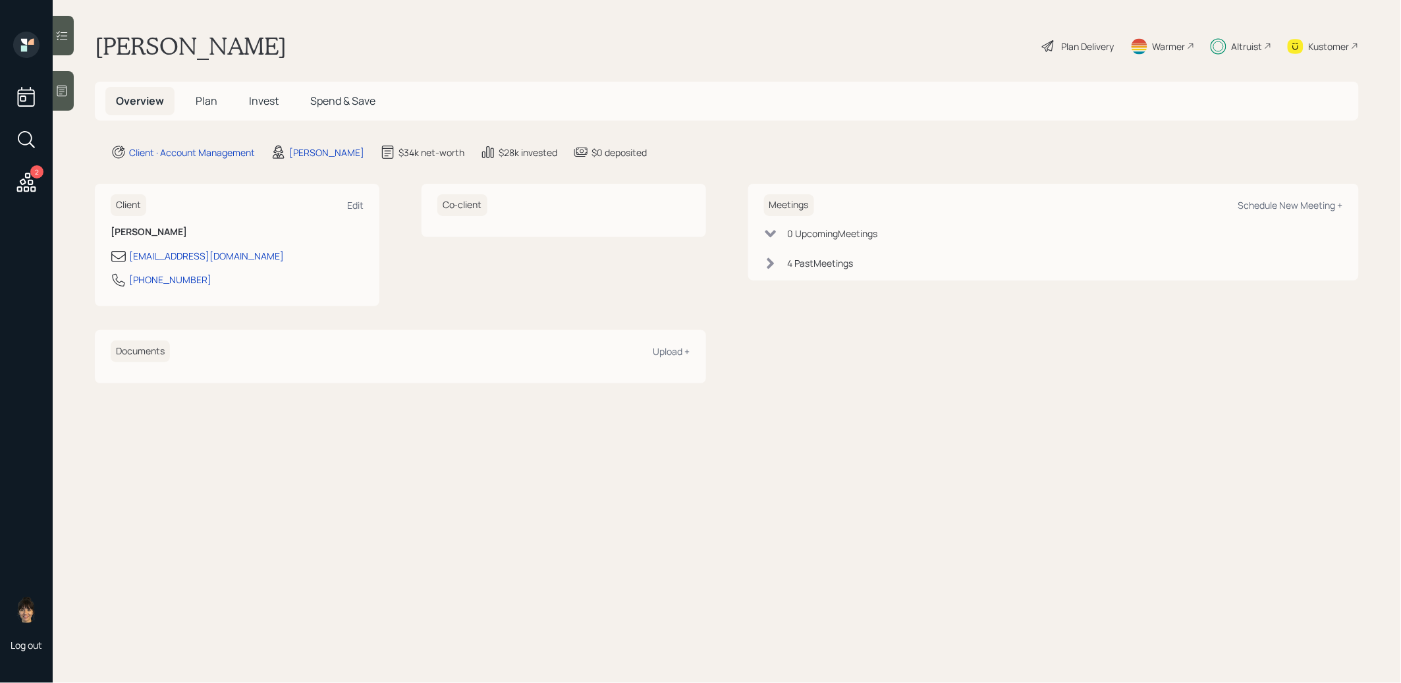
click at [199, 99] on span "Plan" at bounding box center [207, 100] width 22 height 14
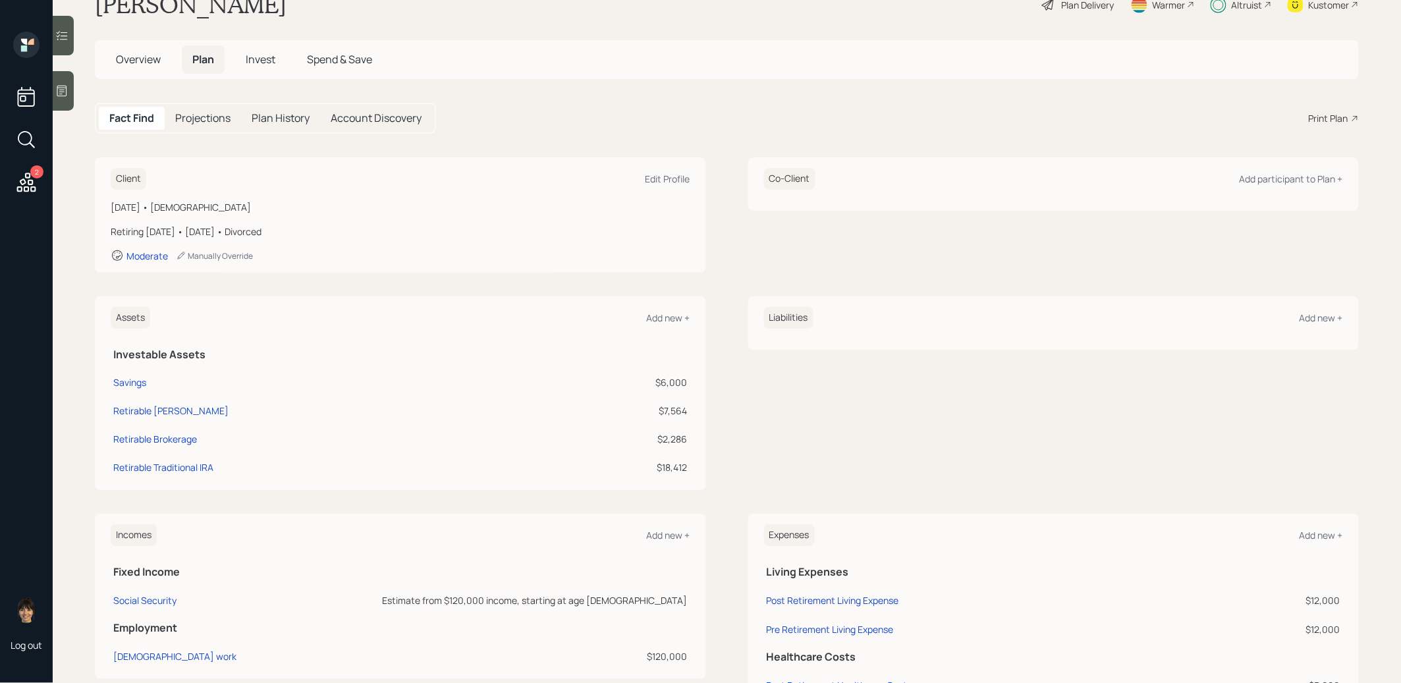
scroll to position [94, 0]
